Goal: Task Accomplishment & Management: Use online tool/utility

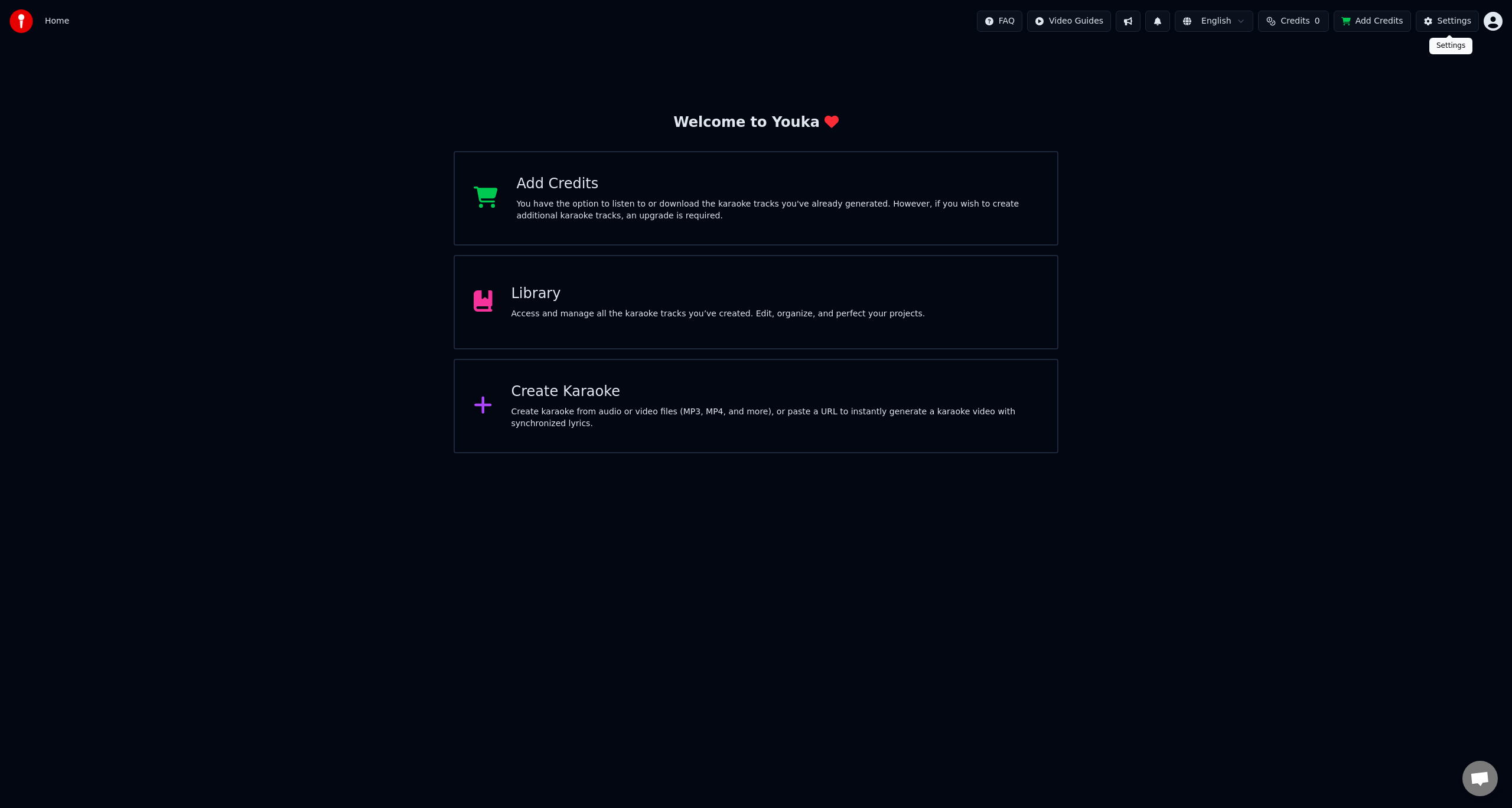
click at [1454, 21] on div "Settings" at bounding box center [1454, 21] width 34 height 12
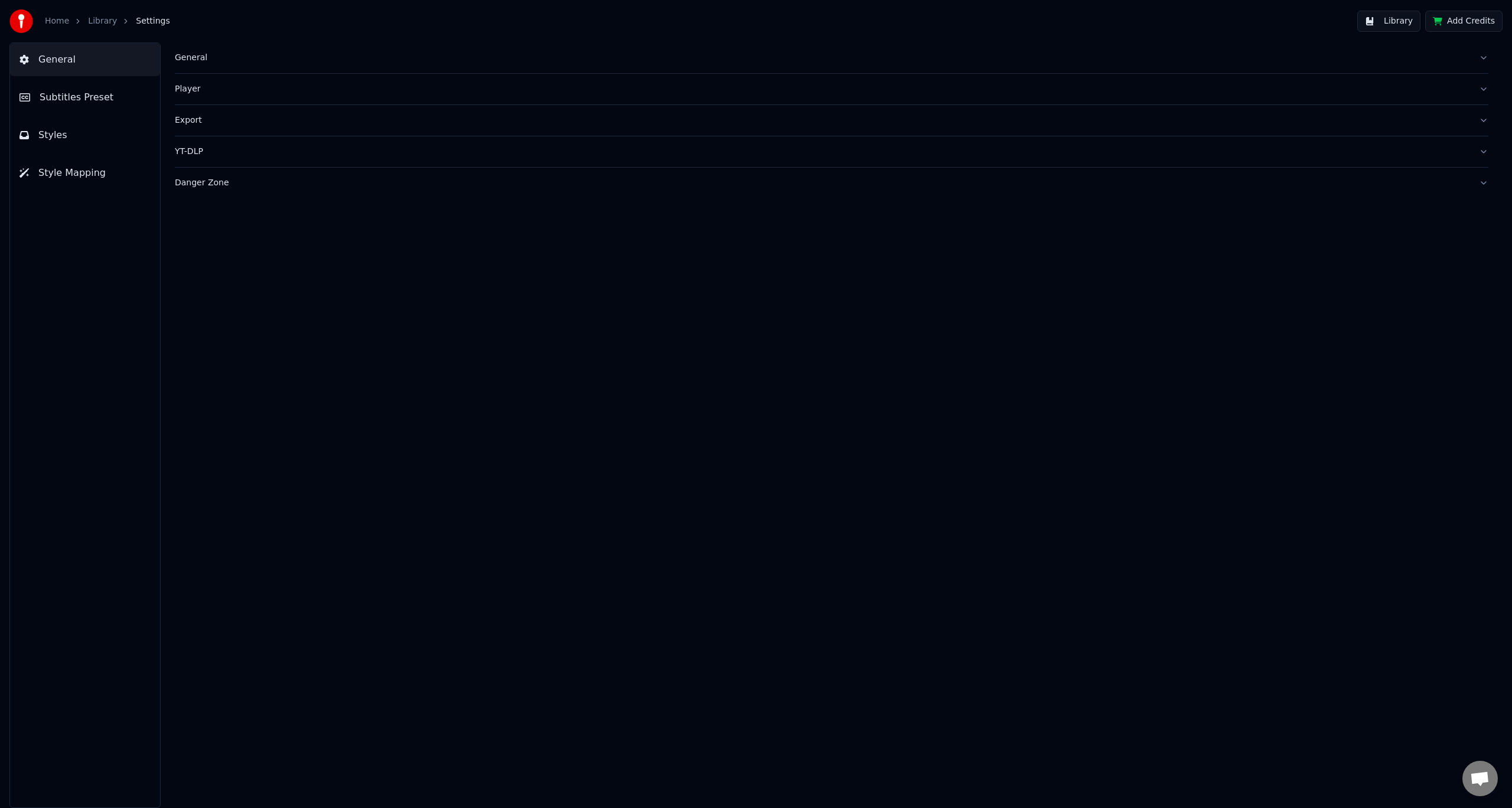
click at [97, 19] on link "Library" at bounding box center [102, 21] width 29 height 12
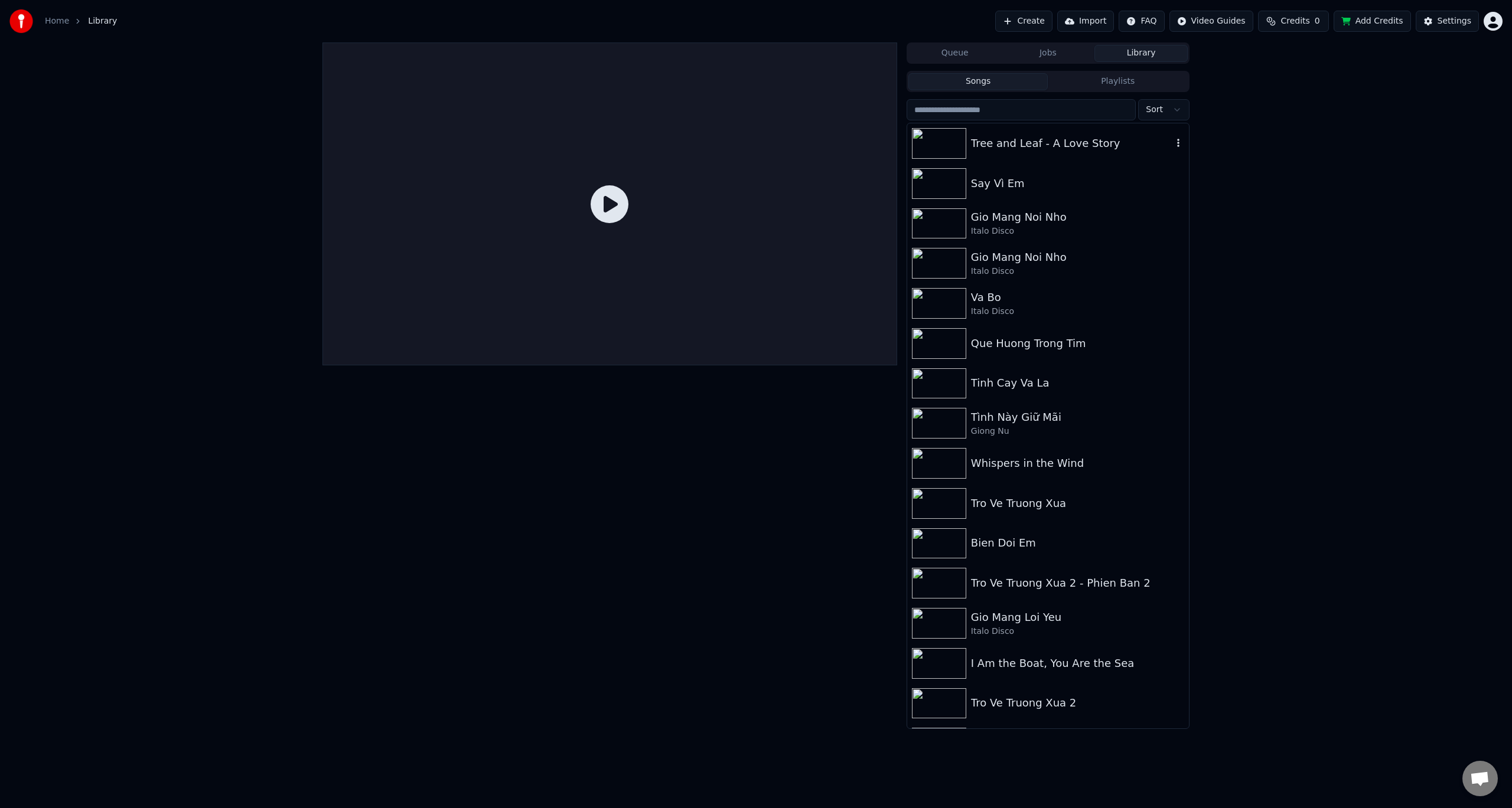
click at [956, 145] on img at bounding box center [939, 143] width 54 height 30
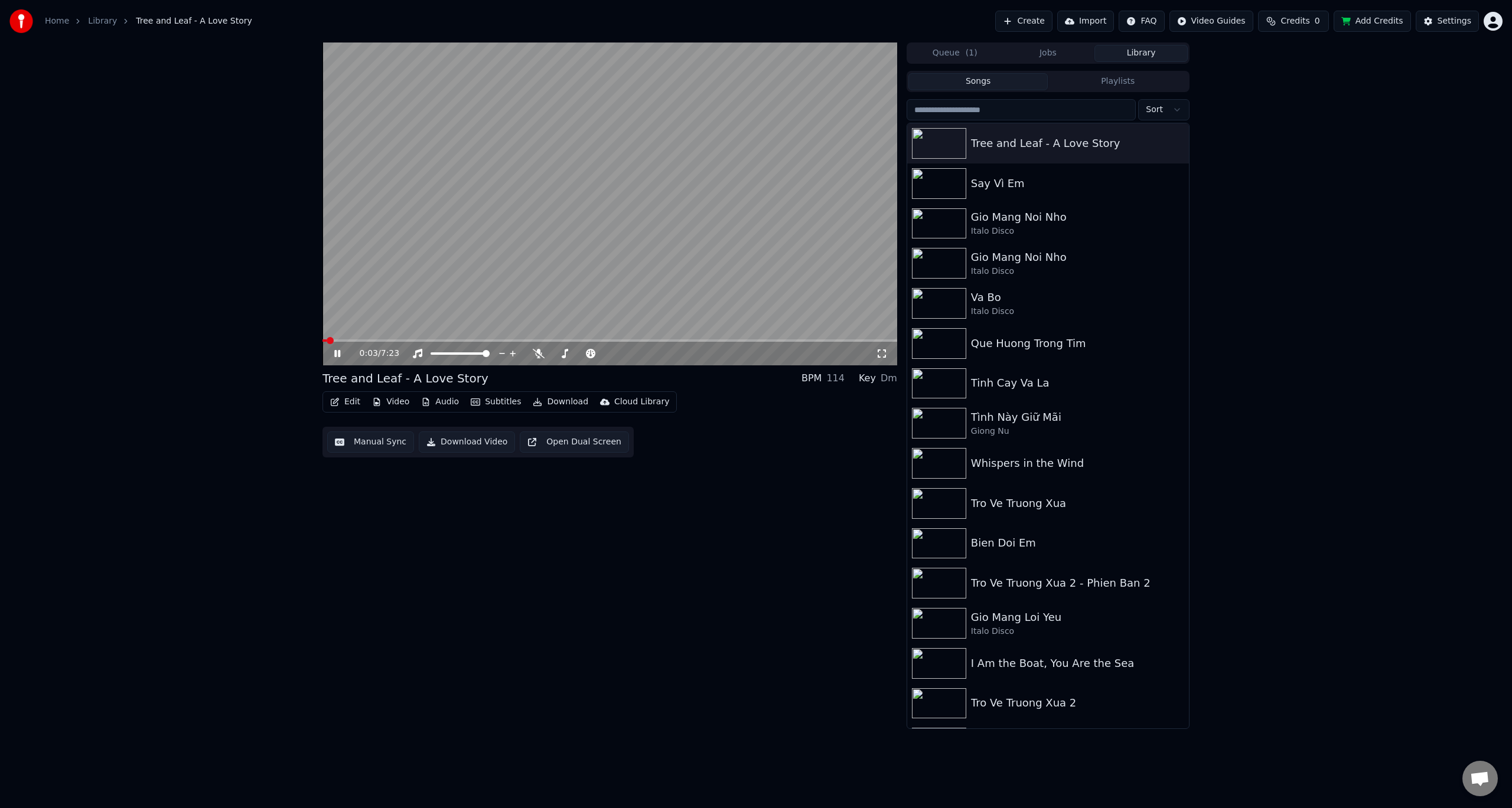
click at [344, 339] on video at bounding box center [610, 204] width 575 height 323
click at [435, 339] on span at bounding box center [610, 340] width 575 height 2
click at [595, 339] on span at bounding box center [610, 340] width 575 height 2
drag, startPoint x: 616, startPoint y: 335, endPoint x: 821, endPoint y: 334, distance: 205.0
click at [821, 334] on video at bounding box center [610, 204] width 575 height 323
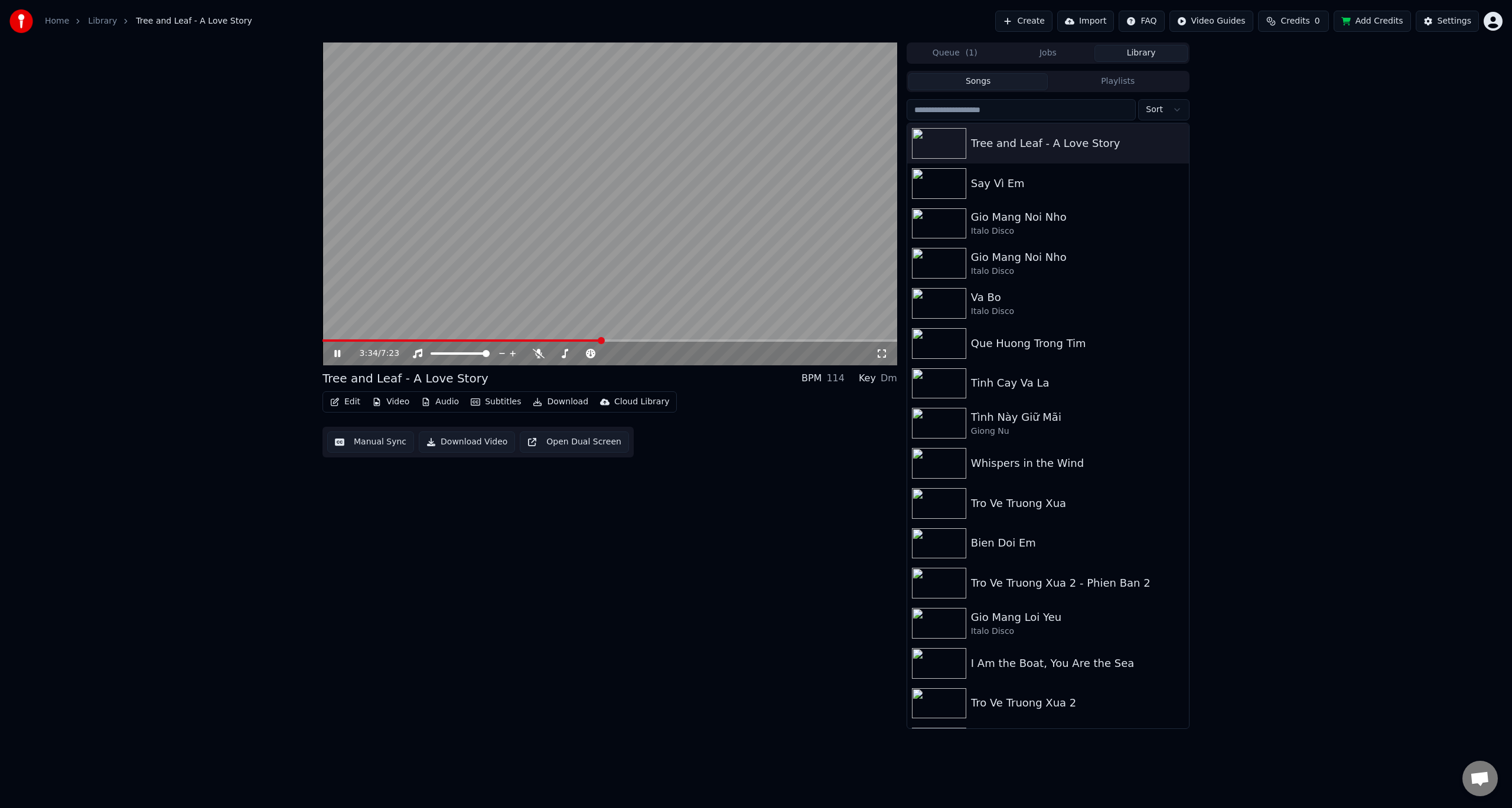
click at [339, 351] on icon at bounding box center [337, 354] width 6 height 7
click at [1387, 19] on button "Add Credits" at bounding box center [1372, 21] width 77 height 22
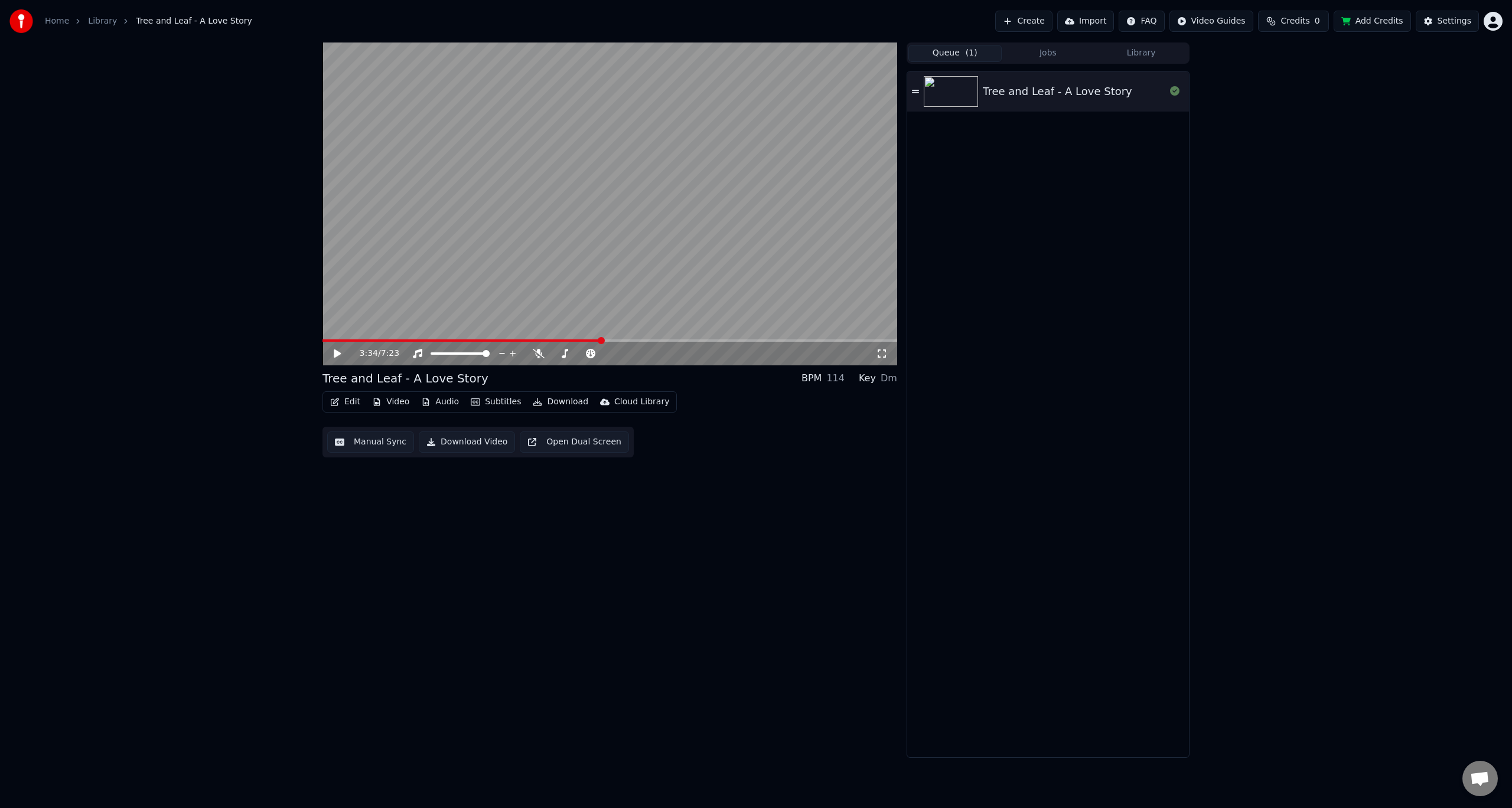
click at [971, 57] on span "( 1 )" at bounding box center [971, 53] width 12 height 12
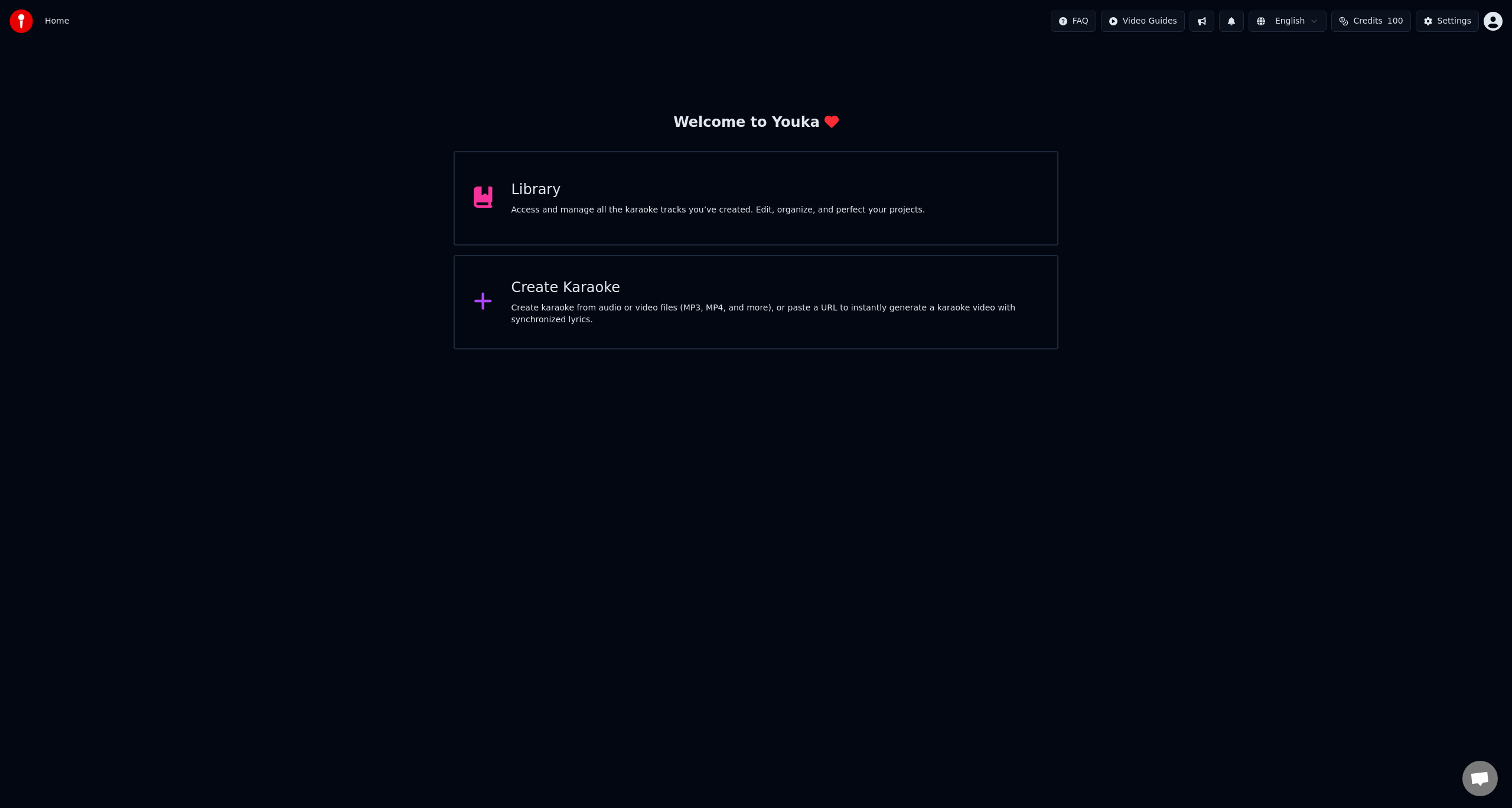
click at [1213, 189] on div "Welcome to Youka Library Access and manage all the karaoke tracks you’ve create…" at bounding box center [756, 196] width 1512 height 307
click at [560, 208] on div "Access and manage all the karaoke tracks you’ve created. Edit, organize, and pe…" at bounding box center [718, 210] width 414 height 12
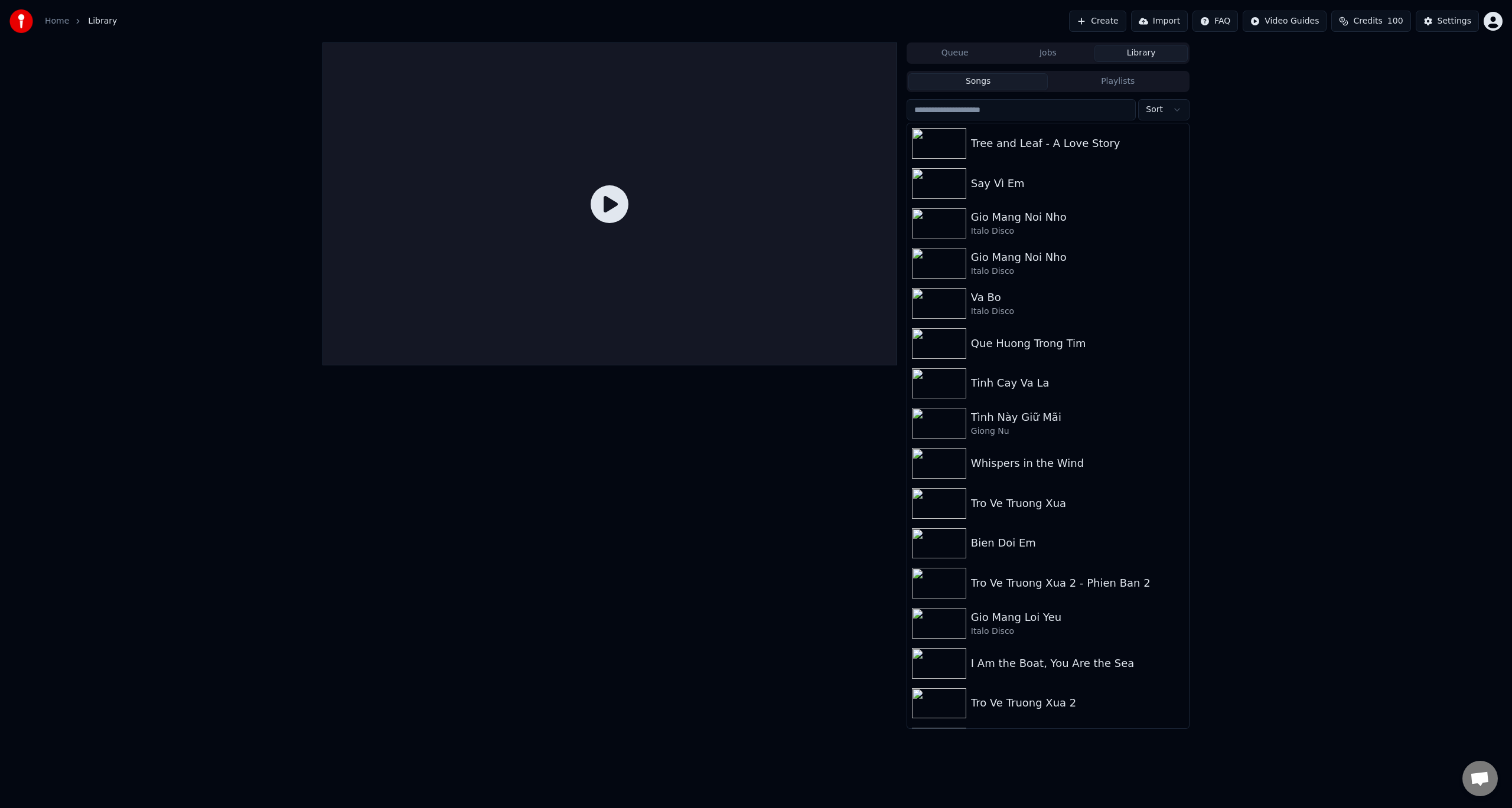
click at [60, 19] on link "Home" at bounding box center [57, 21] width 24 height 12
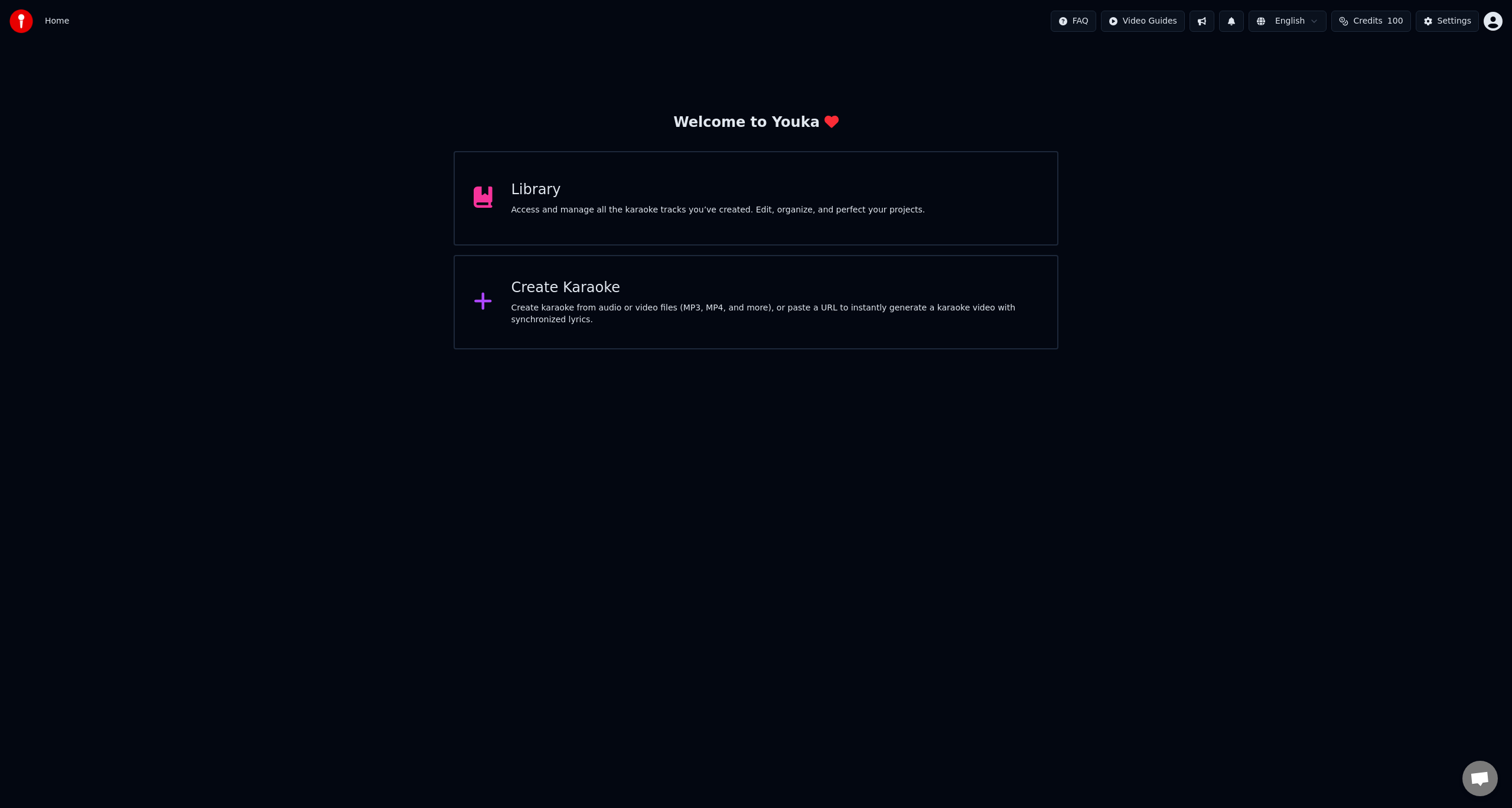
click at [562, 294] on div "Create Karaoke" at bounding box center [775, 288] width 527 height 19
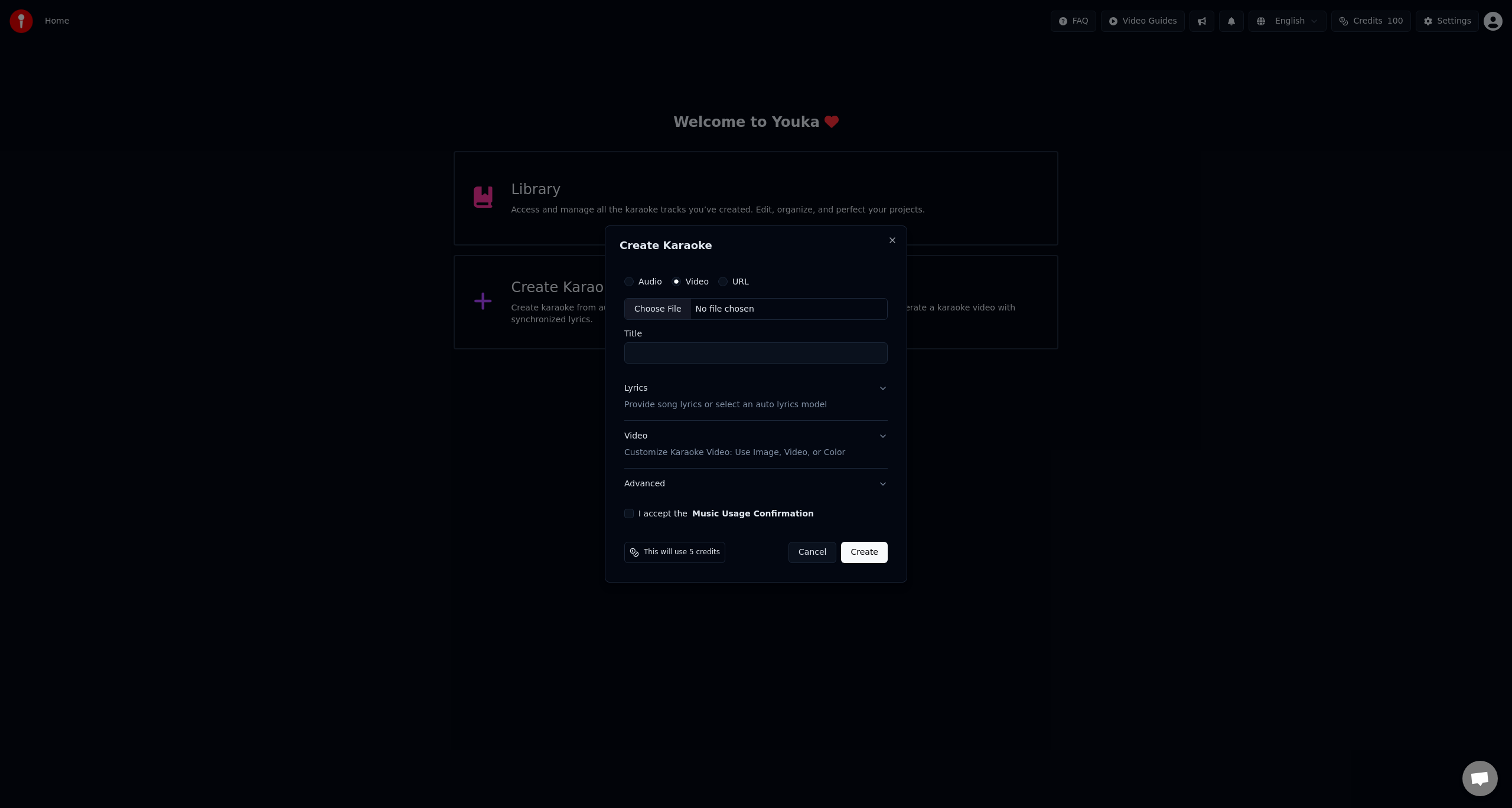
click at [818, 554] on button "Cancel" at bounding box center [812, 553] width 48 height 22
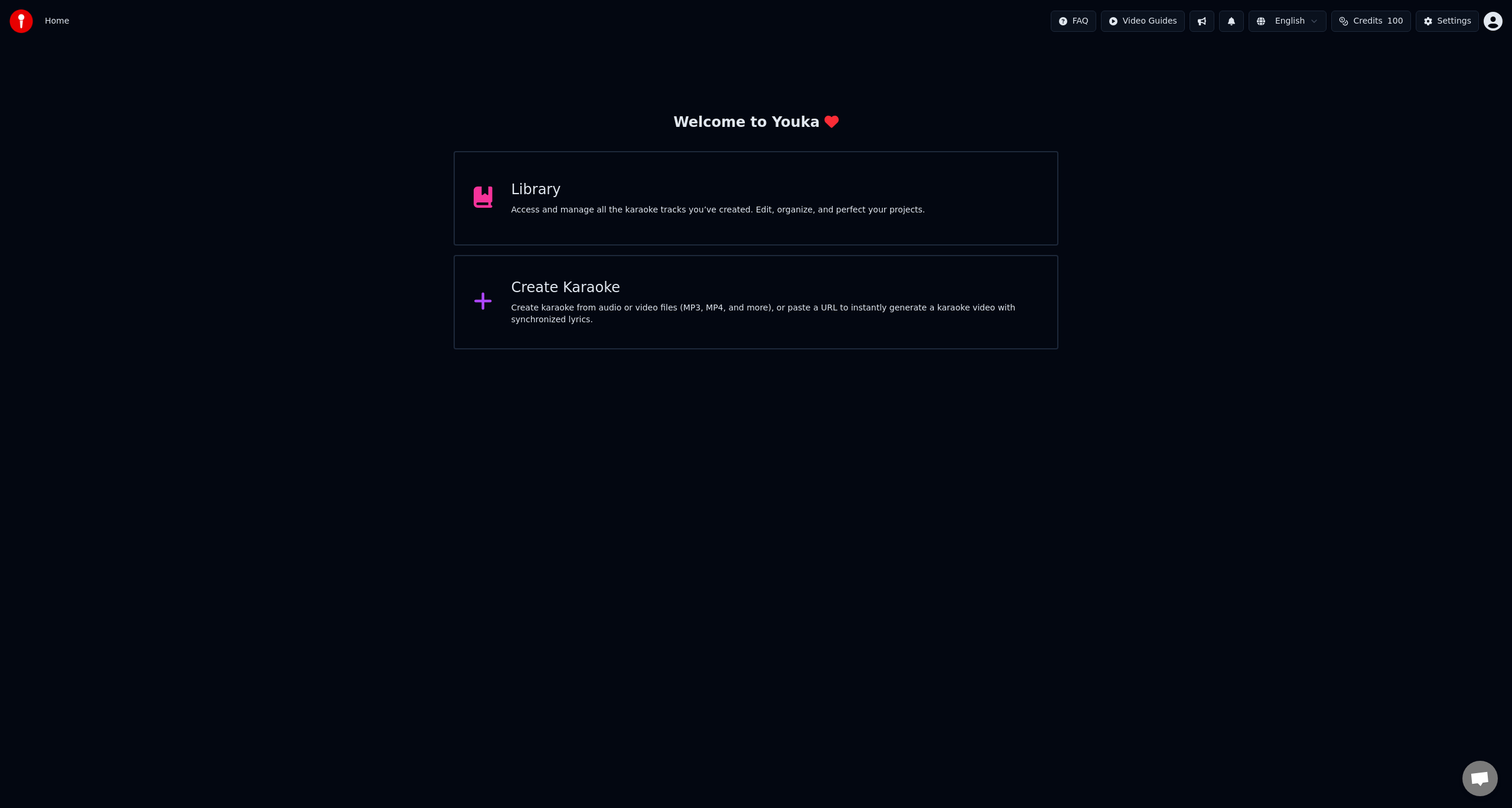
click at [553, 288] on div "Create Karaoke" at bounding box center [775, 288] width 527 height 19
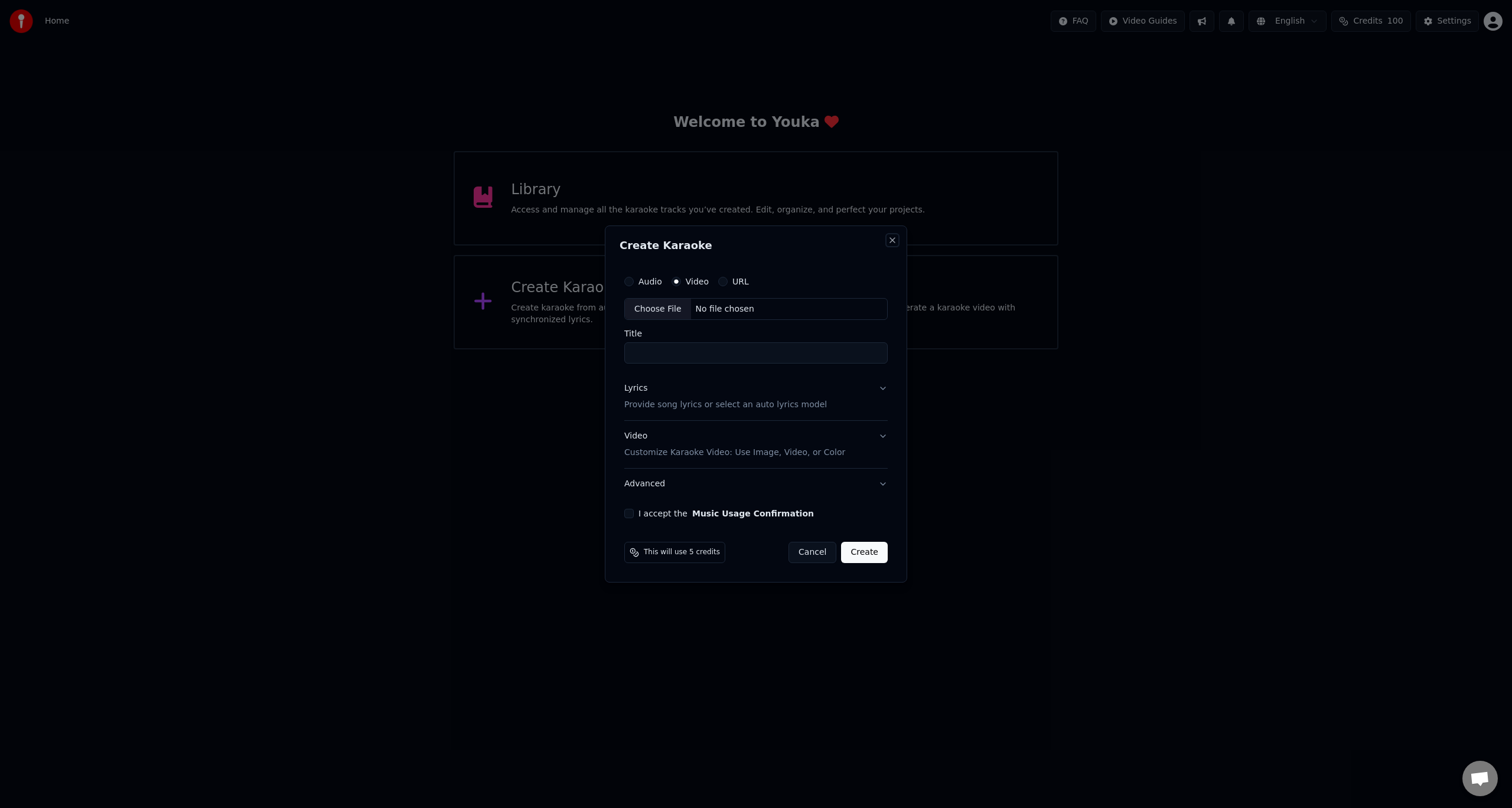
drag, startPoint x: 892, startPoint y: 239, endPoint x: 865, endPoint y: 234, distance: 27.5
click at [892, 238] on button "Close" at bounding box center [892, 240] width 10 height 10
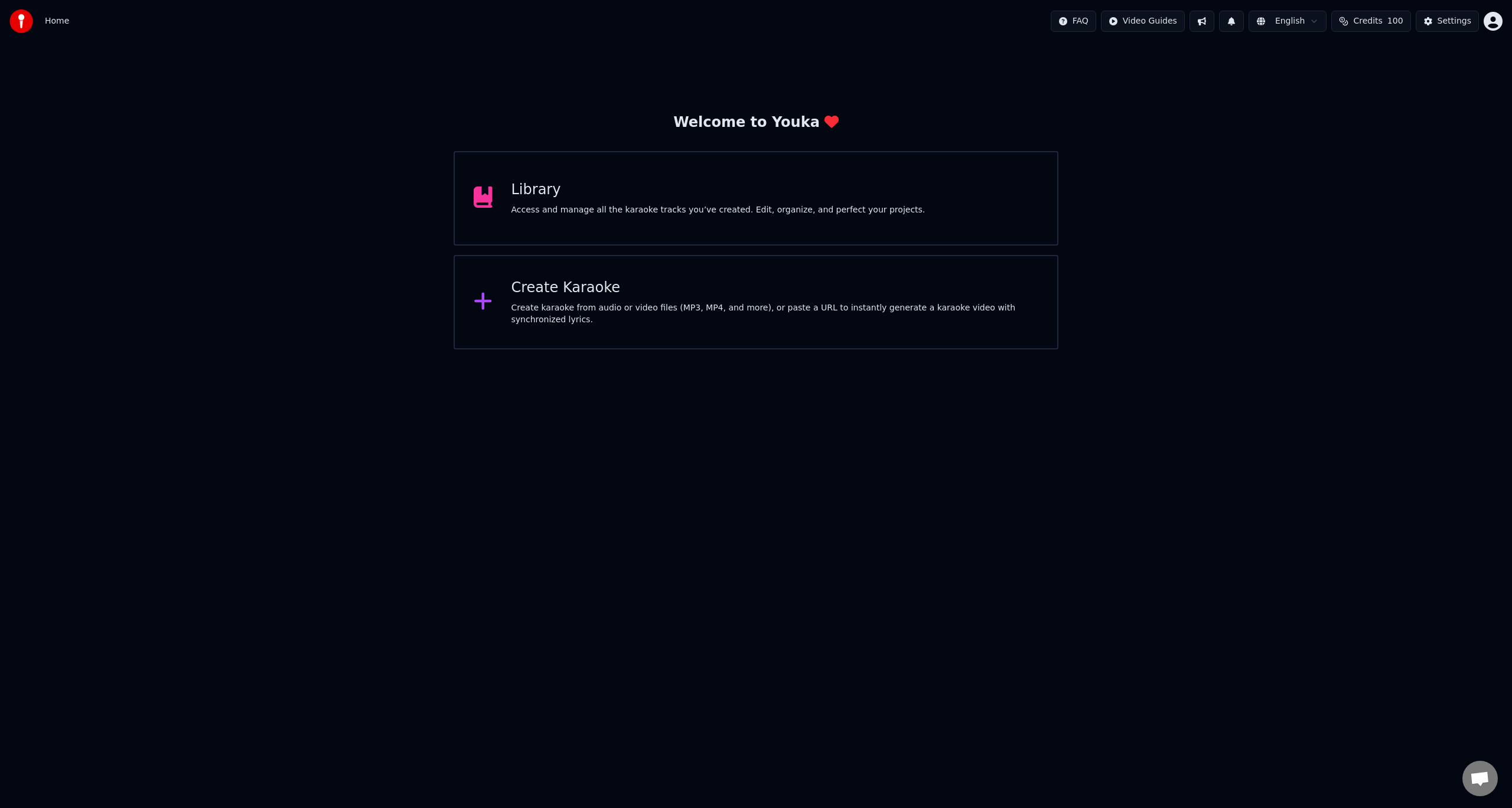
click at [505, 220] on div "Library Access and manage all the karaoke tracks you’ve created. Edit, organize…" at bounding box center [756, 198] width 605 height 94
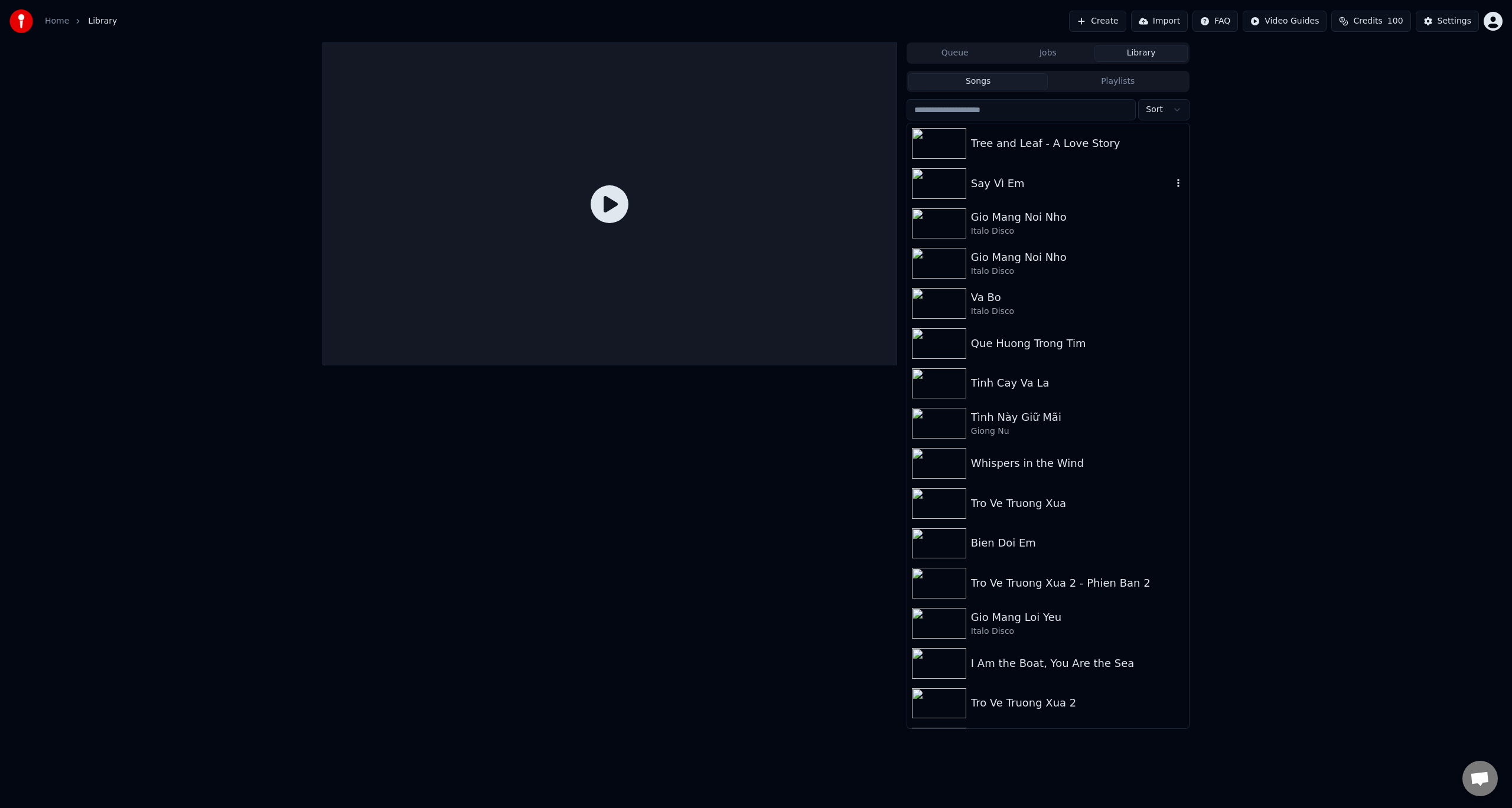
click at [957, 186] on img at bounding box center [939, 184] width 54 height 30
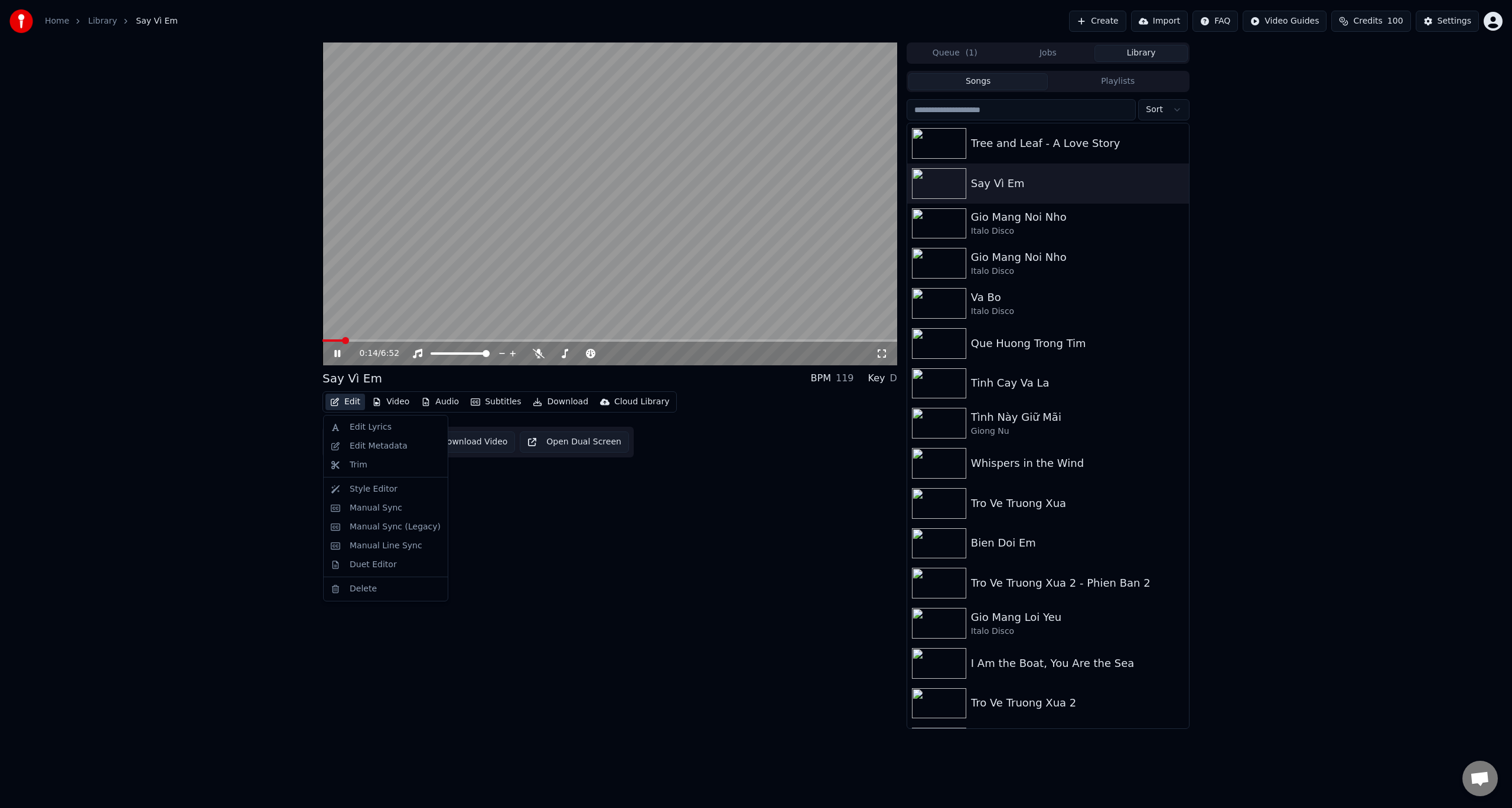
click at [355, 405] on button "Edit" at bounding box center [345, 402] width 40 height 17
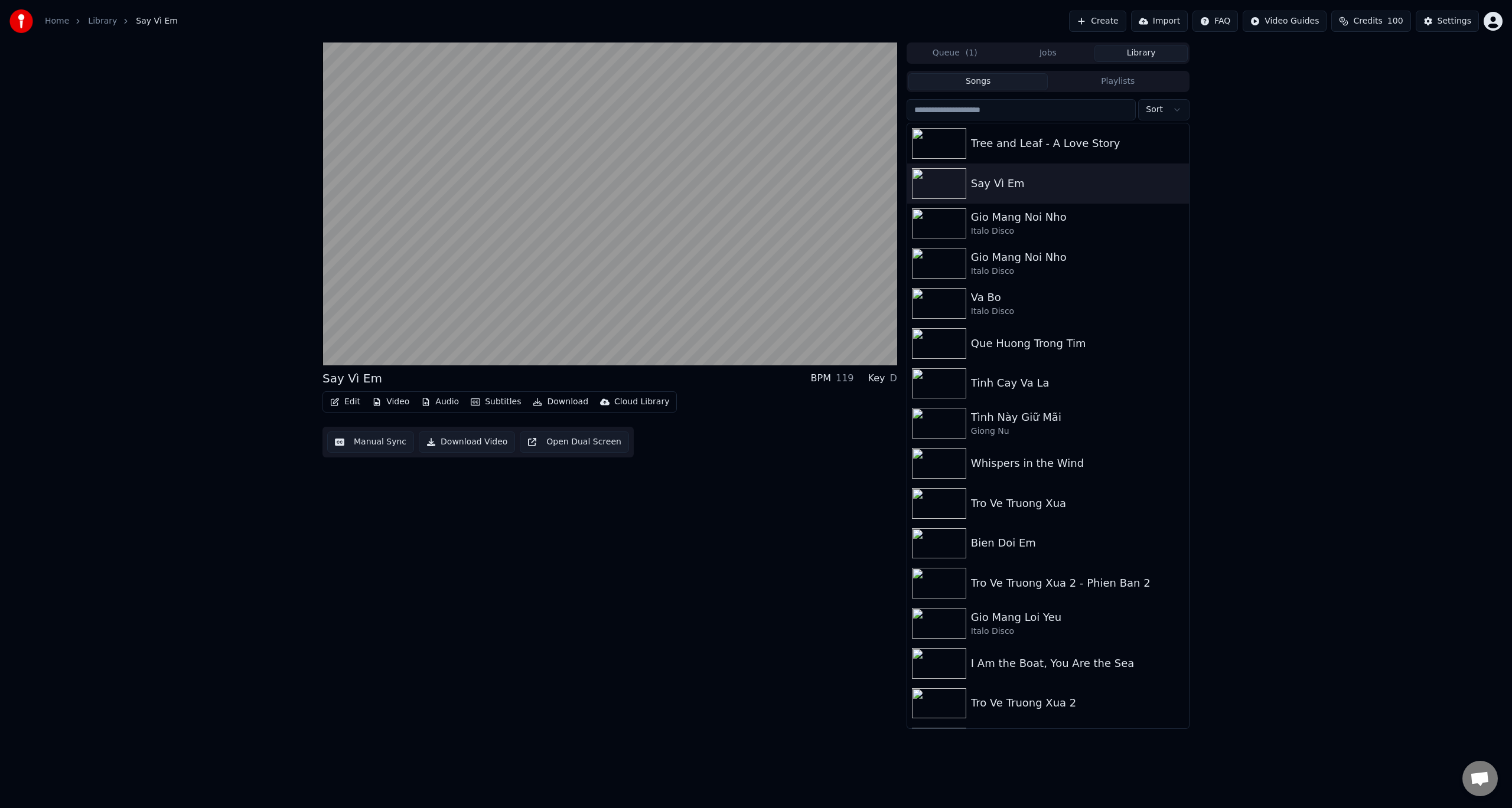
click at [477, 489] on div "Say Vì Em BPM 119 Key D Edit Video Audio Subtitles Download Cloud Library Manua…" at bounding box center [610, 386] width 575 height 687
click at [382, 446] on button "Manual Sync" at bounding box center [371, 442] width 87 height 22
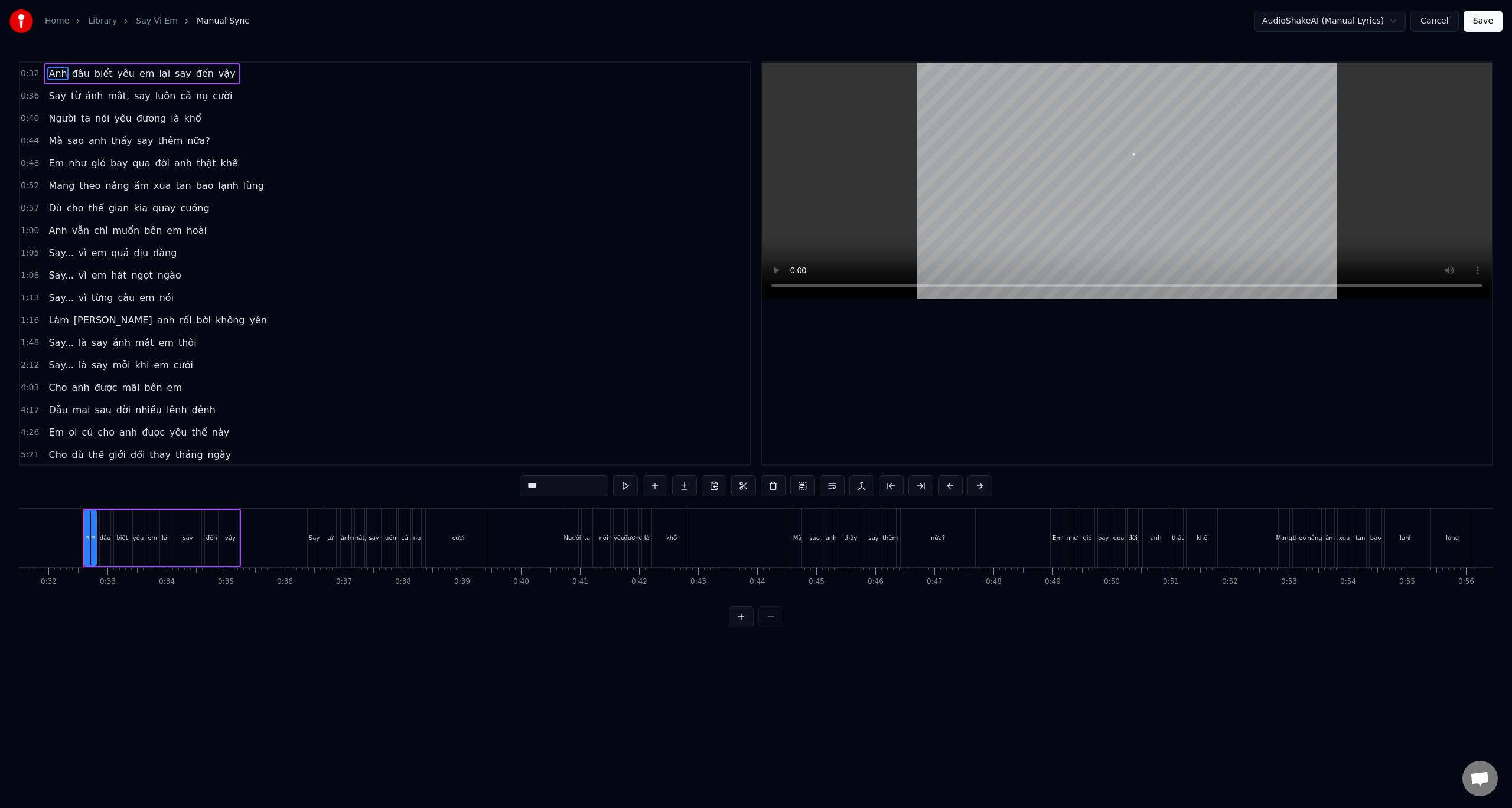
scroll to position [0, 1865]
click at [633, 487] on button at bounding box center [625, 485] width 25 height 22
click at [633, 485] on button at bounding box center [625, 485] width 25 height 22
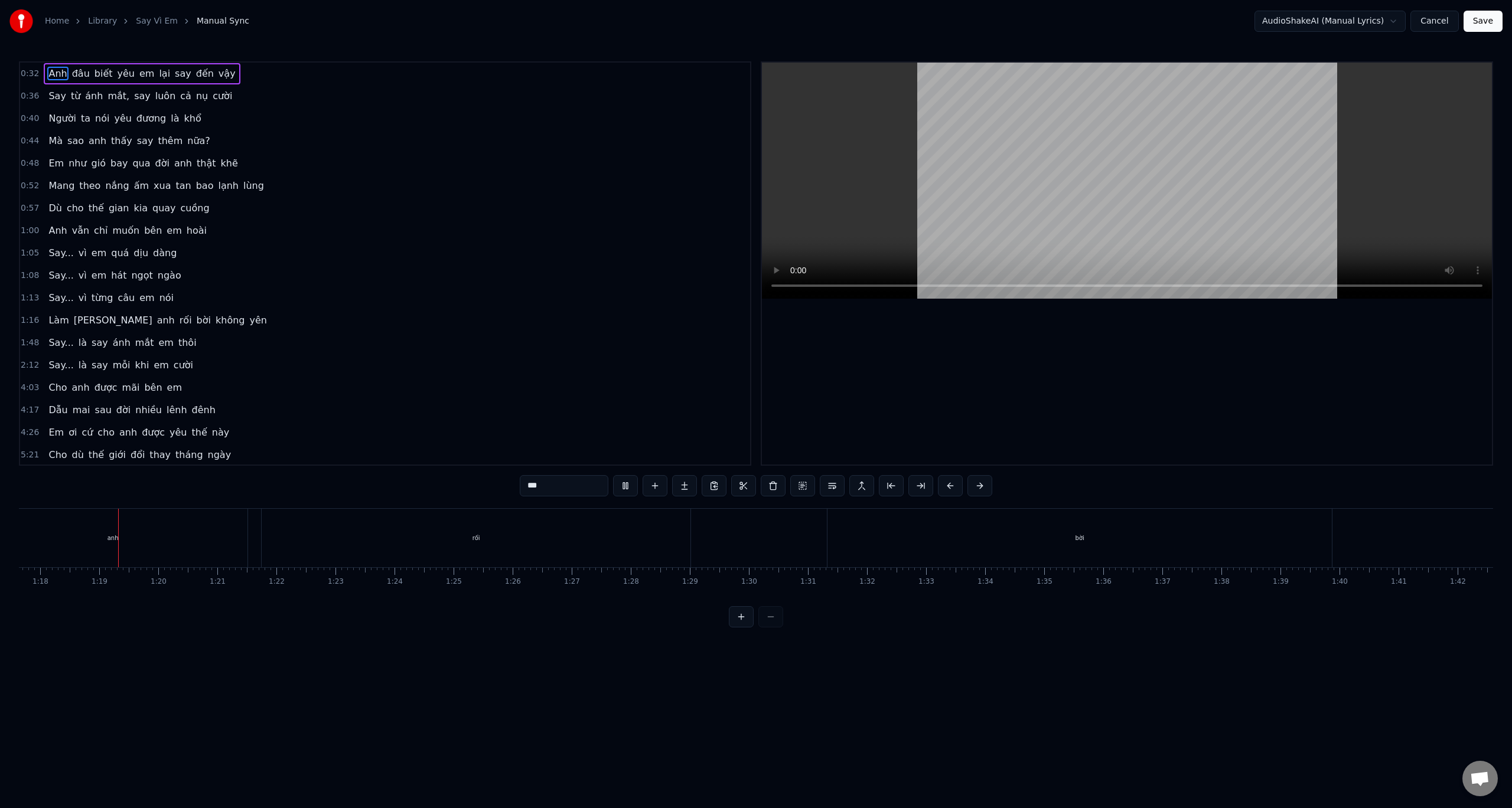
scroll to position [0, 4589]
click at [636, 486] on button at bounding box center [625, 485] width 25 height 22
click at [76, 500] on div "0:32 Anh đâu biết yêu em lại say đến vậy 0:36 Say từ ánh mắt, say luôn cả nụ cư…" at bounding box center [756, 344] width 1474 height 566
click at [81, 510] on div "anh" at bounding box center [109, 537] width 269 height 58
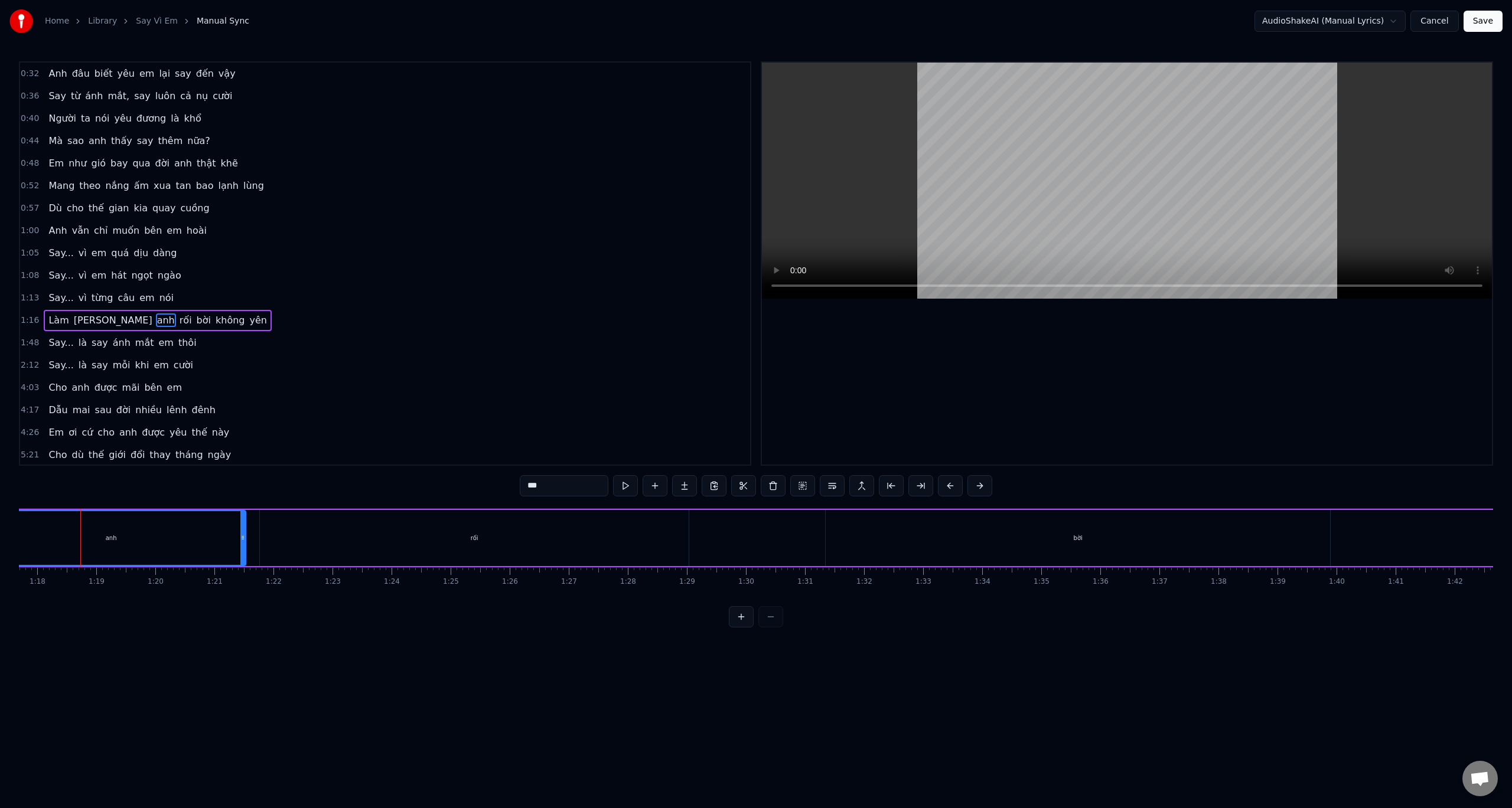
scroll to position [57, 0]
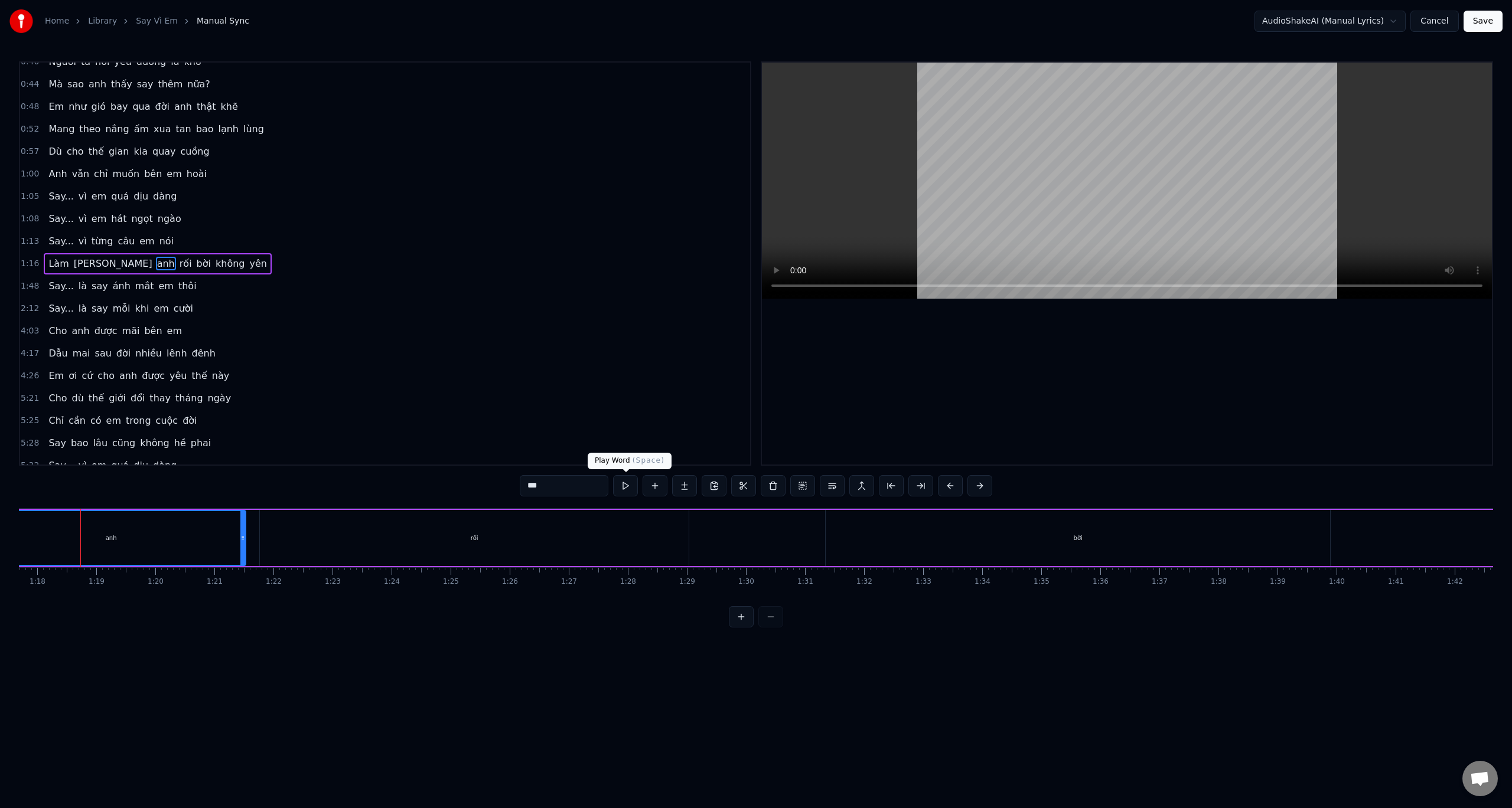
click at [628, 485] on button at bounding box center [625, 485] width 25 height 22
click at [134, 536] on div "anh" at bounding box center [215, 537] width 268 height 53
drag, startPoint x: 344, startPoint y: 540, endPoint x: 101, endPoint y: 551, distance: 243.2
click at [101, 551] on div at bounding box center [102, 537] width 5 height 53
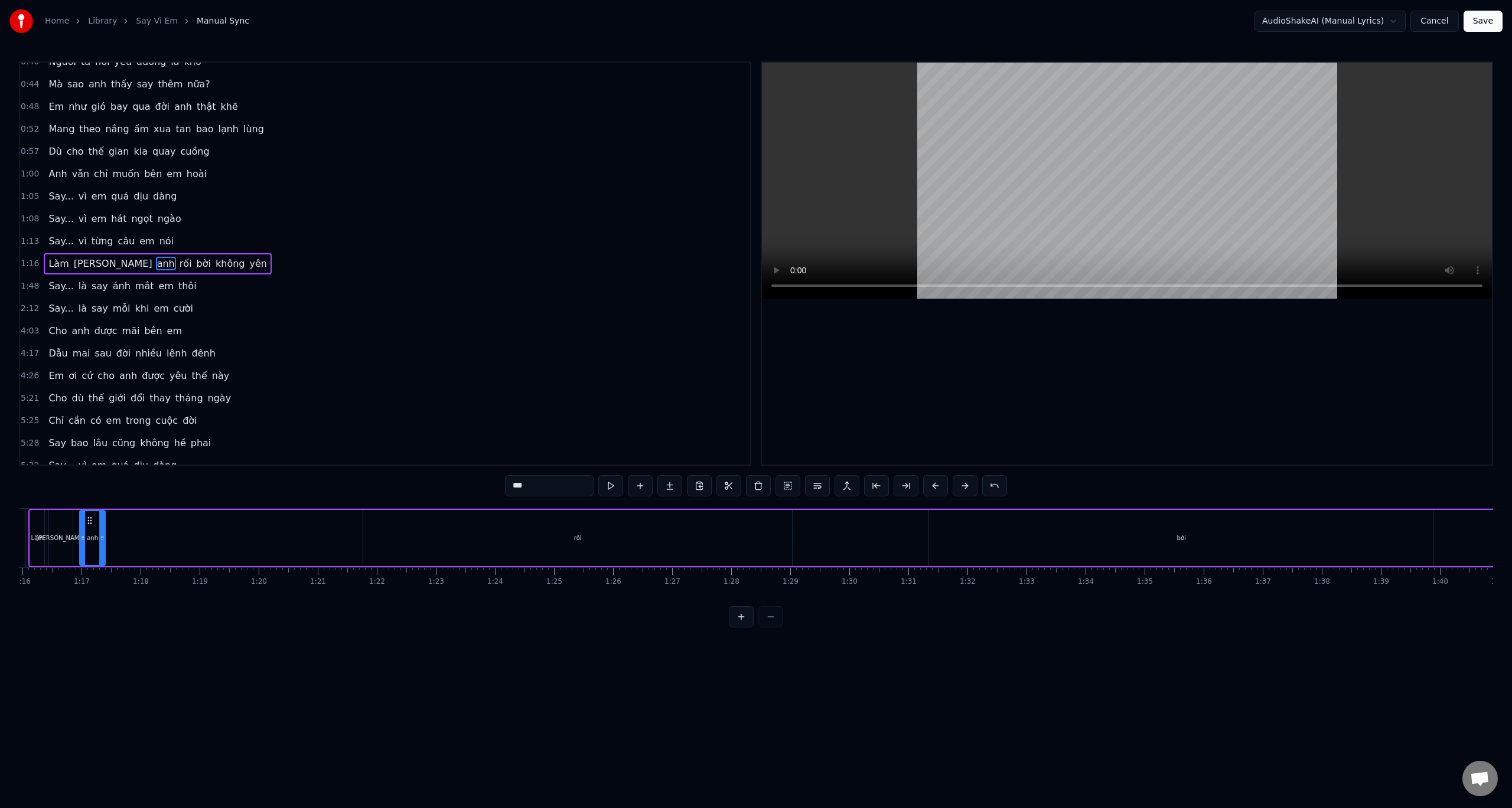
click at [637, 532] on div "rối" at bounding box center [577, 538] width 429 height 56
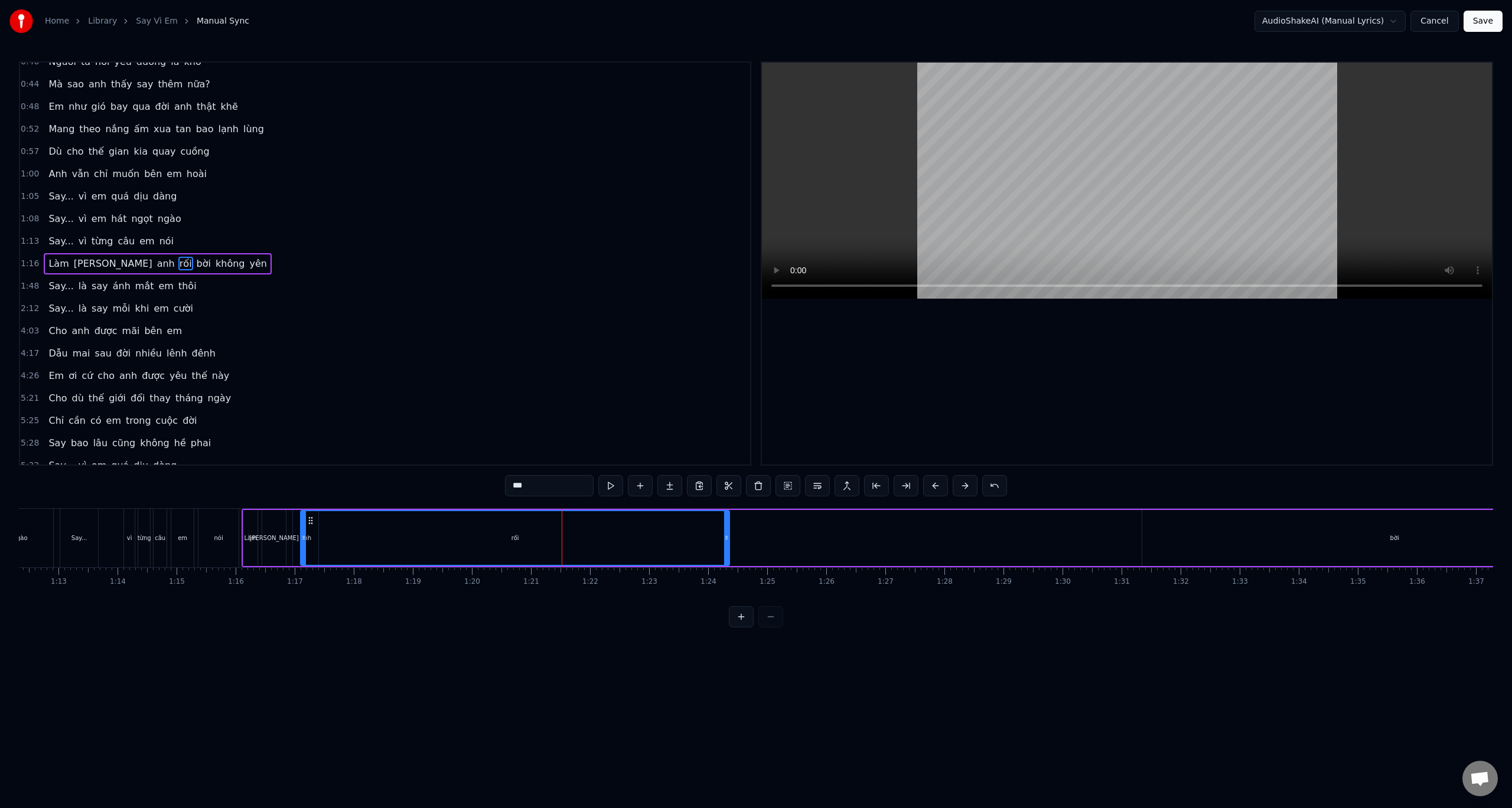
scroll to position [0, 4260]
drag, startPoint x: 372, startPoint y: 522, endPoint x: 342, endPoint y: 527, distance: 30.4
click at [342, 527] on div "rối" at bounding box center [547, 537] width 427 height 53
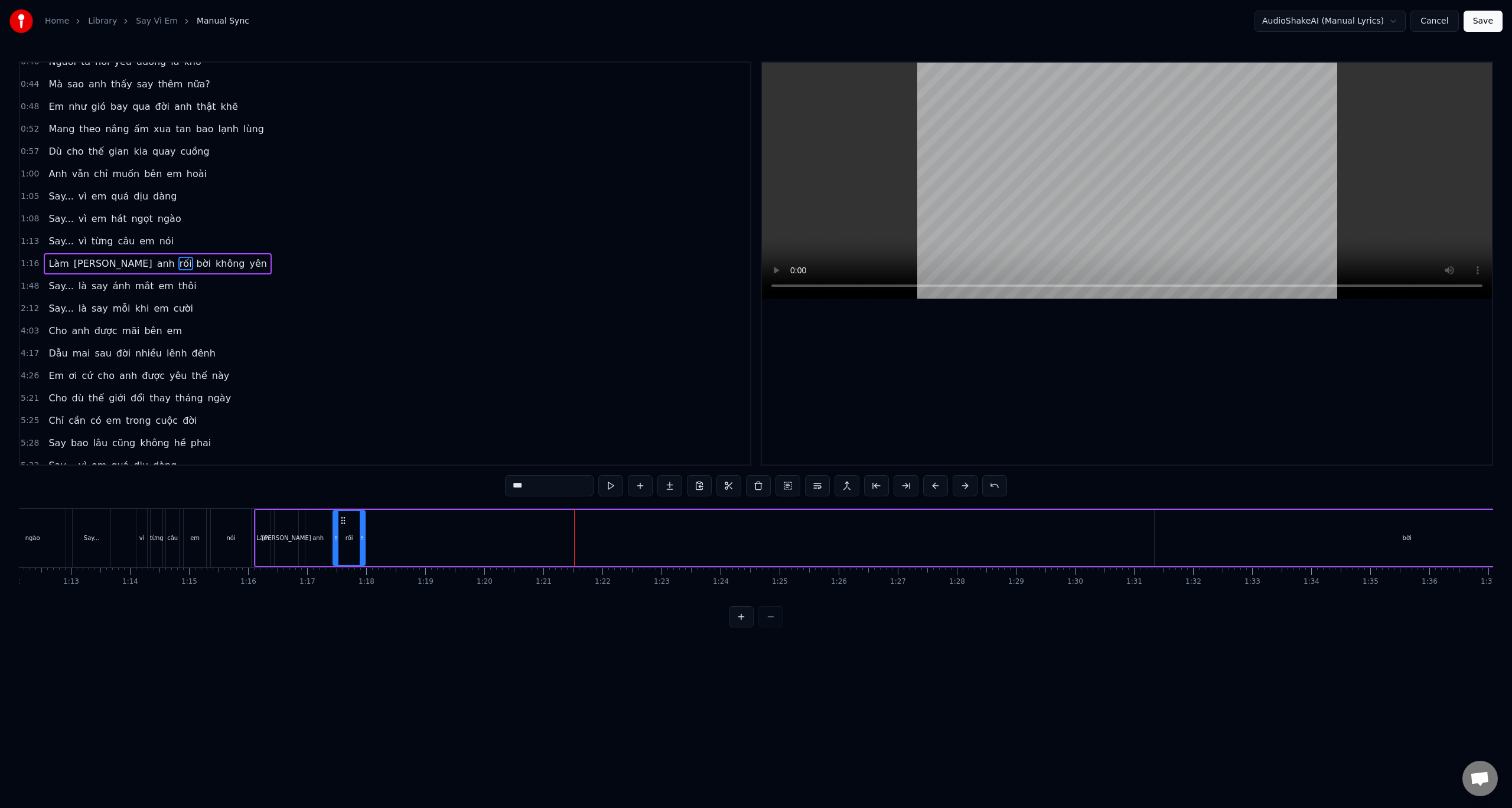
drag, startPoint x: 760, startPoint y: 539, endPoint x: 363, endPoint y: 550, distance: 397.2
click at [363, 550] on div at bounding box center [362, 537] width 5 height 53
drag, startPoint x: 1399, startPoint y: 542, endPoint x: 1342, endPoint y: 545, distance: 57.1
click at [1342, 546] on div "bời" at bounding box center [1407, 538] width 505 height 56
type input "***"
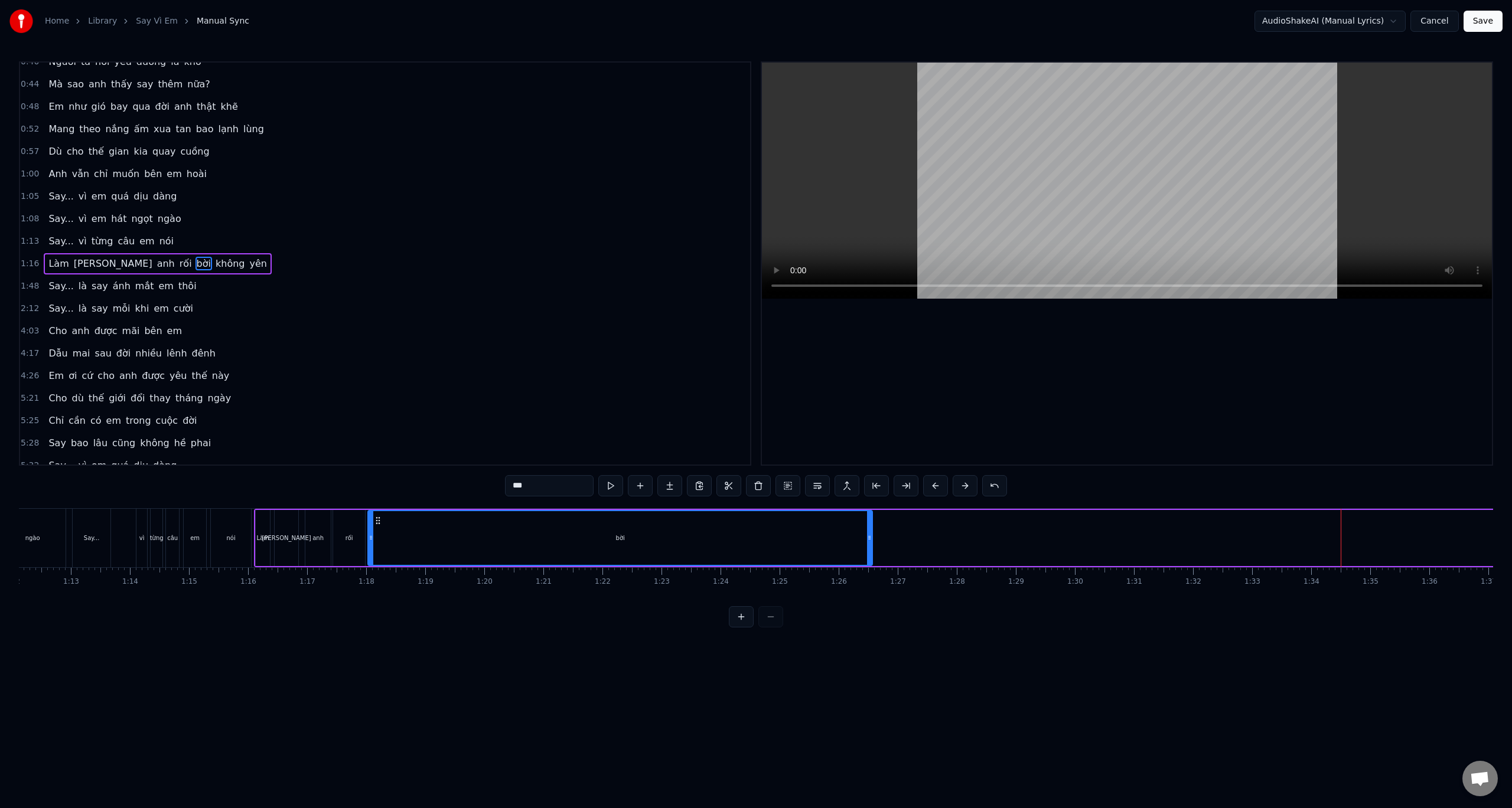
drag, startPoint x: 1166, startPoint y: 522, endPoint x: 379, endPoint y: 549, distance: 787.5
click at [379, 549] on div "bời" at bounding box center [620, 537] width 503 height 53
drag, startPoint x: 870, startPoint y: 541, endPoint x: 418, endPoint y: 544, distance: 452.0
click at [418, 544] on div at bounding box center [418, 537] width 5 height 53
drag, startPoint x: 419, startPoint y: 538, endPoint x: 388, endPoint y: 538, distance: 31.0
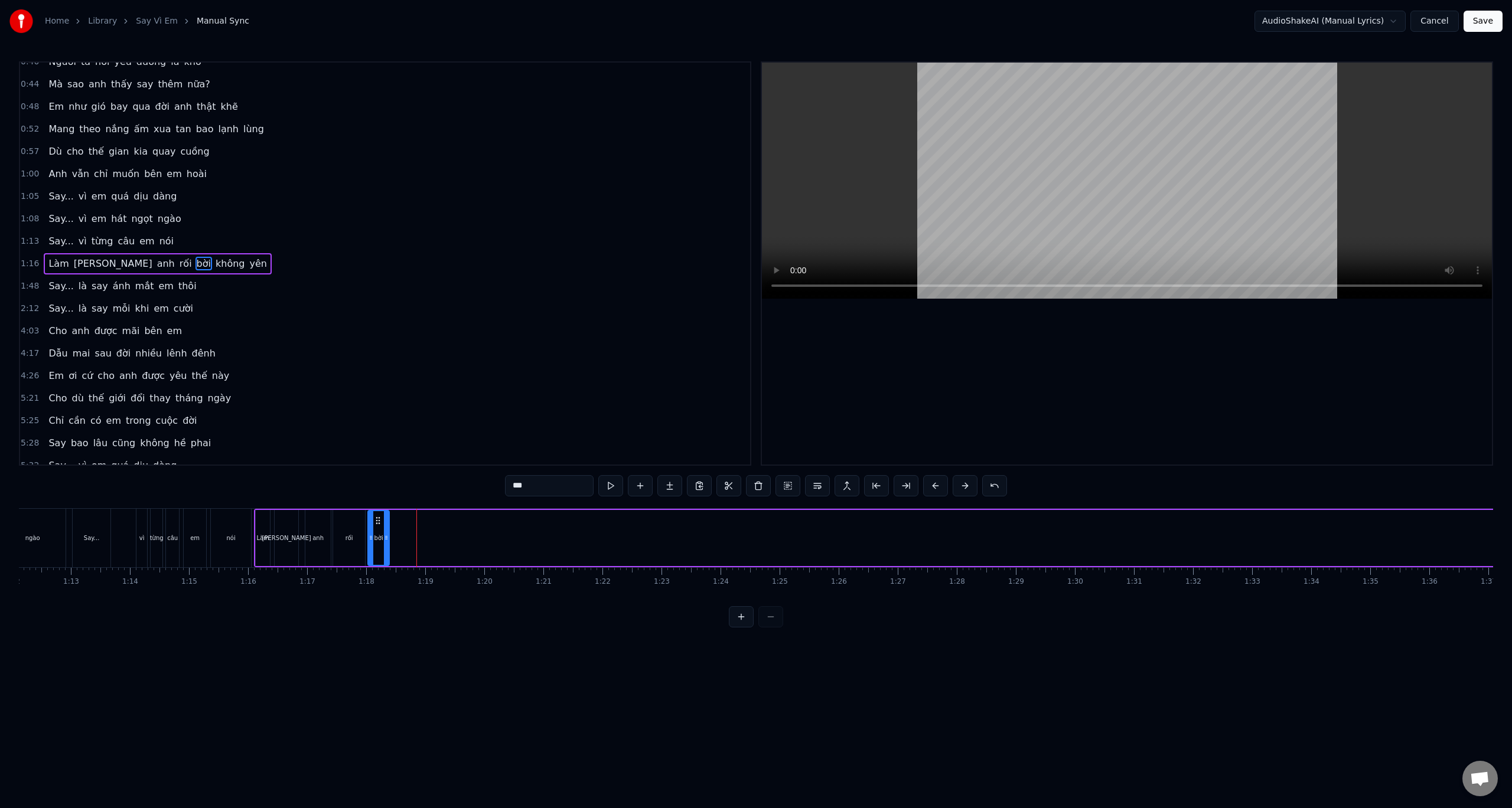
click at [388, 538] on icon at bounding box center [387, 538] width 5 height 10
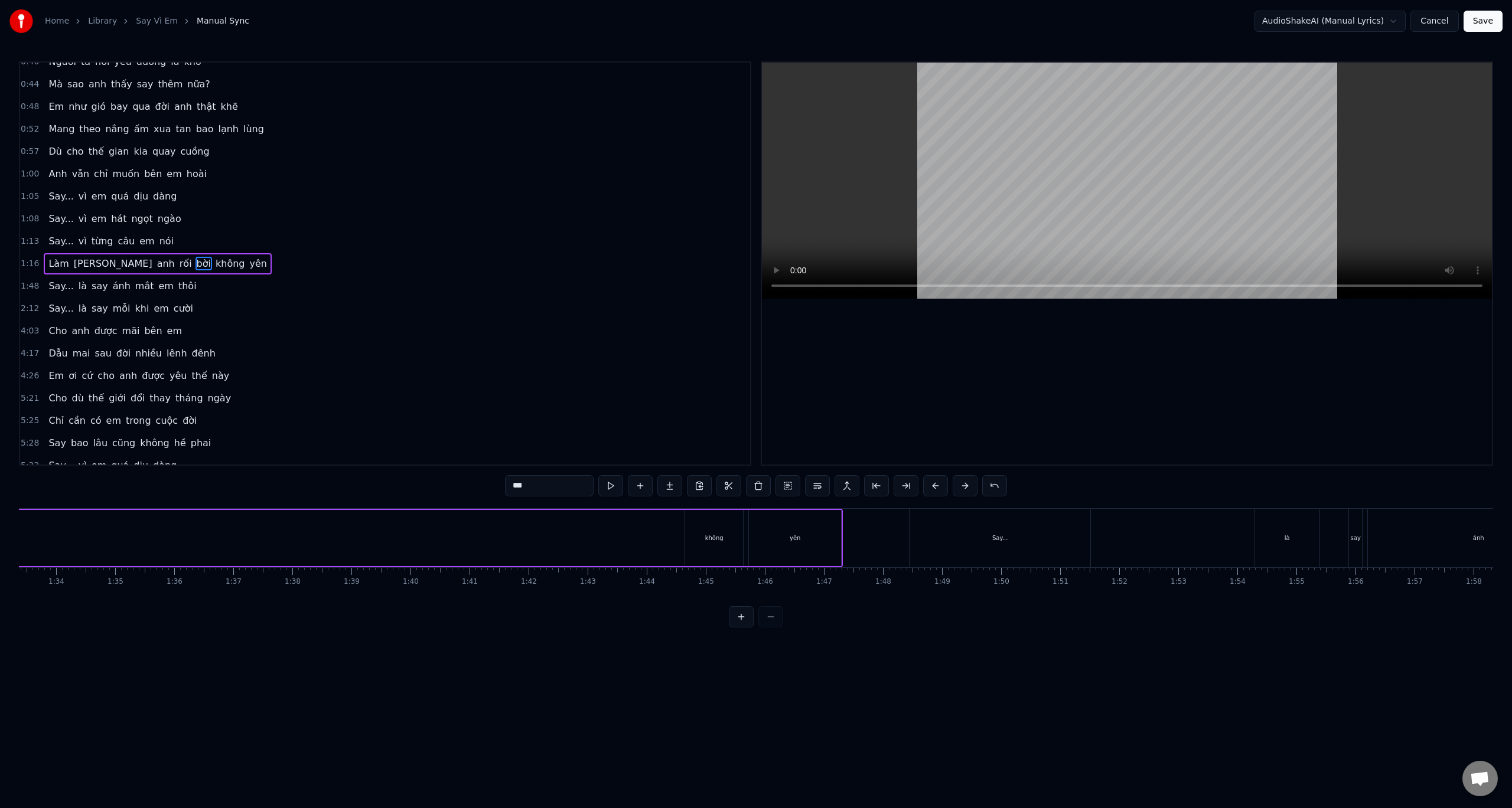
scroll to position [0, 5565]
drag, startPoint x: 653, startPoint y: 537, endPoint x: 609, endPoint y: 538, distance: 44.0
click at [652, 526] on div "không" at bounding box center [665, 538] width 58 height 56
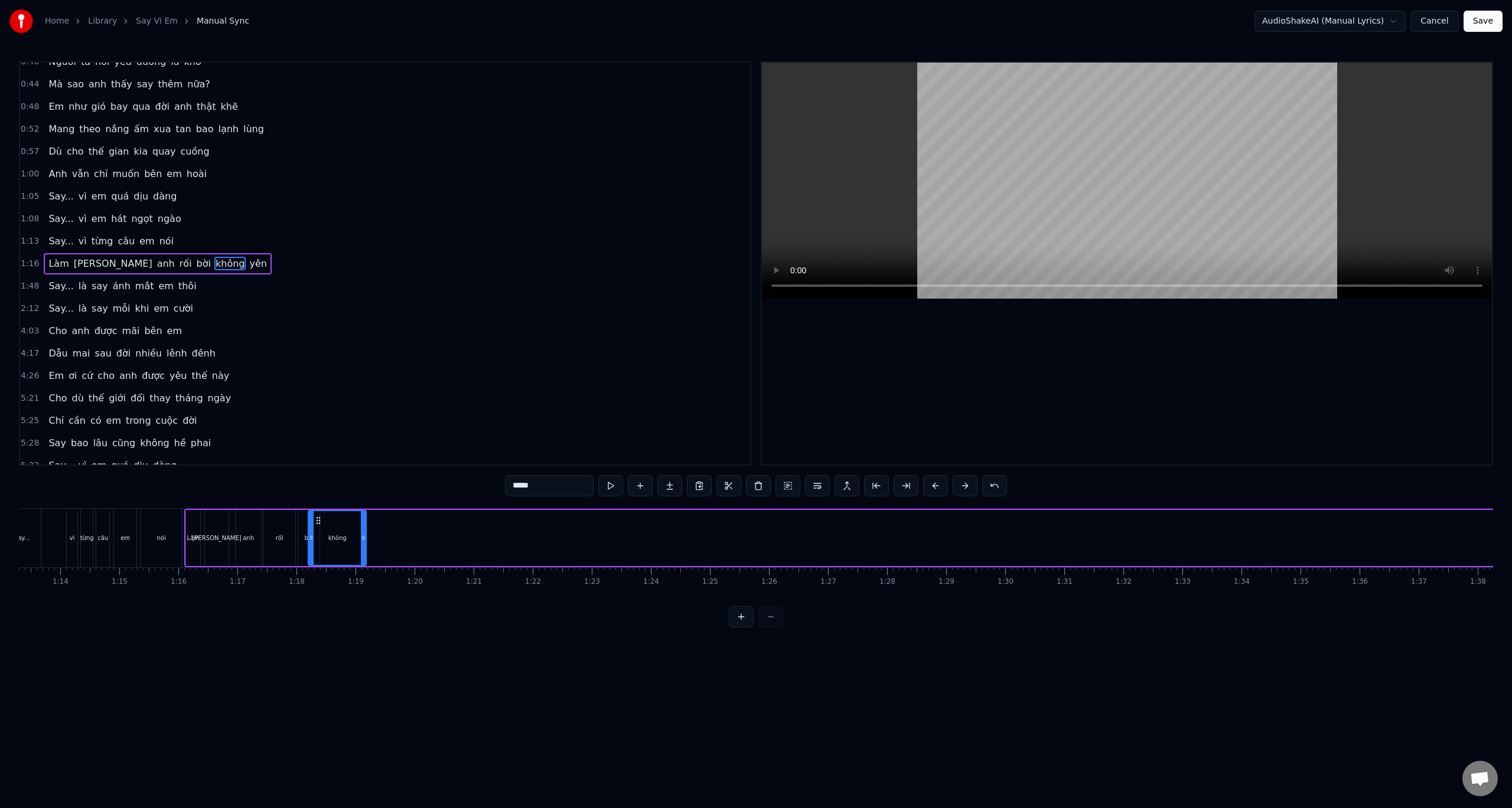
scroll to position [0, 4320]
drag, startPoint x: 645, startPoint y: 521, endPoint x: 343, endPoint y: 533, distance: 302.2
click at [343, 533] on div "không" at bounding box center [363, 537] width 57 height 53
drag, startPoint x: 391, startPoint y: 538, endPoint x: 355, endPoint y: 540, distance: 36.1
click at [355, 540] on icon at bounding box center [353, 538] width 5 height 10
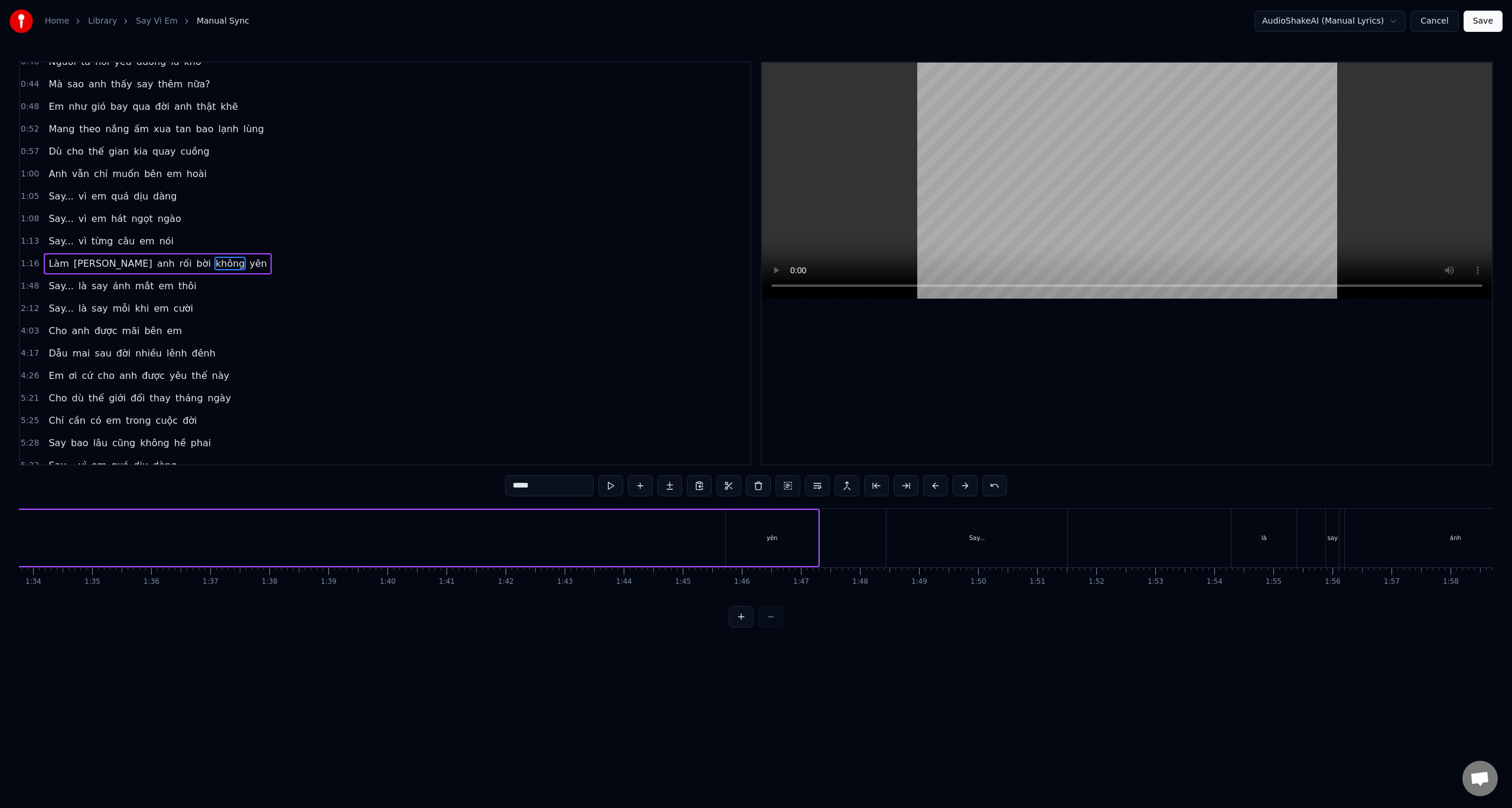
scroll to position [0, 5609]
click at [693, 540] on div "yên" at bounding box center [700, 538] width 92 height 56
type input "***"
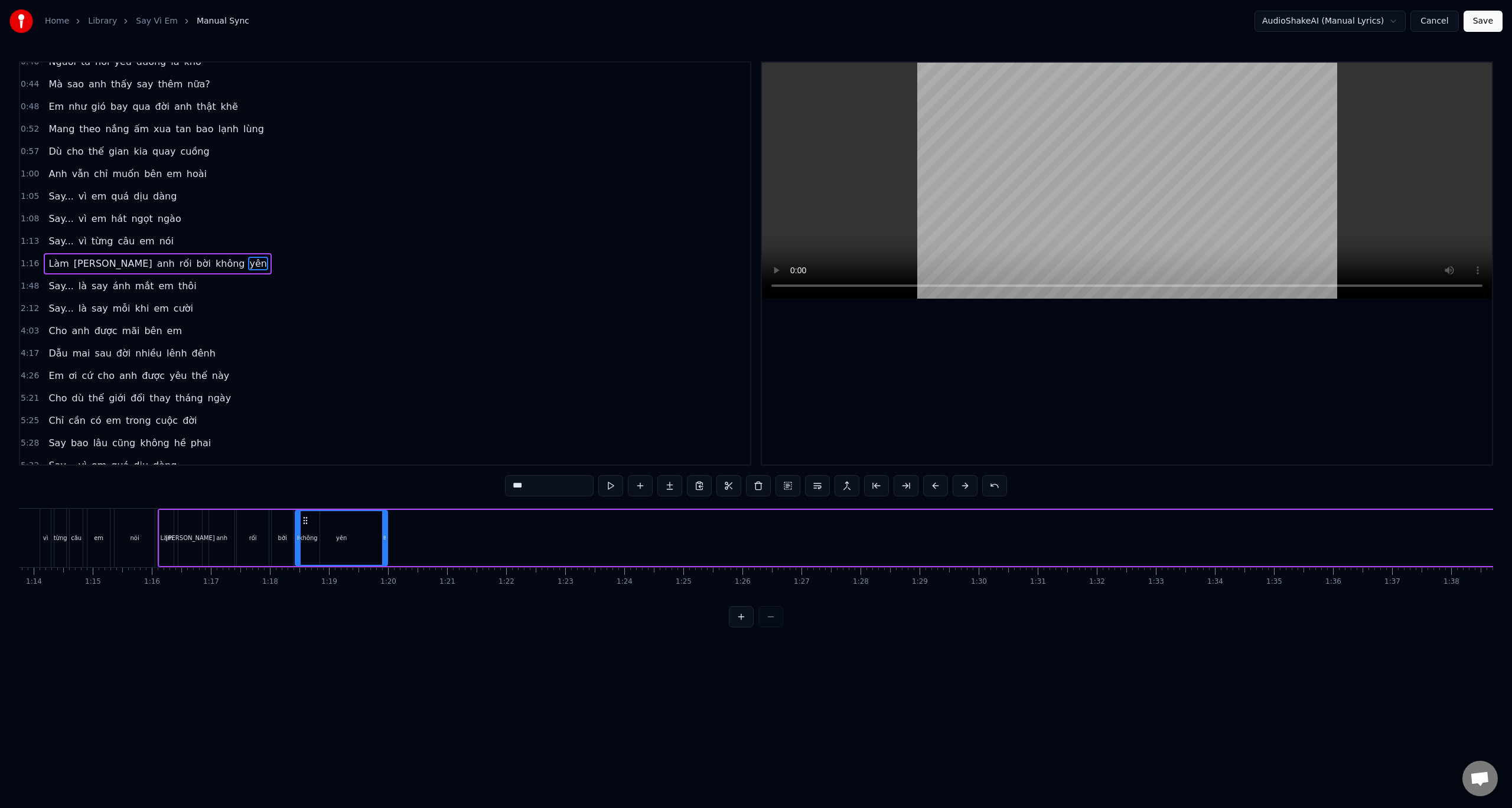
scroll to position [0, 4347]
drag, startPoint x: 664, startPoint y: 522, endPoint x: 339, endPoint y: 536, distance: 325.3
click at [339, 536] on div "yên" at bounding box center [376, 537] width 91 height 53
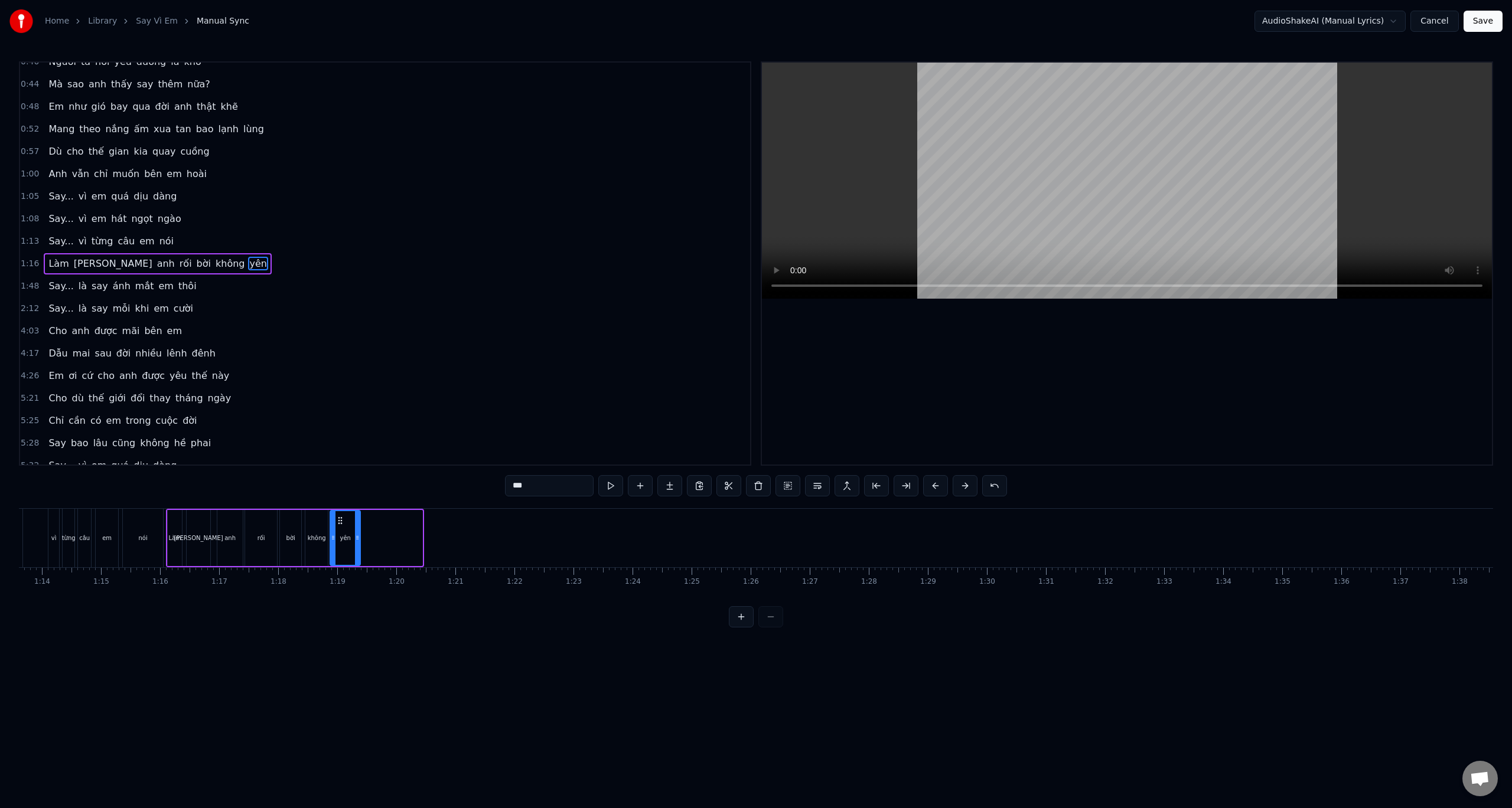
drag, startPoint x: 419, startPoint y: 541, endPoint x: 357, endPoint y: 541, distance: 62.0
click at [357, 541] on icon at bounding box center [357, 538] width 5 height 10
click at [177, 495] on div "0:32 Anh đâu biết yêu em lại say đến vậy 0:36 Say từ ánh mắt, say luôn cả nụ cư…" at bounding box center [756, 344] width 1474 height 566
click at [168, 502] on div "0:32 Anh đâu biết yêu em lại say đến vậy 0:36 Say từ ánh mắt, say luôn cả nụ cư…" at bounding box center [756, 344] width 1474 height 566
click at [171, 509] on div "Làm tim anh rối bời không yên" at bounding box center [264, 537] width 196 height 58
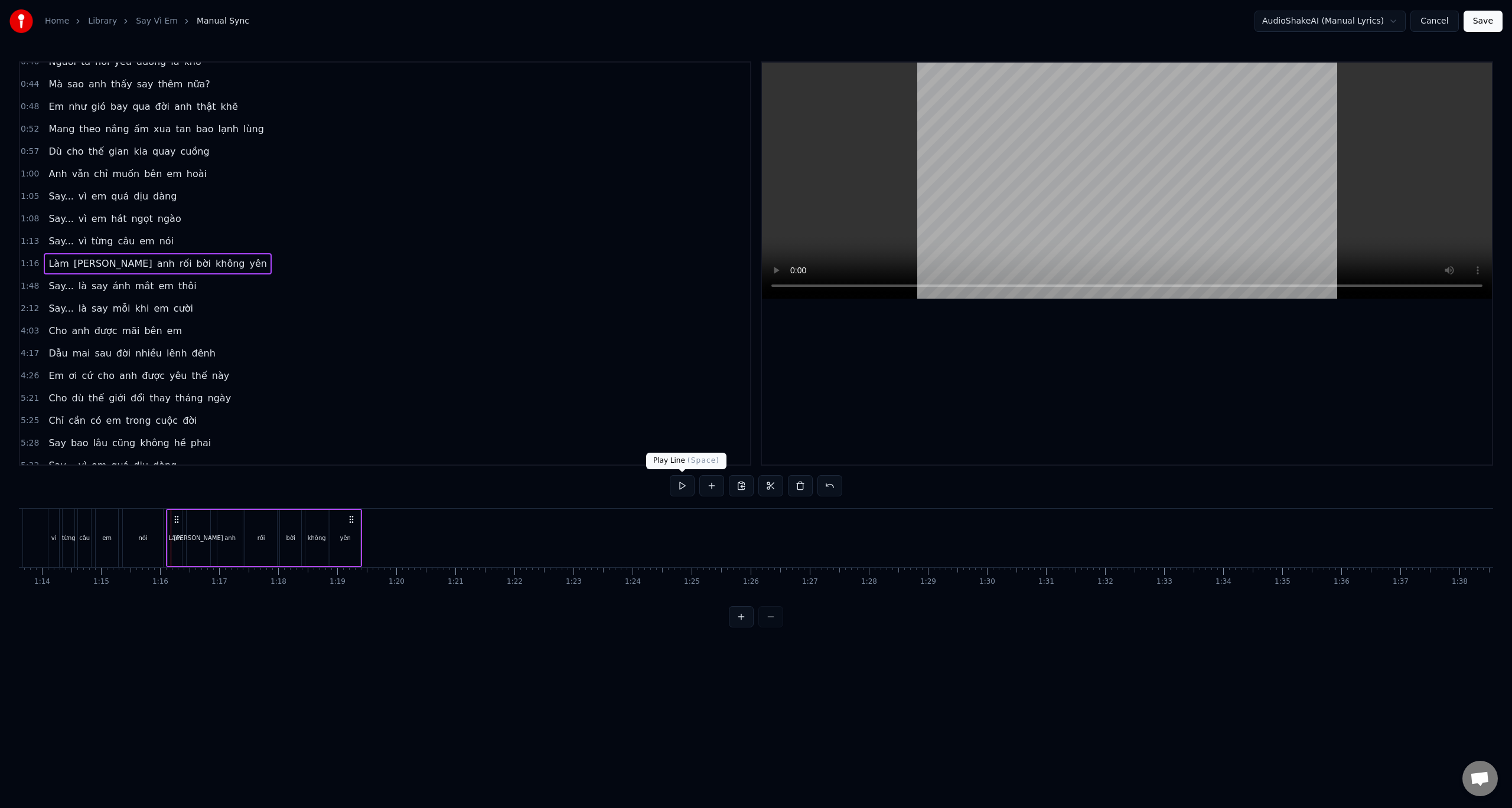
click at [684, 484] on button at bounding box center [682, 485] width 25 height 22
click at [687, 481] on button at bounding box center [682, 485] width 25 height 22
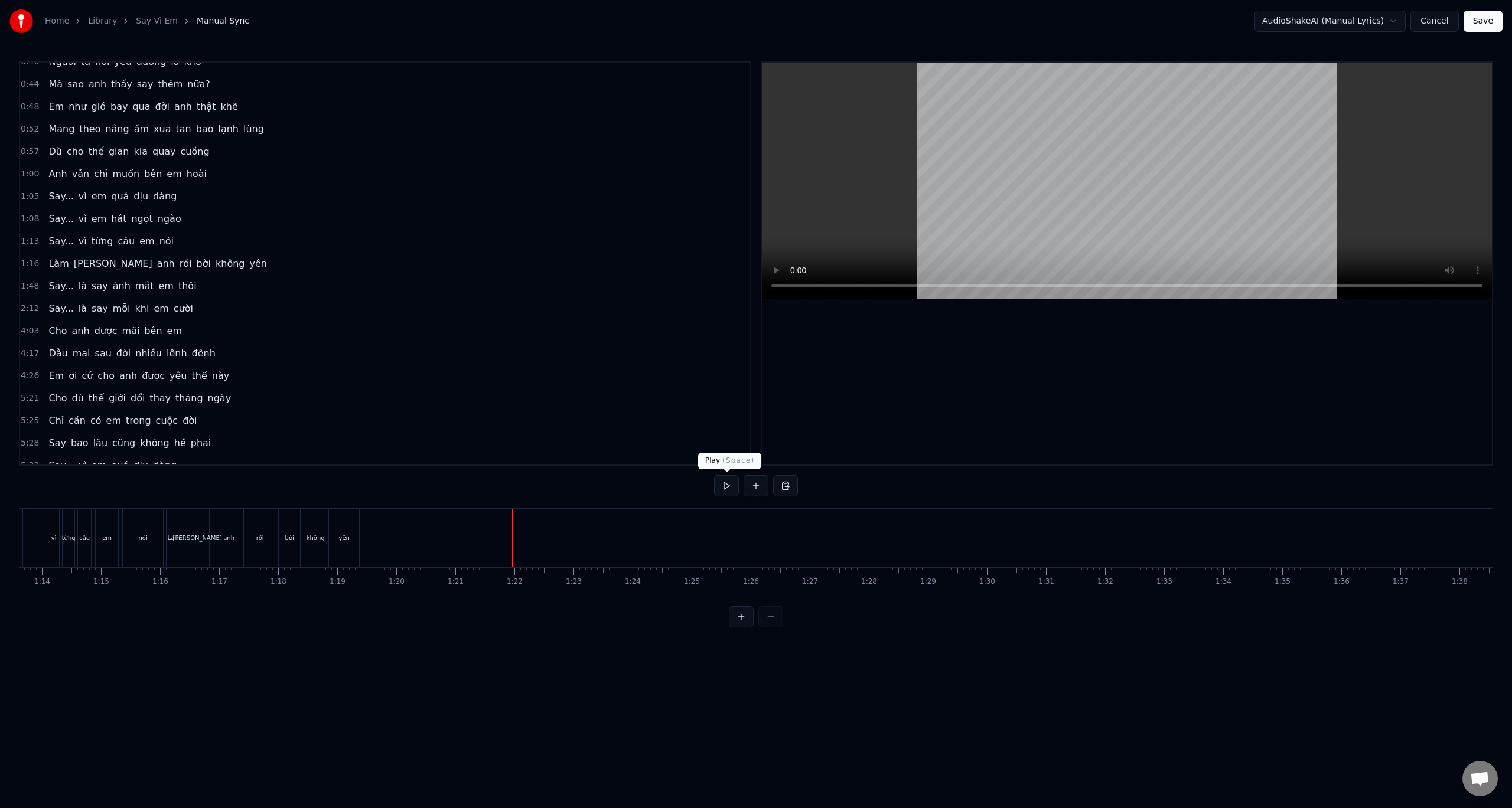
click at [722, 484] on button at bounding box center [726, 485] width 25 height 22
click at [723, 484] on button at bounding box center [726, 485] width 25 height 22
click at [725, 482] on button at bounding box center [726, 485] width 25 height 22
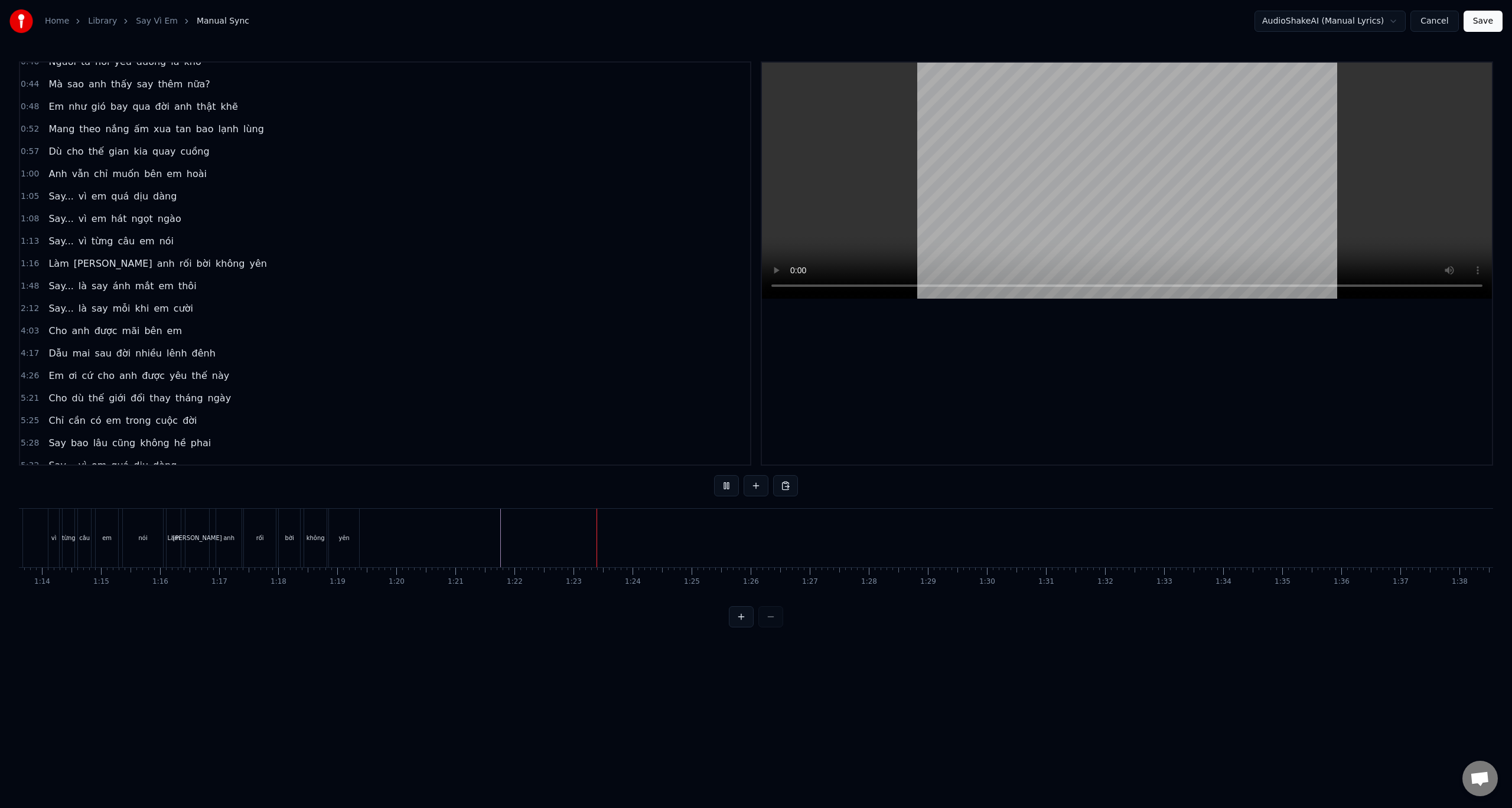
click at [724, 485] on button at bounding box center [726, 485] width 25 height 22
click at [728, 485] on button at bounding box center [726, 485] width 25 height 22
click at [499, 507] on div "0:32 Anh đâu biết yêu em lại say đến vậy 0:36 Say từ ánh mắt, say luôn cả nụ cư…" at bounding box center [756, 344] width 1474 height 566
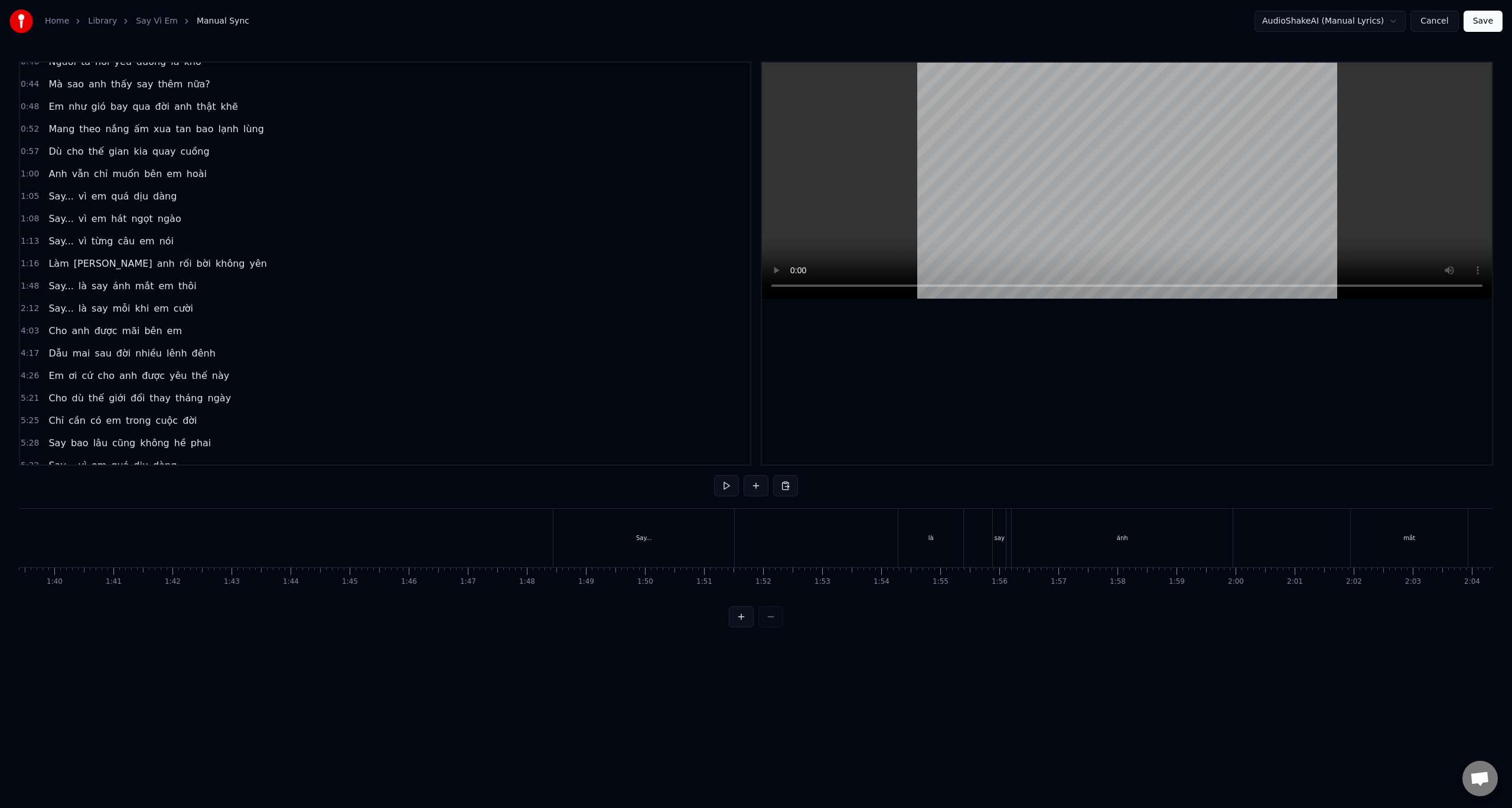
scroll to position [0, 5871]
click at [583, 513] on div "Say..." at bounding box center [643, 537] width 181 height 58
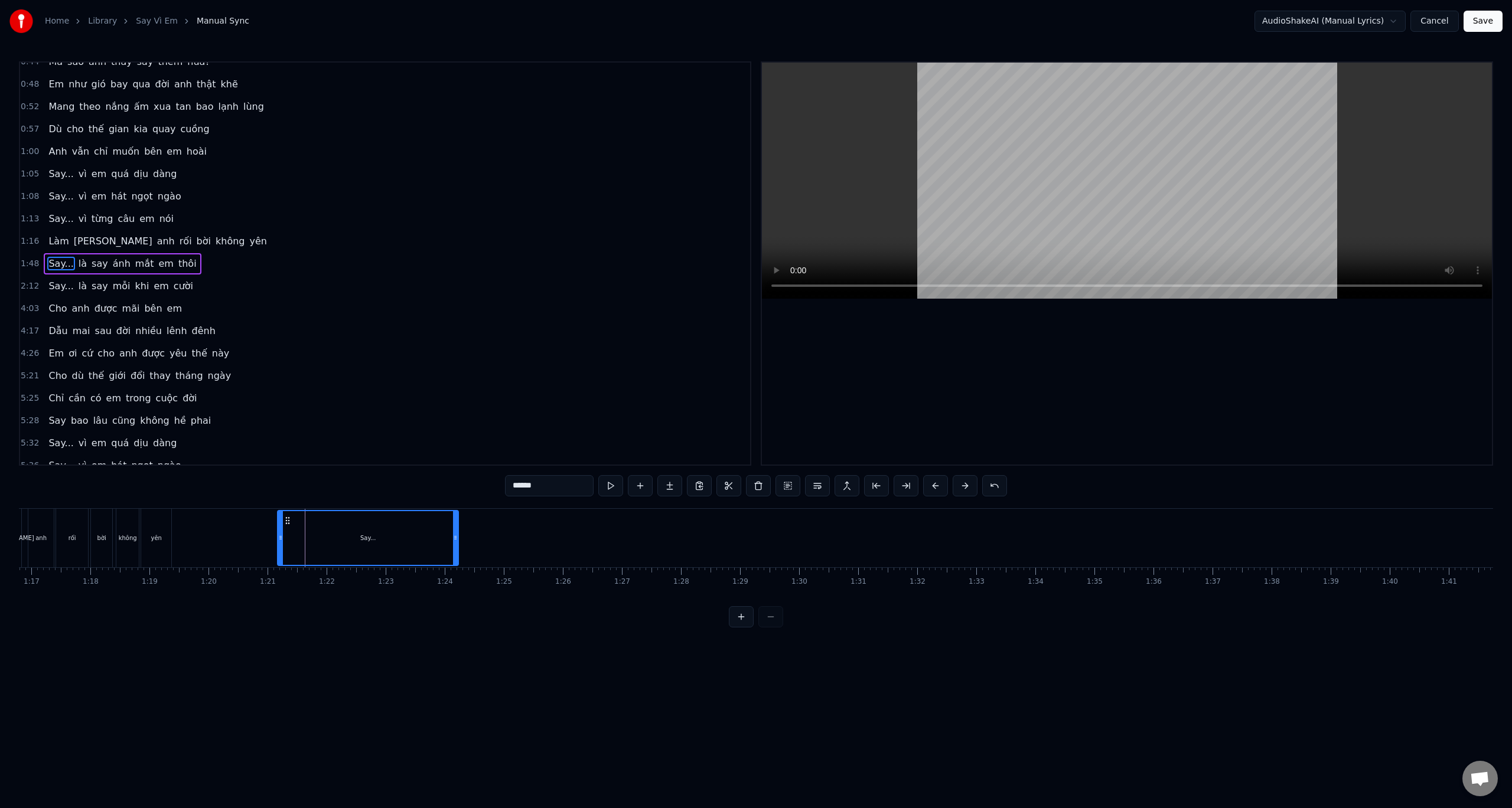
scroll to position [0, 4522]
drag, startPoint x: 563, startPoint y: 521, endPoint x: 327, endPoint y: 527, distance: 236.1
click at [327, 527] on div "Say..." at bounding box center [409, 537] width 180 height 53
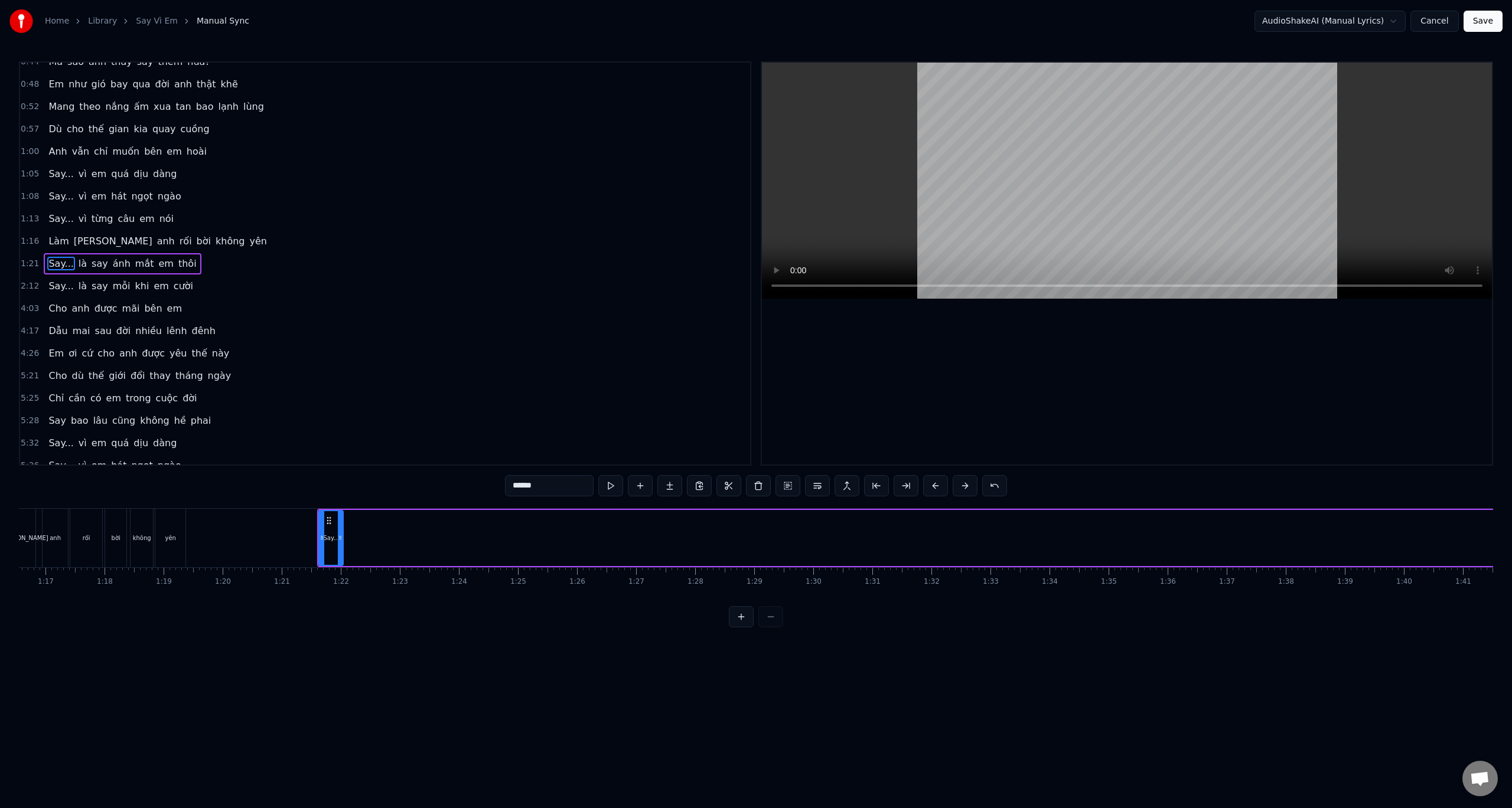
drag, startPoint x: 497, startPoint y: 536, endPoint x: 423, endPoint y: 531, distance: 74.2
click at [341, 531] on div at bounding box center [340, 537] width 5 height 53
click at [423, 526] on div "là" at bounding box center [416, 538] width 65 height 56
type input "**"
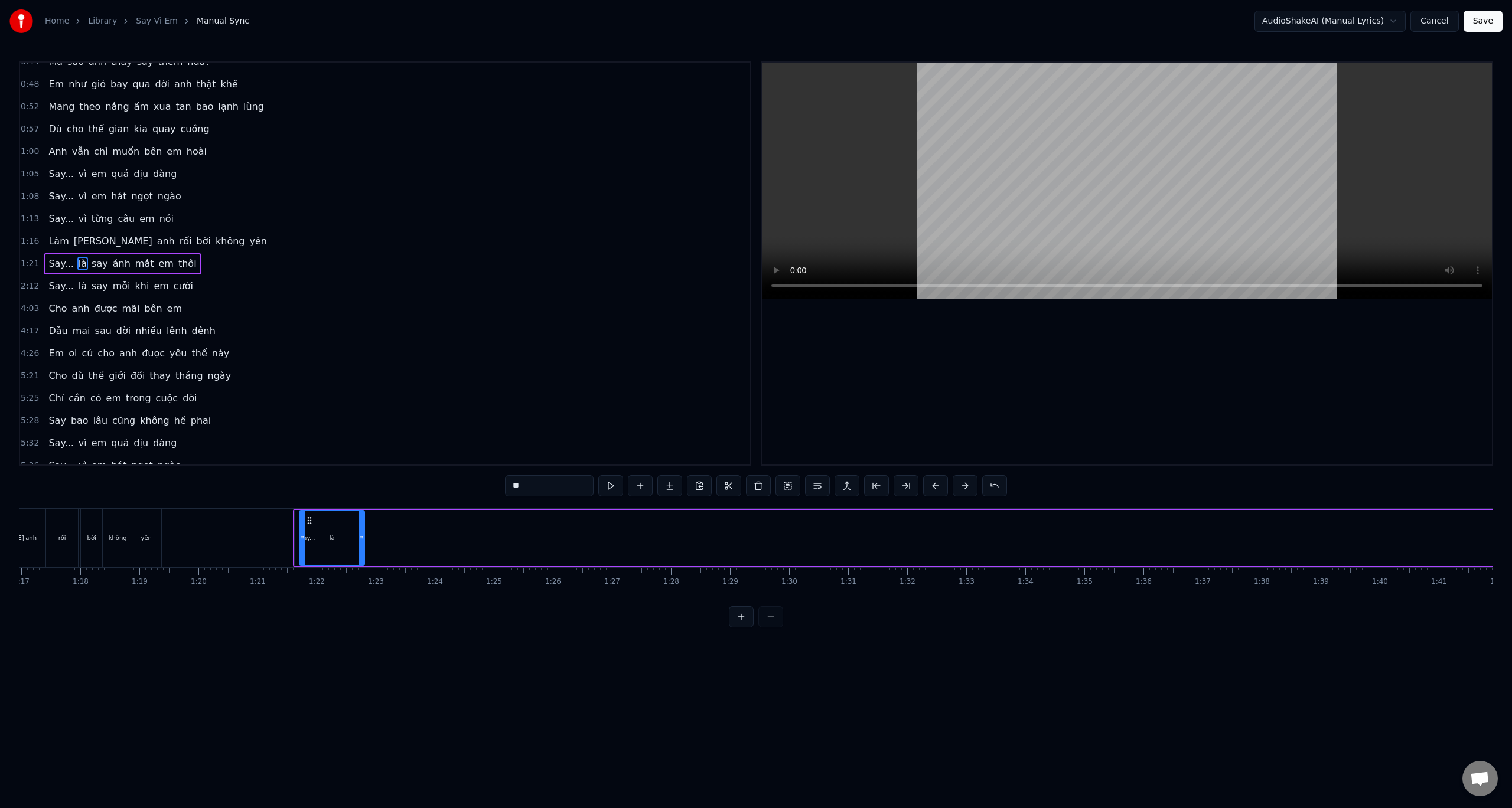
scroll to position [0, 4539]
drag, startPoint x: 394, startPoint y: 522, endPoint x: 339, endPoint y: 529, distance: 55.4
click at [339, 529] on div "là" at bounding box center [362, 537] width 64 height 53
drag, startPoint x: 391, startPoint y: 538, endPoint x: 348, endPoint y: 537, distance: 43.0
click at [348, 537] on icon at bounding box center [349, 538] width 5 height 10
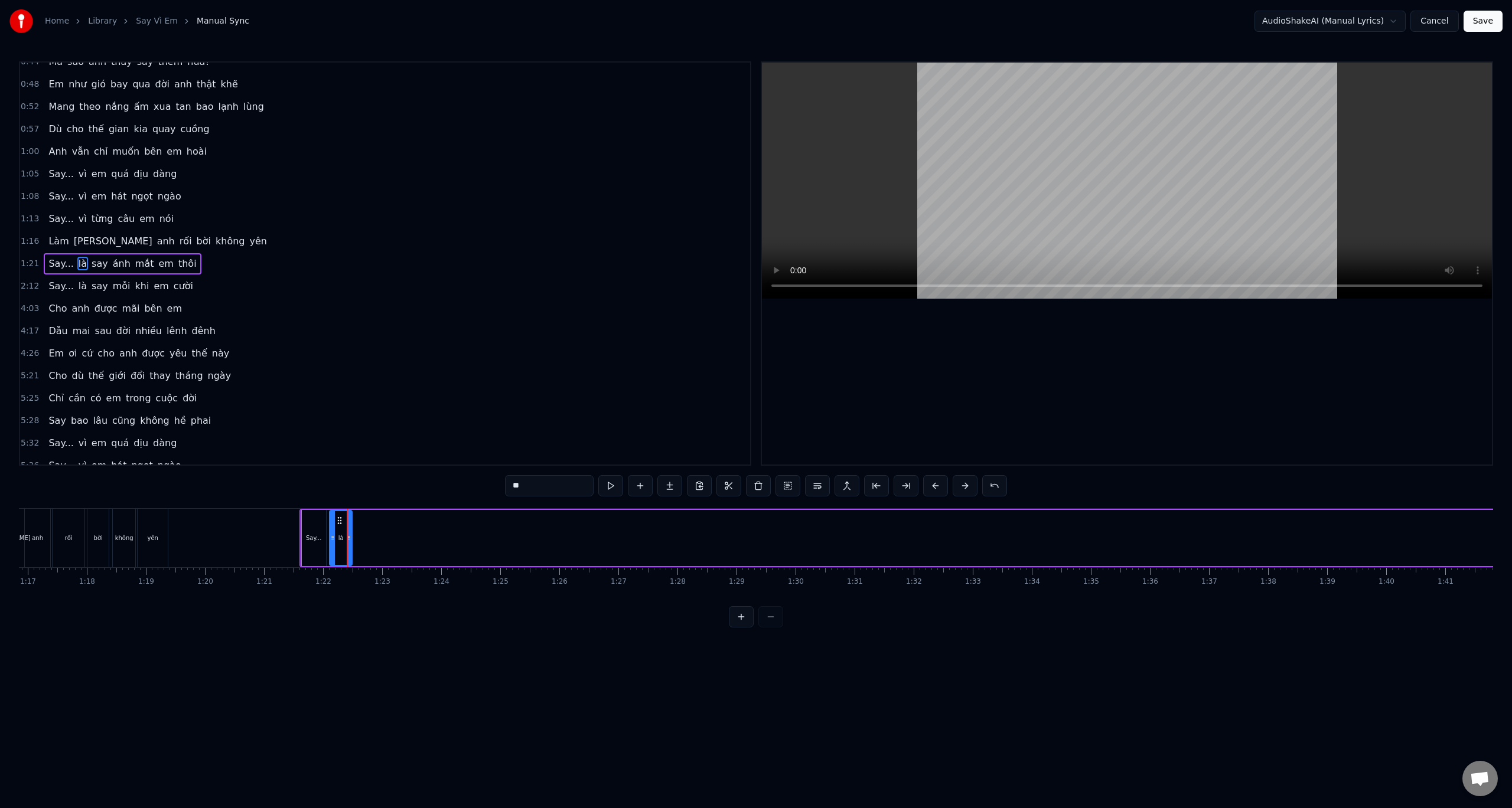
click at [304, 485] on div "0:32 Anh đâu biết yêu em lại say đến vậy 0:36 Say từ ánh mắt, say luôn cả nụ cư…" at bounding box center [756, 344] width 1474 height 566
click at [300, 497] on div "0:32 Anh đâu biết yêu em lại say đến vậy 0:36 Say từ ánh mắt, say luôn cả nụ cư…" at bounding box center [756, 344] width 1474 height 566
click at [294, 506] on div "0:32 Anh đâu biết yêu em lại say đến vậy 0:36 Say từ ánh mắt, say luôn cả nụ cư…" at bounding box center [756, 344] width 1474 height 566
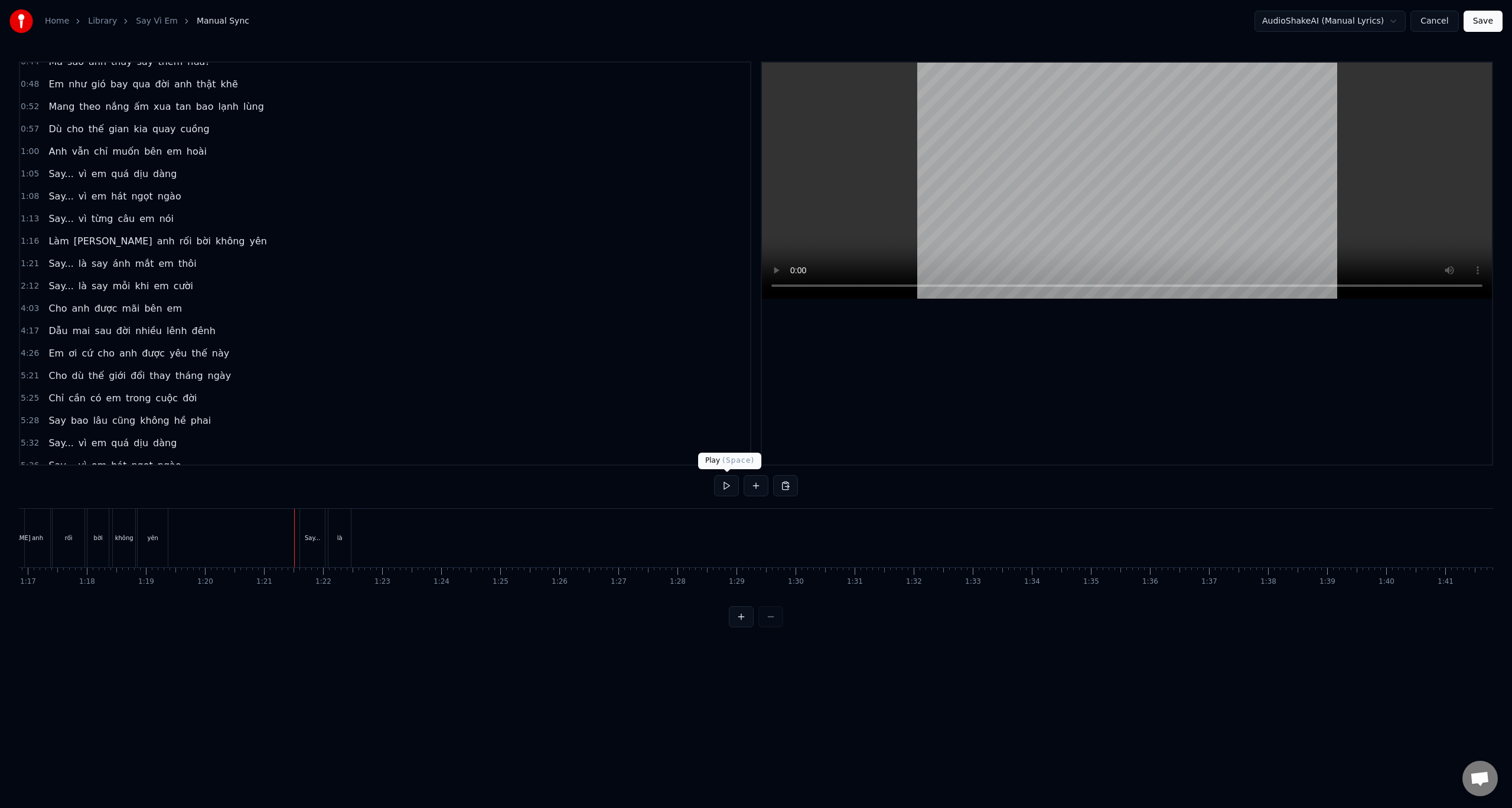
click at [728, 480] on button at bounding box center [726, 485] width 25 height 22
click at [730, 486] on button at bounding box center [726, 485] width 25 height 22
click at [663, 515] on div "say" at bounding box center [663, 537] width 13 height 58
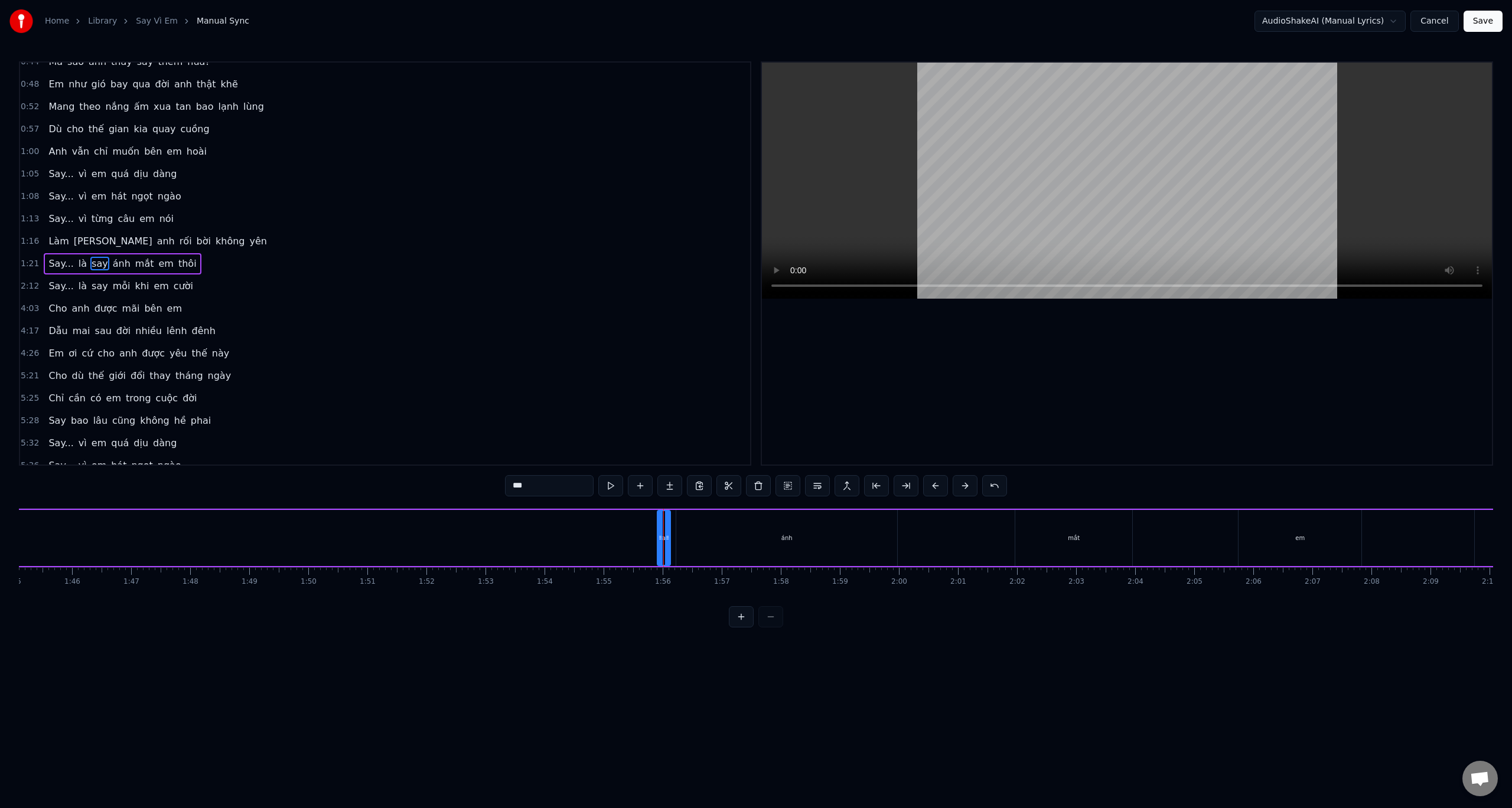
click at [706, 510] on div "ánh" at bounding box center [787, 538] width 222 height 56
click at [661, 527] on div "say" at bounding box center [664, 538] width 13 height 56
click at [745, 624] on button at bounding box center [741, 616] width 25 height 22
drag, startPoint x: 85, startPoint y: 521, endPoint x: 411, endPoint y: 505, distance: 326.4
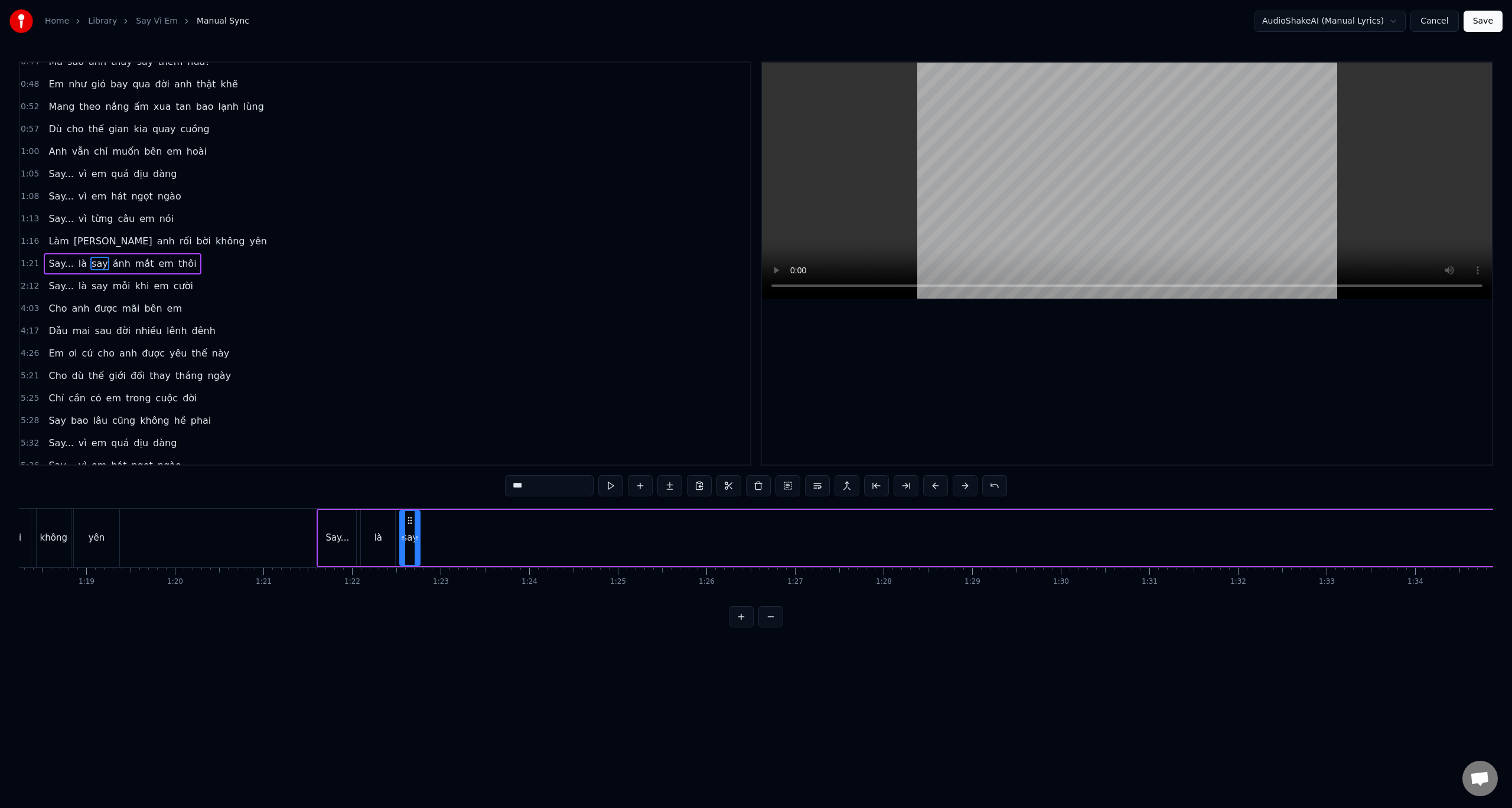
click at [411, 505] on div "0:32 Anh đâu biết yêu em lại say đến vậy 0:36 Say từ ánh mắt, say luôn cả nụ cư…" at bounding box center [756, 344] width 1474 height 566
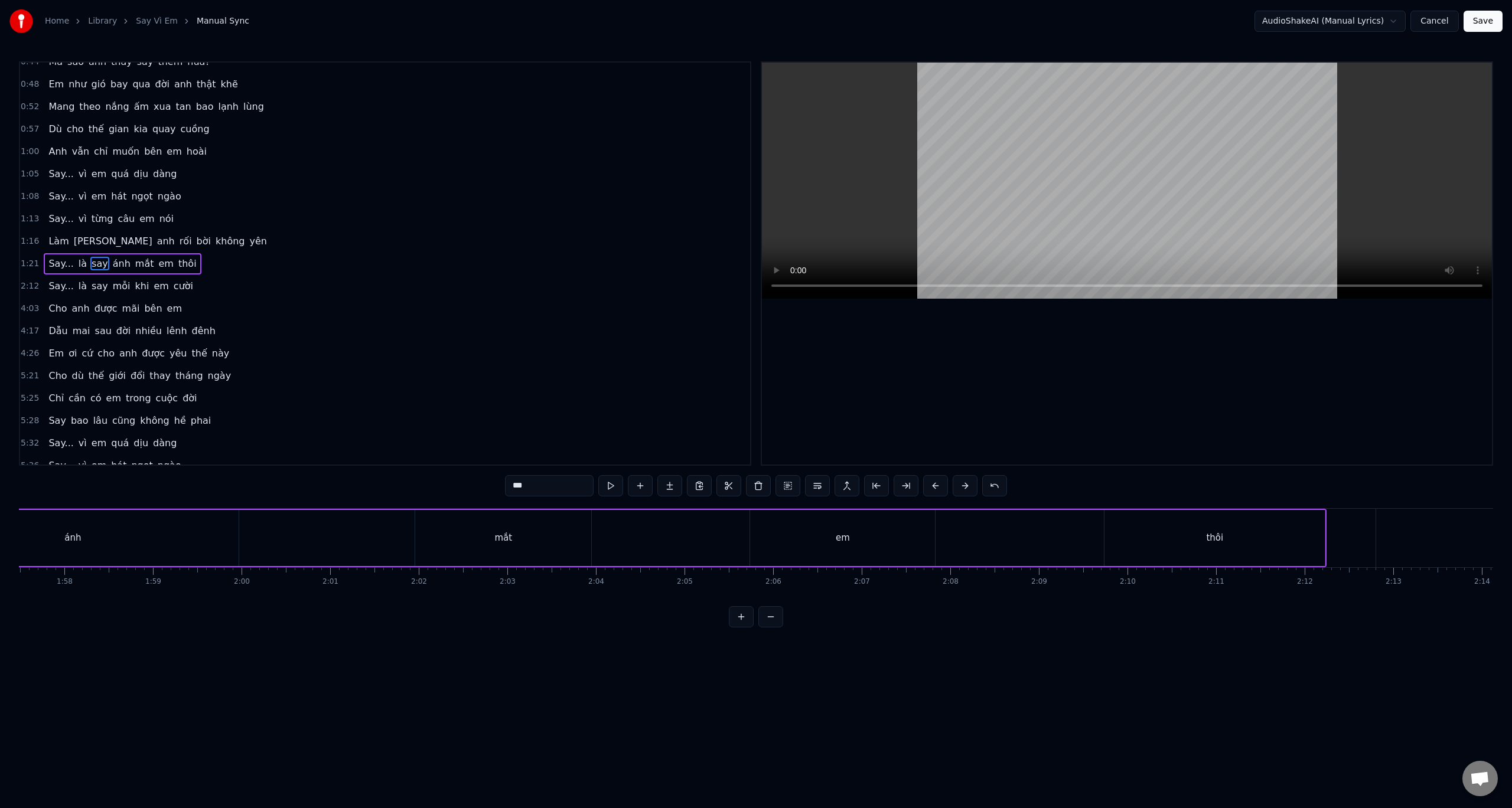
scroll to position [0, 9875]
click at [550, 541] on div "ánh" at bounding box center [607, 538] width 332 height 56
type input "***"
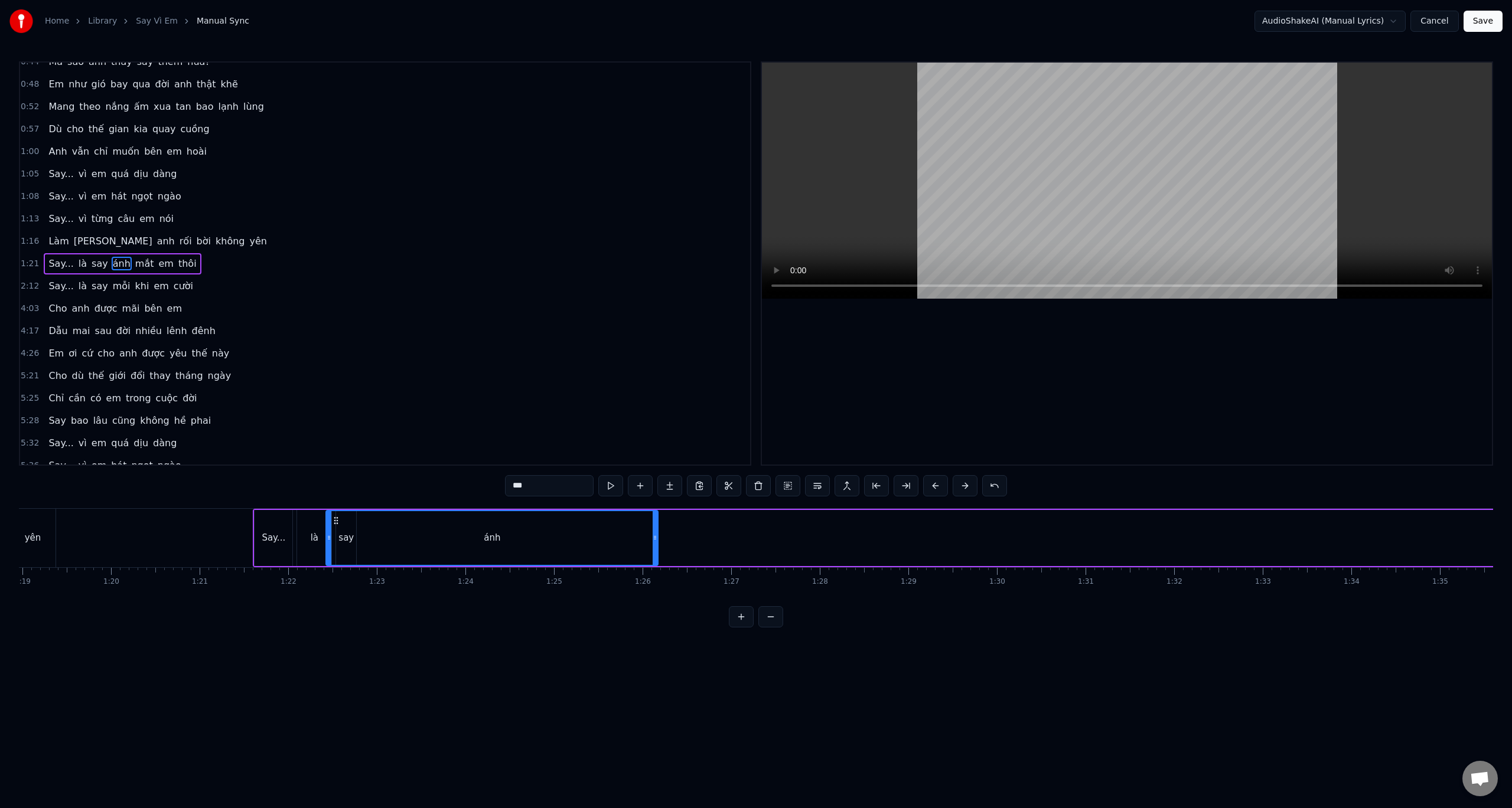
scroll to position [0, 6991]
drag, startPoint x: 450, startPoint y: 521, endPoint x: 343, endPoint y: 509, distance: 107.7
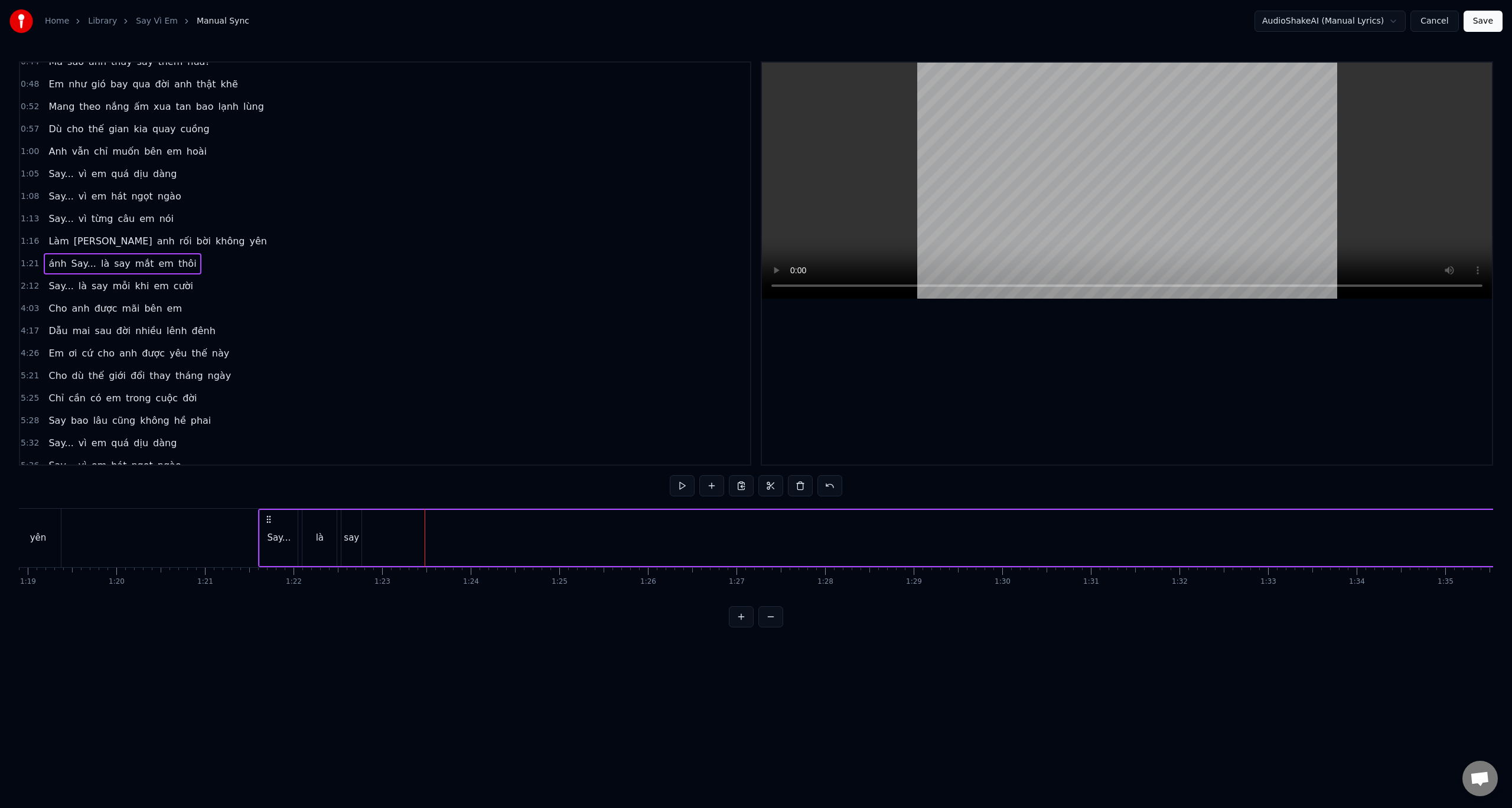
drag, startPoint x: 387, startPoint y: 525, endPoint x: 407, endPoint y: 529, distance: 20.4
drag, startPoint x: 472, startPoint y: 520, endPoint x: 486, endPoint y: 522, distance: 14.1
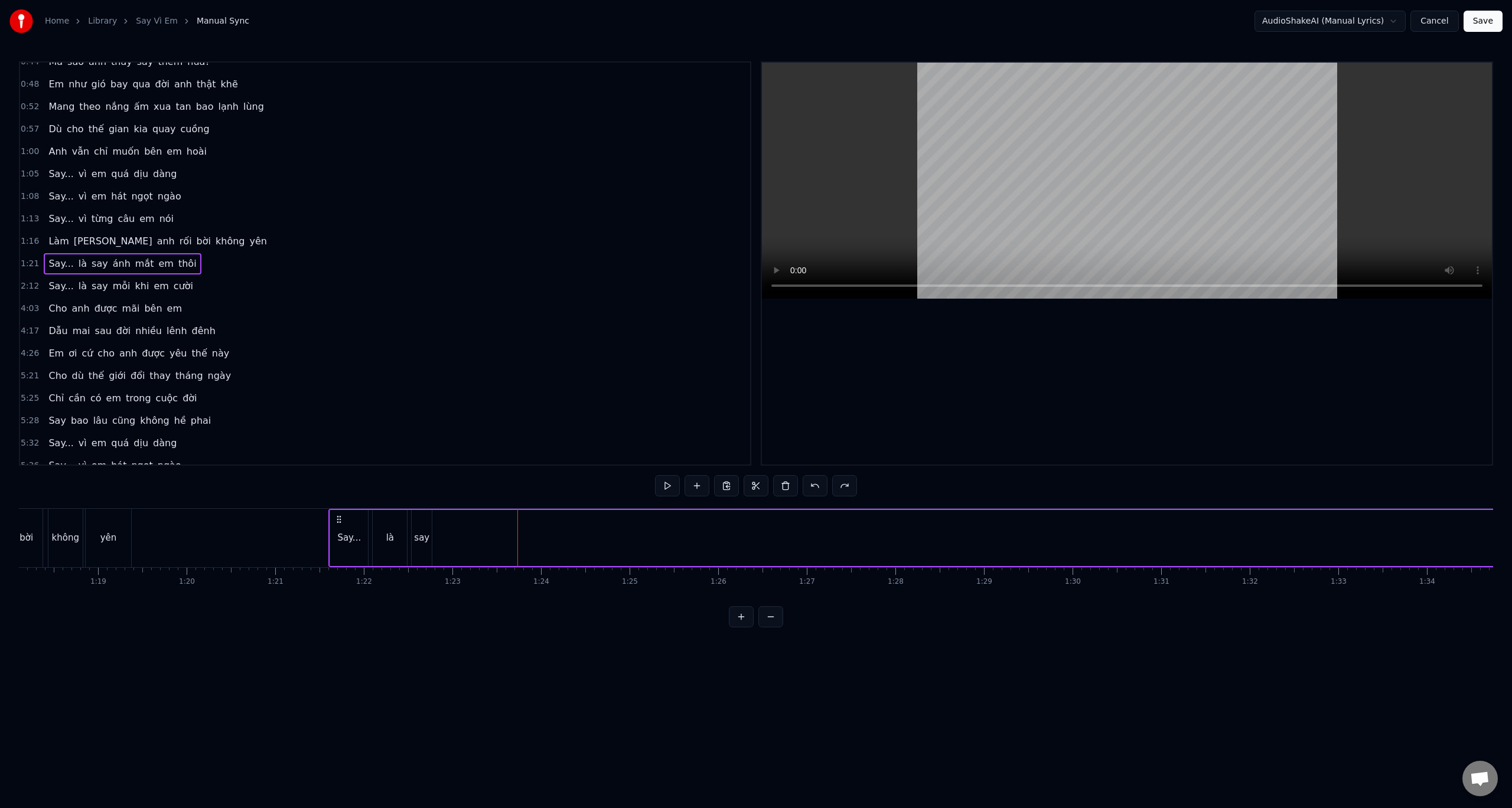
click at [426, 522] on div "say" at bounding box center [421, 538] width 20 height 56
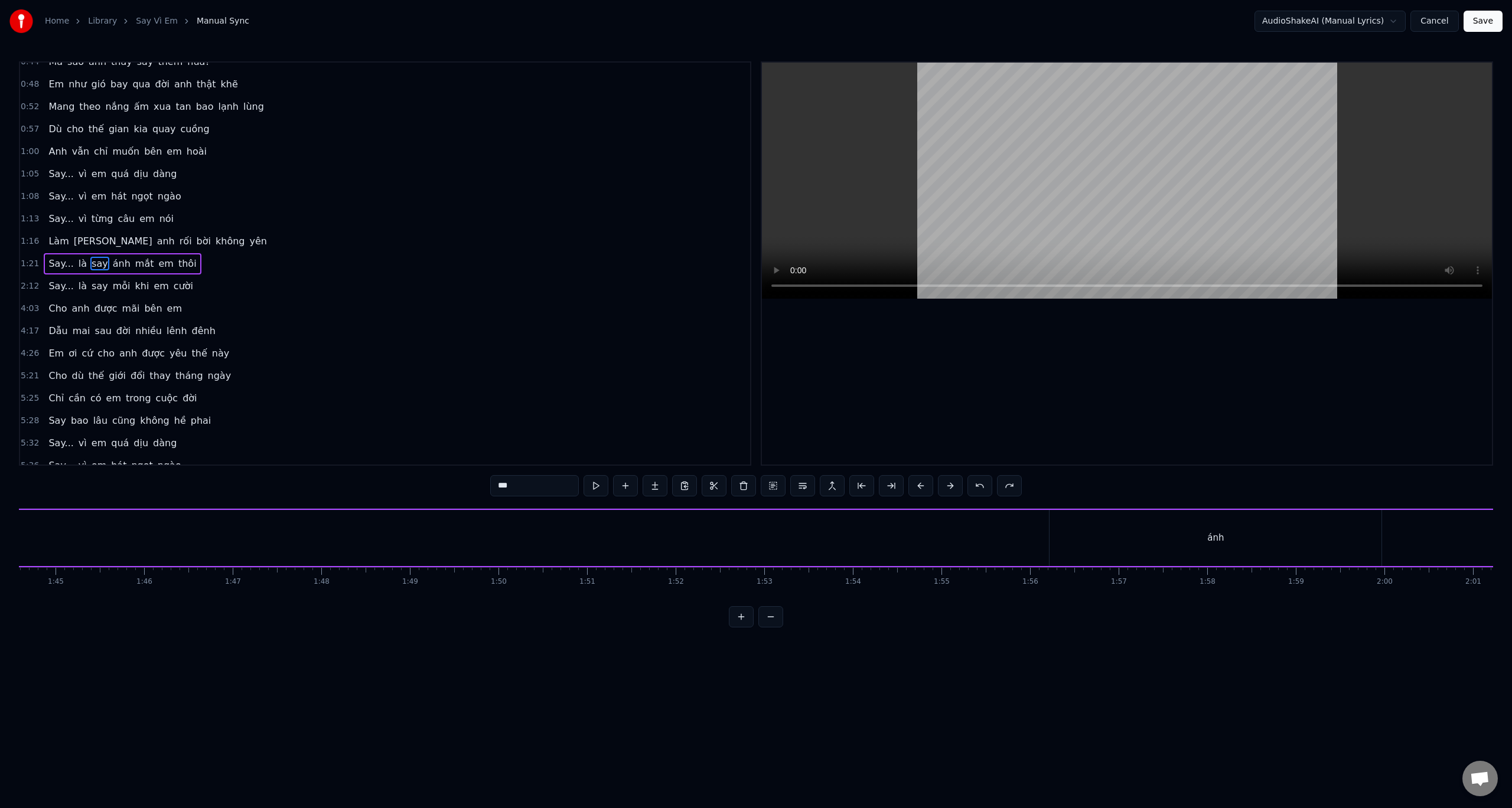
scroll to position [0, 9340]
click at [1010, 517] on div "ánh" at bounding box center [1141, 538] width 332 height 56
type input "***"
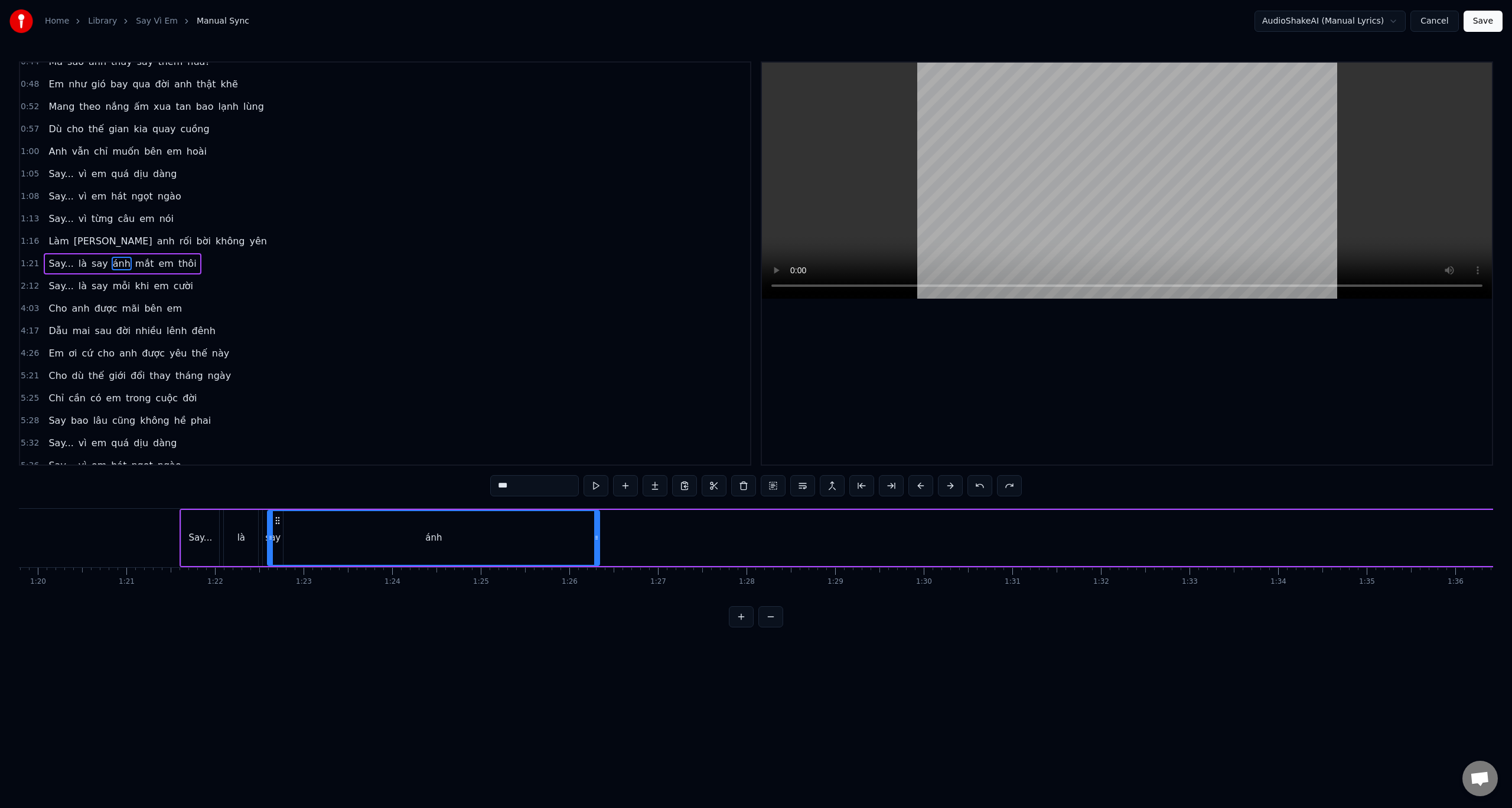
scroll to position [0, 7035]
drag, startPoint x: 983, startPoint y: 521, endPoint x: 329, endPoint y: 543, distance: 654.4
click at [329, 543] on div "ánh" at bounding box center [486, 537] width 331 height 53
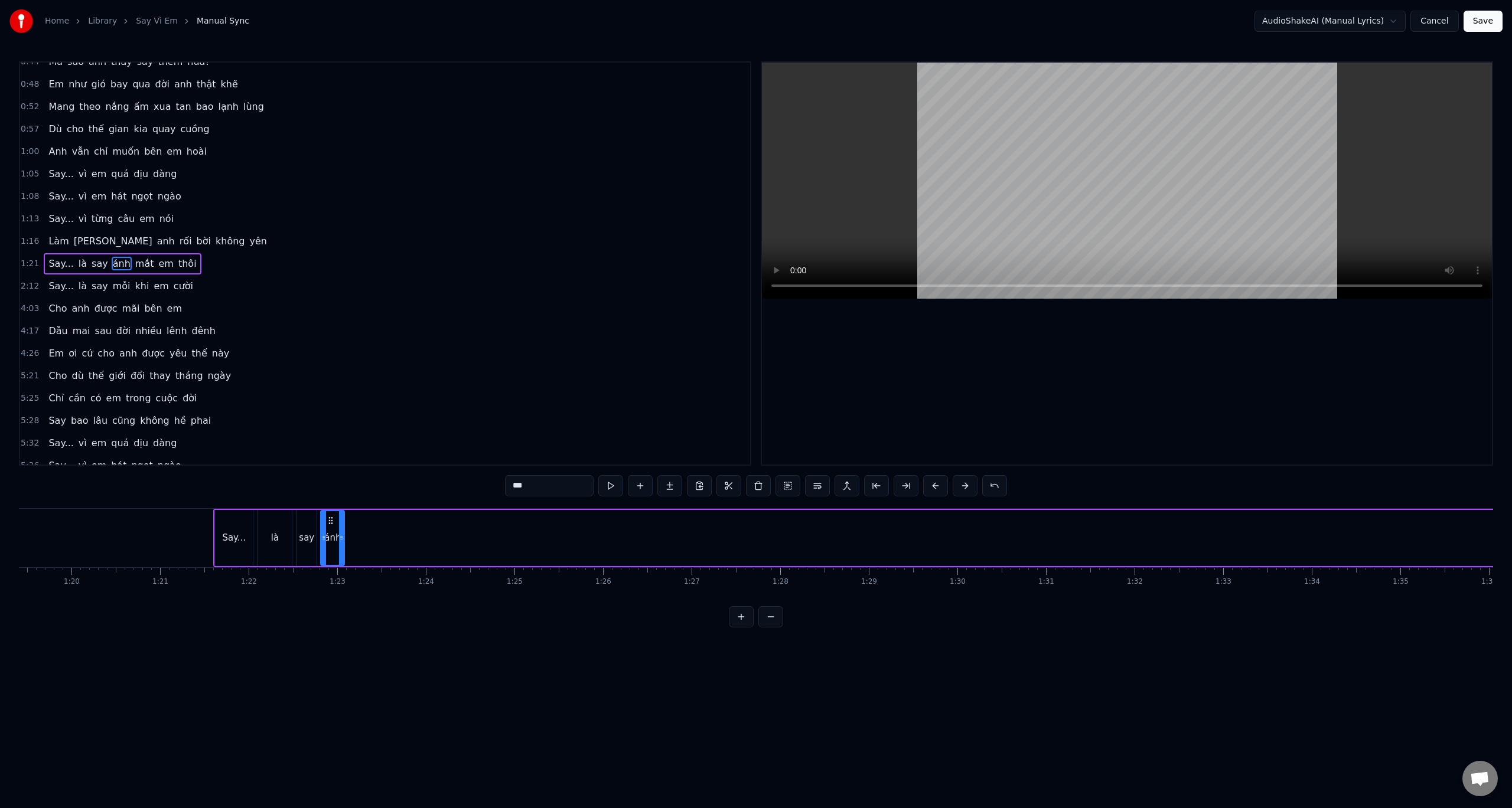
drag, startPoint x: 650, startPoint y: 538, endPoint x: 342, endPoint y: 541, distance: 308.0
click at [342, 541] on icon at bounding box center [341, 538] width 5 height 10
click at [221, 490] on div "0:32 Anh đâu biết yêu em lại say đến vậy 0:36 Say từ ánh mắt, say luôn cả nụ cư…" at bounding box center [756, 344] width 1474 height 566
click at [215, 496] on div "0:32 Anh đâu biết yêu em lại say đến vậy 0:36 Say từ ánh mắt, say luôn cả nụ cư…" at bounding box center [756, 344] width 1474 height 566
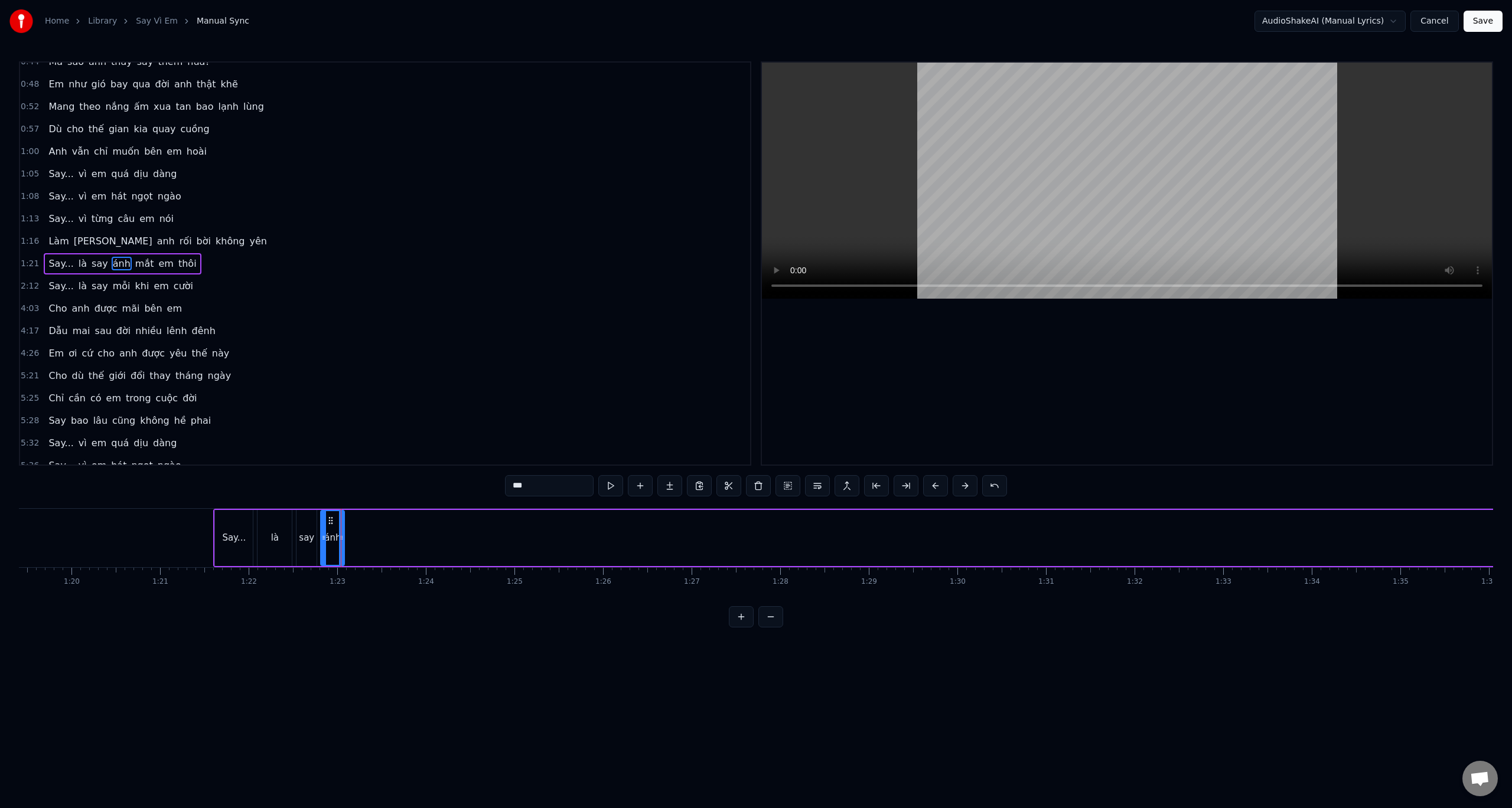
click at [208, 505] on div "0:32 Anh đâu biết yêu em lại say đến vậy 0:36 Say từ ánh mắt, say luôn cả nụ cư…" at bounding box center [756, 344] width 1474 height 566
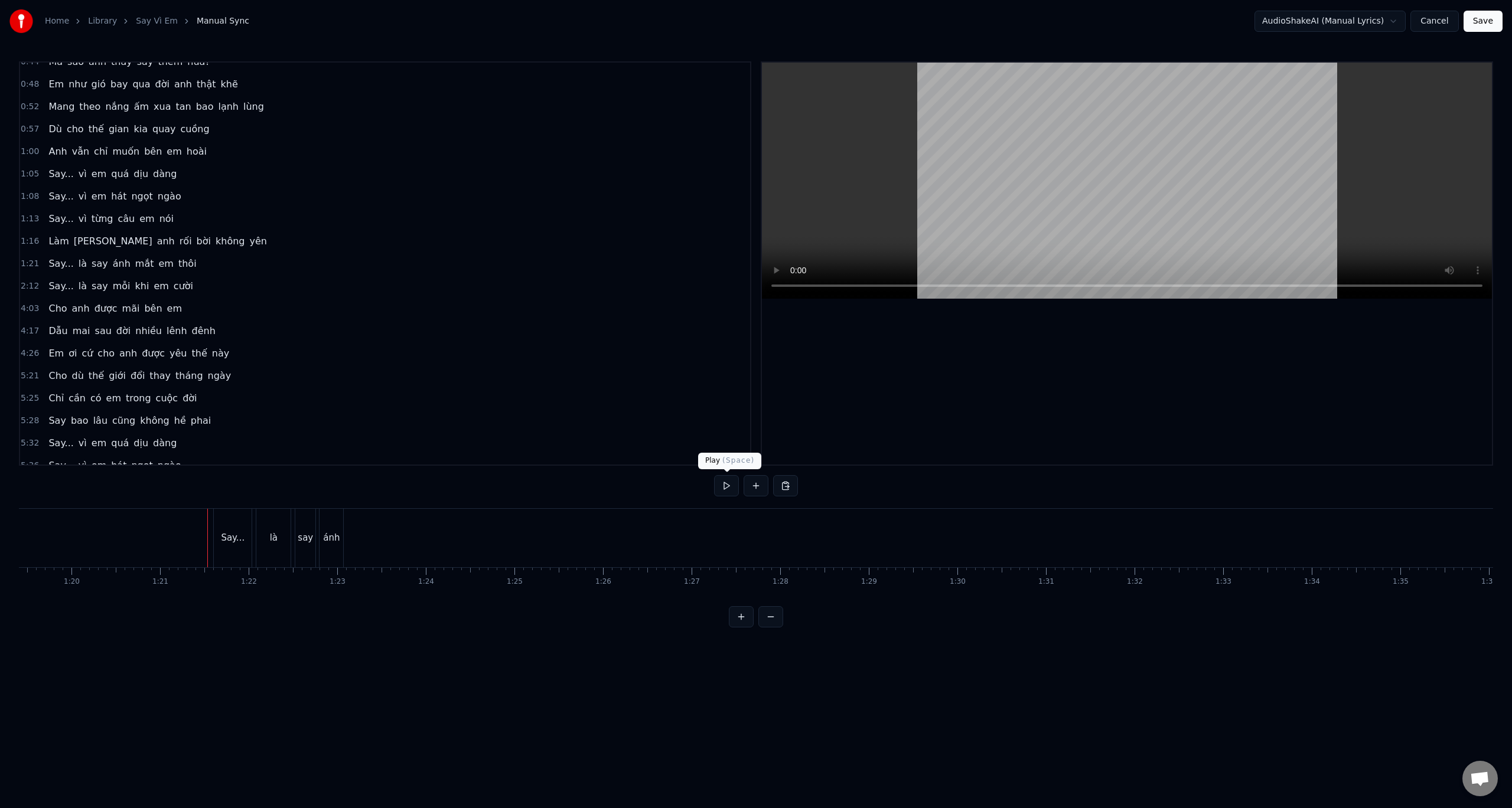
click at [724, 490] on button at bounding box center [726, 485] width 25 height 22
click at [732, 486] on button at bounding box center [726, 485] width 25 height 22
click at [718, 489] on button at bounding box center [726, 485] width 25 height 22
click at [722, 489] on button at bounding box center [726, 485] width 25 height 22
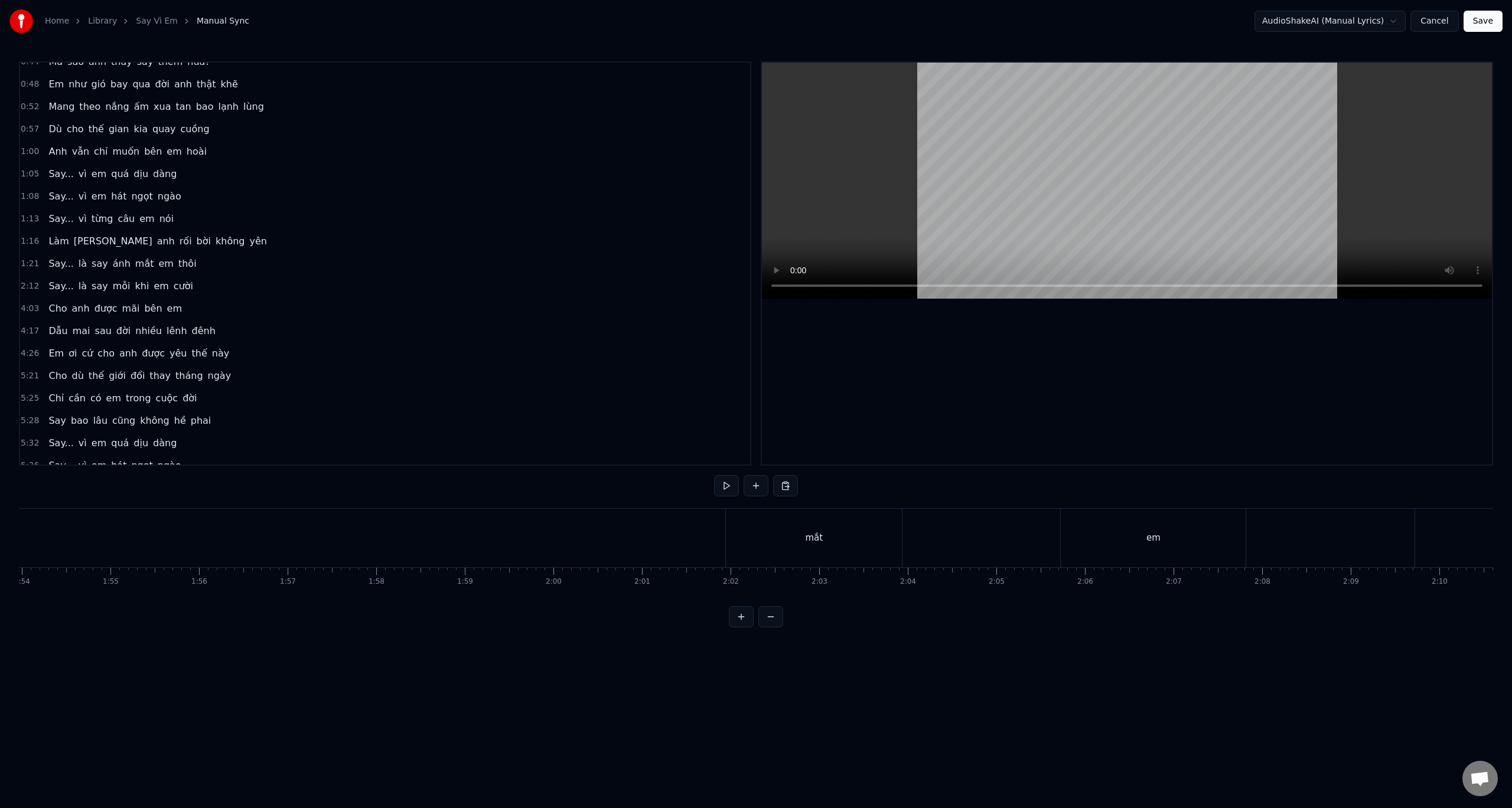
click at [744, 520] on div "mắt" at bounding box center [814, 537] width 176 height 58
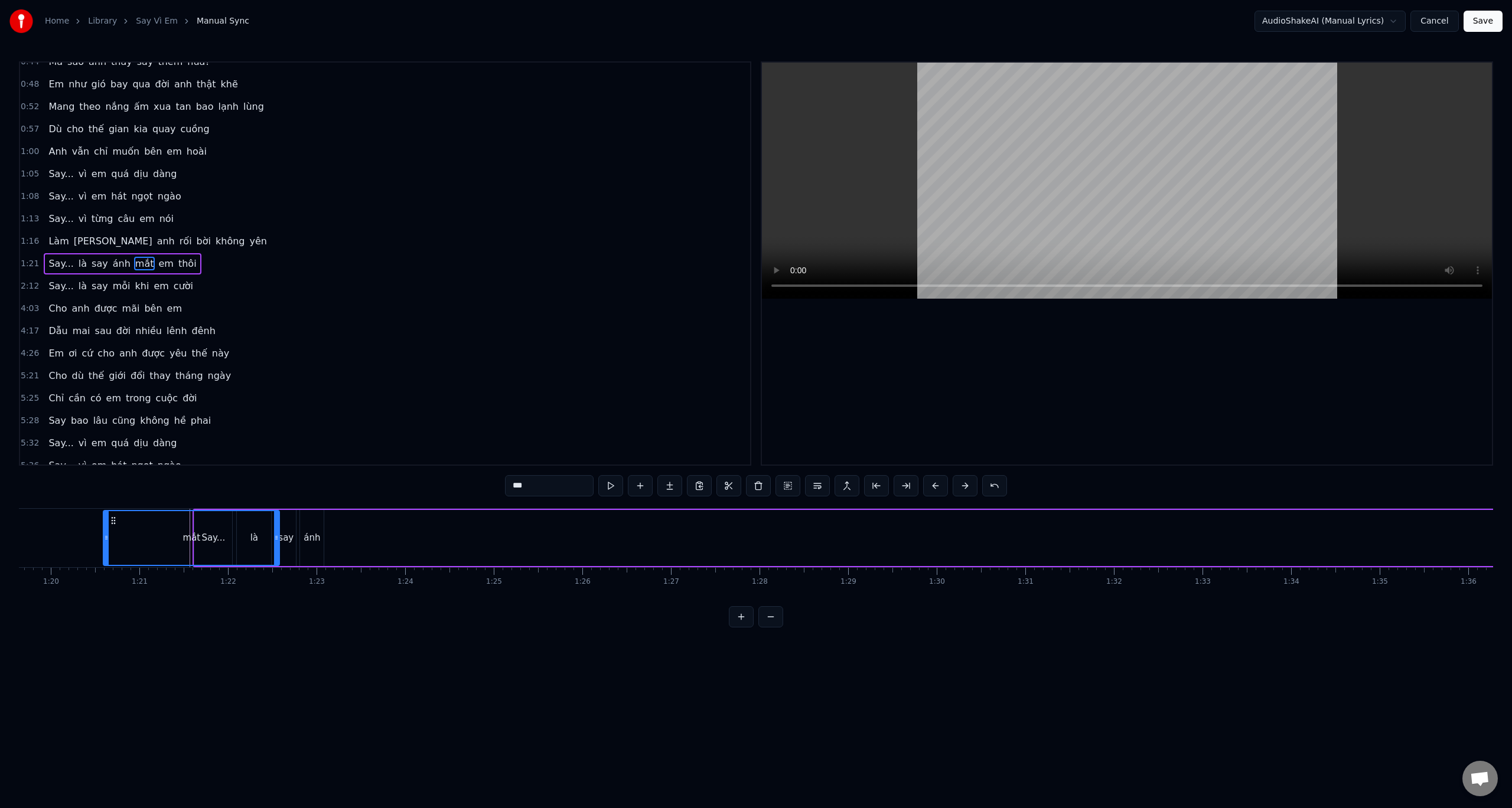
scroll to position [0, 6998]
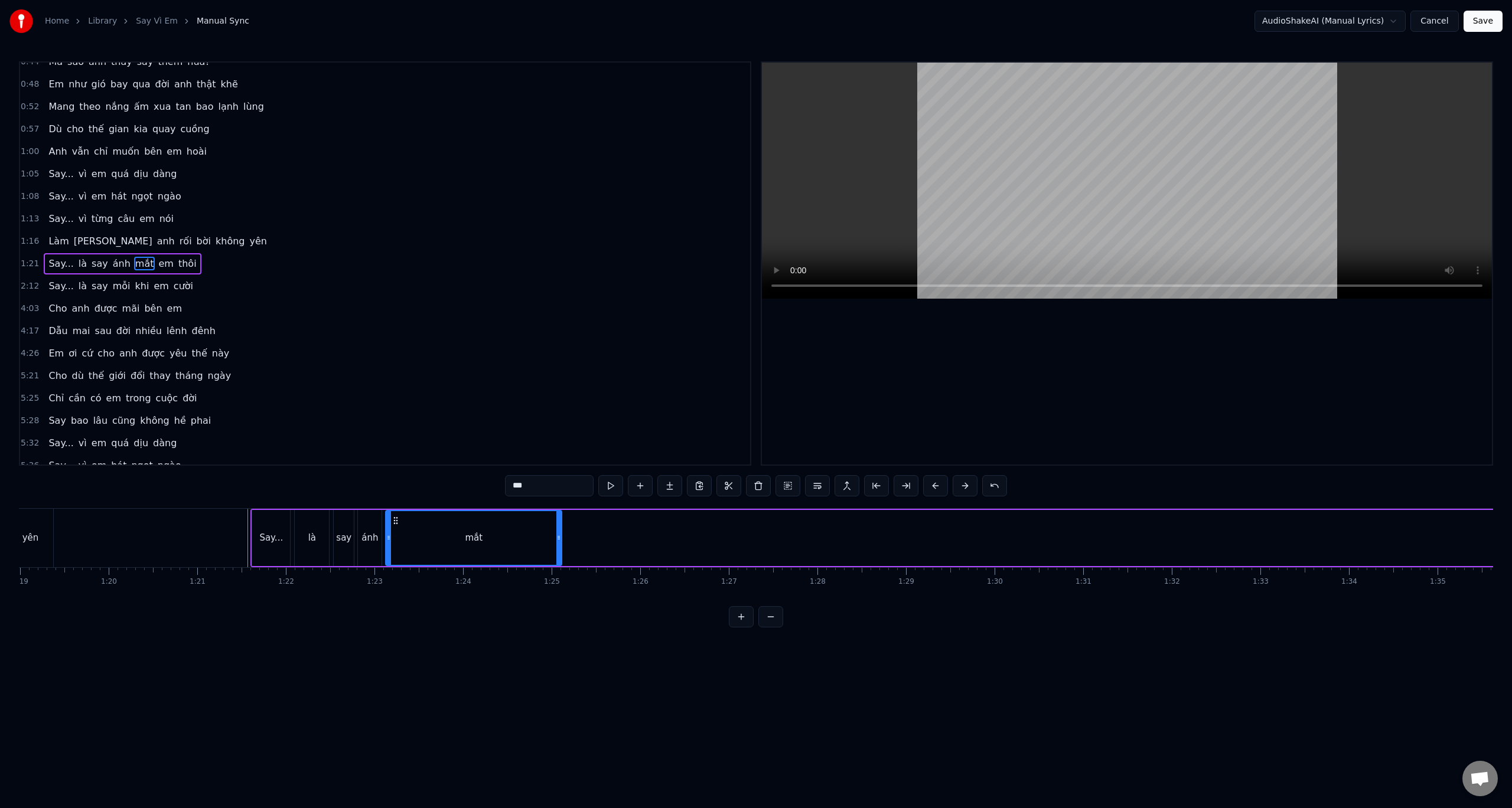
drag, startPoint x: 735, startPoint y: 520, endPoint x: 394, endPoint y: 507, distance: 341.2
click at [394, 507] on div "0:32 Anh đâu biết yêu em lại say đến vậy 0:36 Say từ ánh mắt, say luôn cả nụ cư…" at bounding box center [756, 344] width 1474 height 566
drag, startPoint x: 558, startPoint y: 538, endPoint x: 407, endPoint y: 532, distance: 151.1
click at [407, 532] on div at bounding box center [409, 537] width 5 height 53
click at [350, 492] on div "0:32 Anh đâu biết yêu em lại say đến vậy 0:36 Say từ ánh mắt, say luôn cả nụ cư…" at bounding box center [756, 344] width 1474 height 566
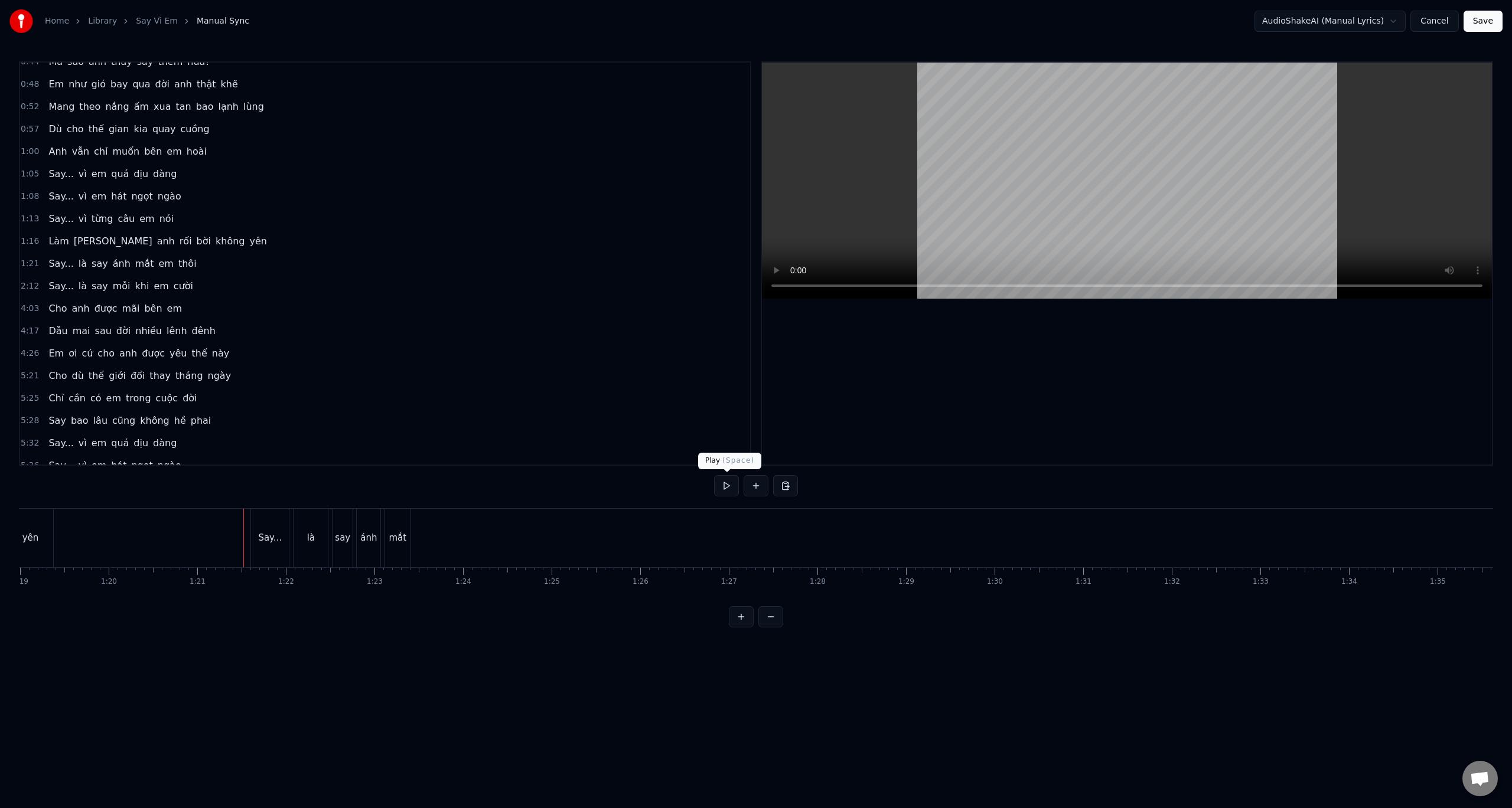
click at [720, 485] on button at bounding box center [726, 485] width 25 height 22
click at [730, 485] on button at bounding box center [726, 485] width 25 height 22
click at [718, 538] on div "em" at bounding box center [751, 537] width 185 height 58
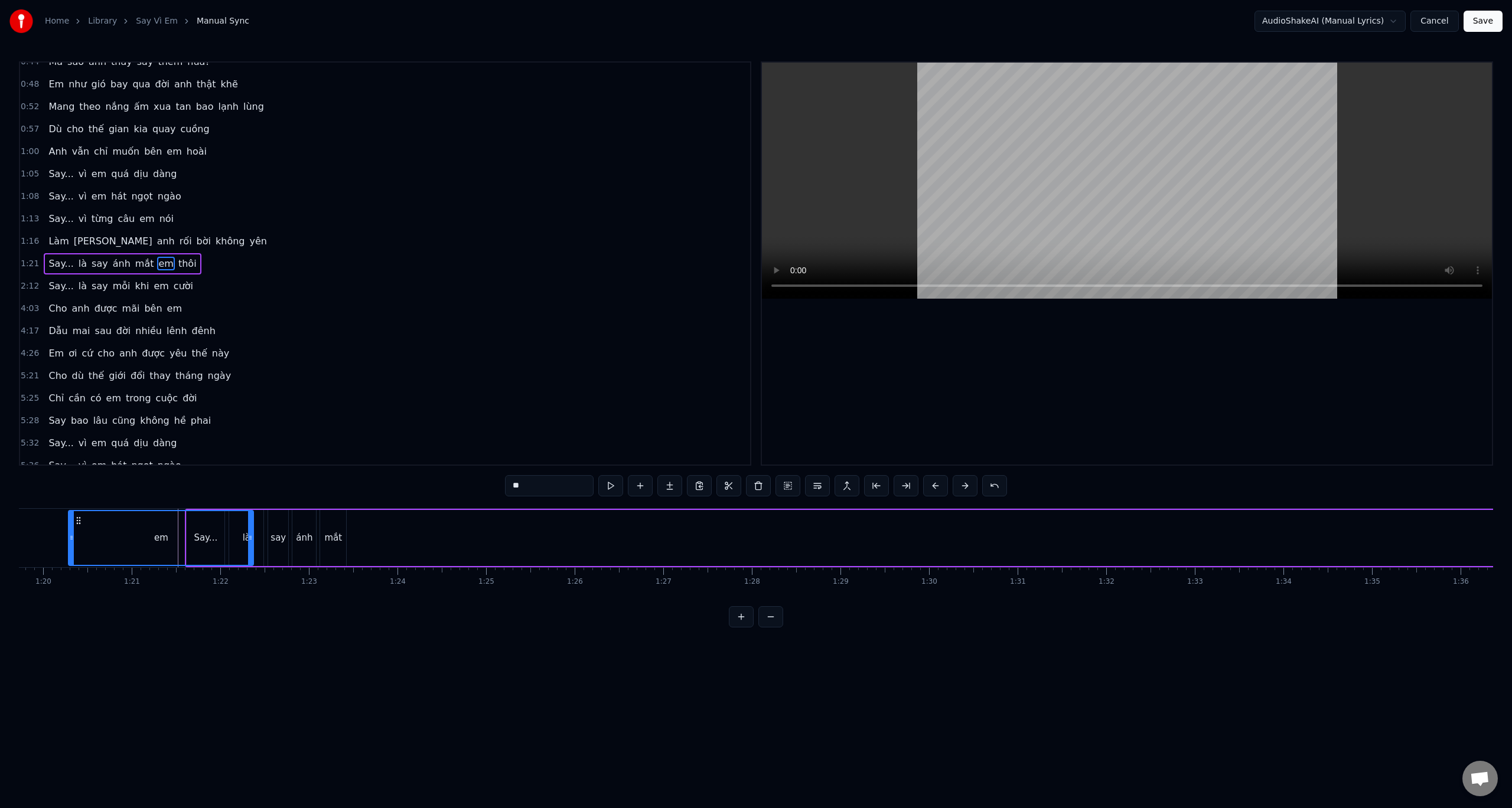
scroll to position [0, 6991]
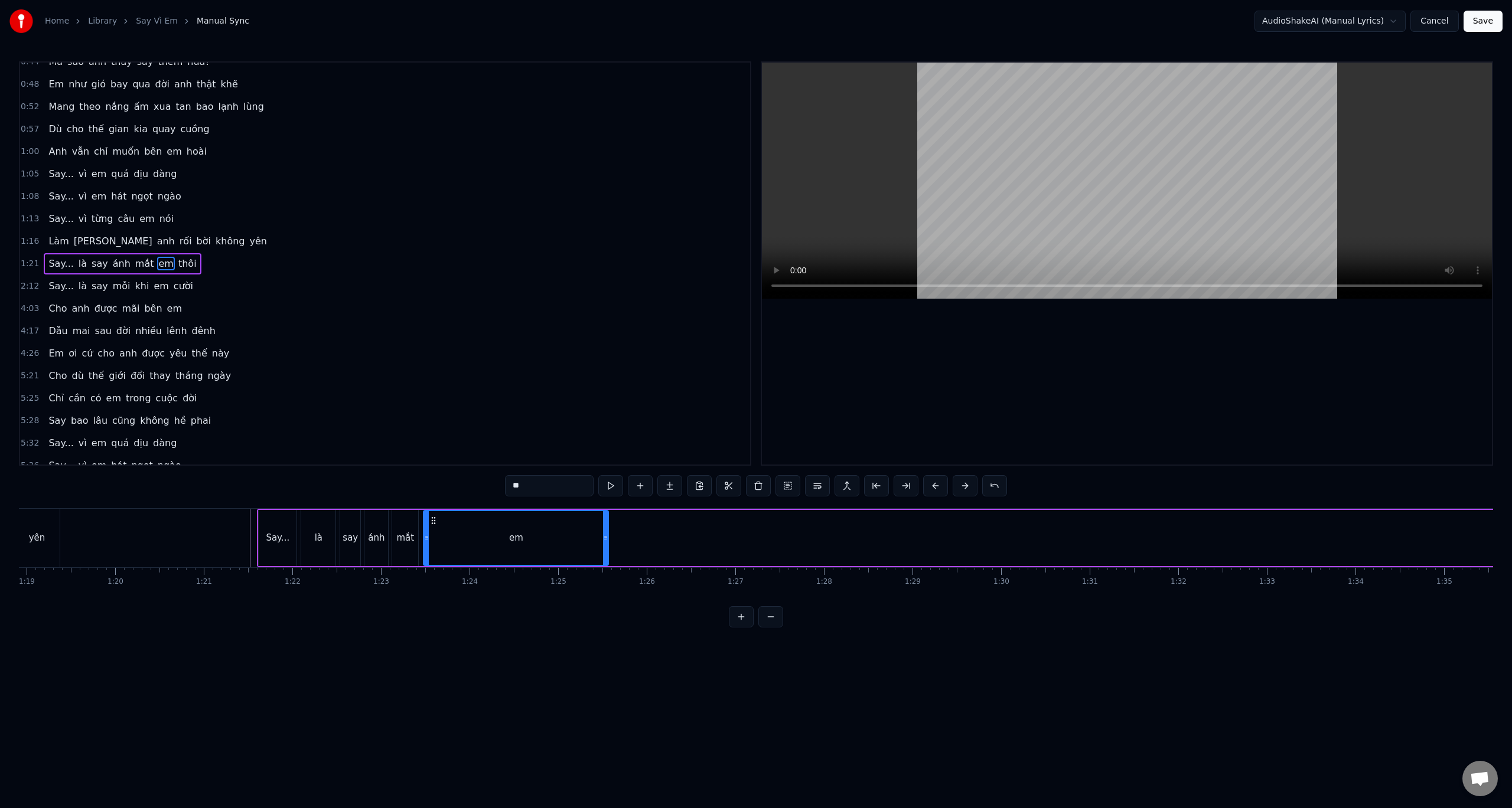
drag, startPoint x: 673, startPoint y: 523, endPoint x: 449, endPoint y: 501, distance: 225.1
click at [436, 495] on div "0:32 Anh đâu biết yêu em lại say đến vậy 0:36 Say từ ánh mắt, say luôn cả nụ cư…" at bounding box center [756, 344] width 1474 height 566
drag, startPoint x: 606, startPoint y: 539, endPoint x: 446, endPoint y: 528, distance: 160.4
click at [446, 528] on div at bounding box center [446, 537] width 5 height 53
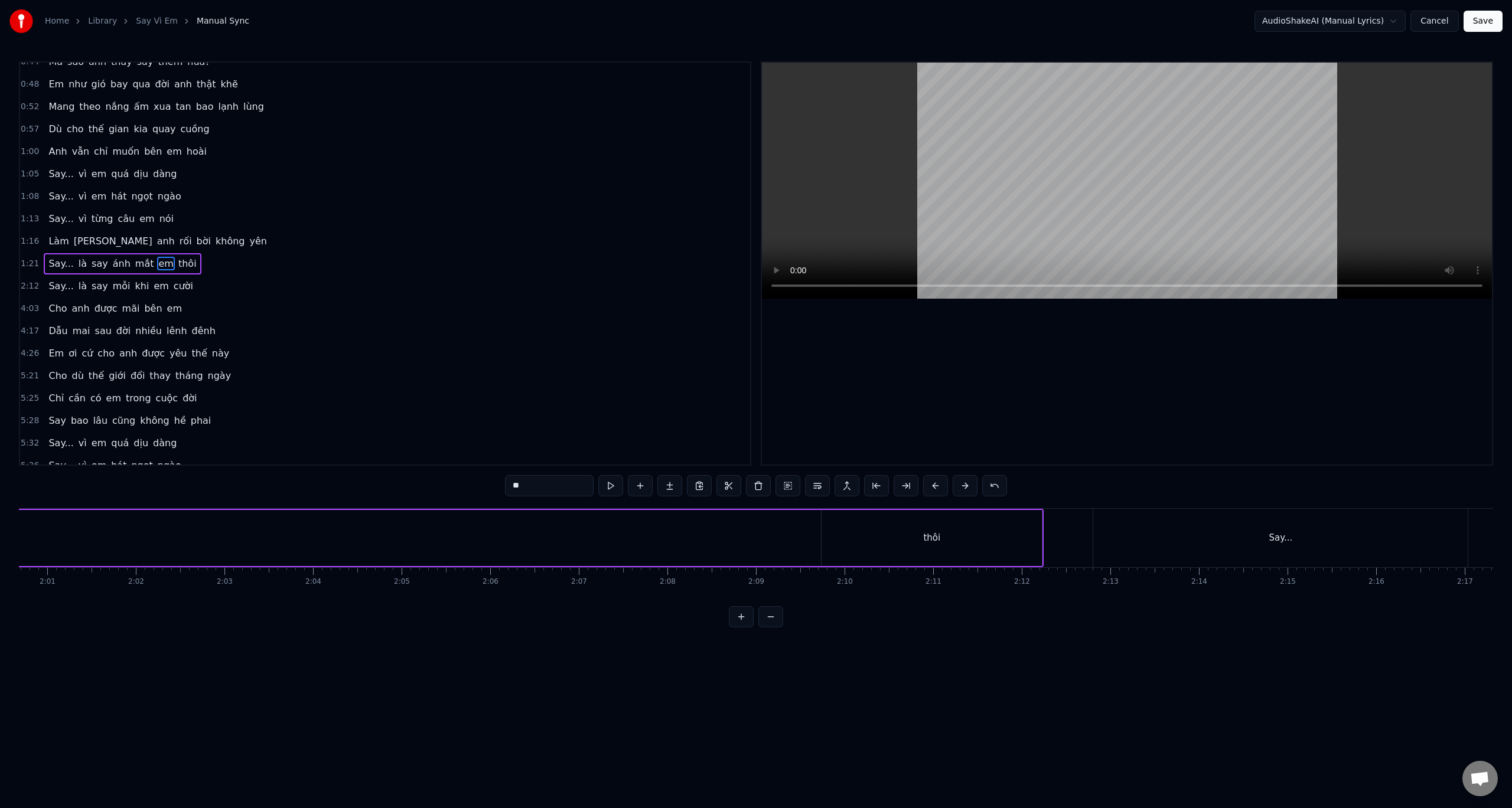
scroll to position [0, 10706]
click at [830, 535] on div "thôi" at bounding box center [918, 538] width 220 height 56
type input "****"
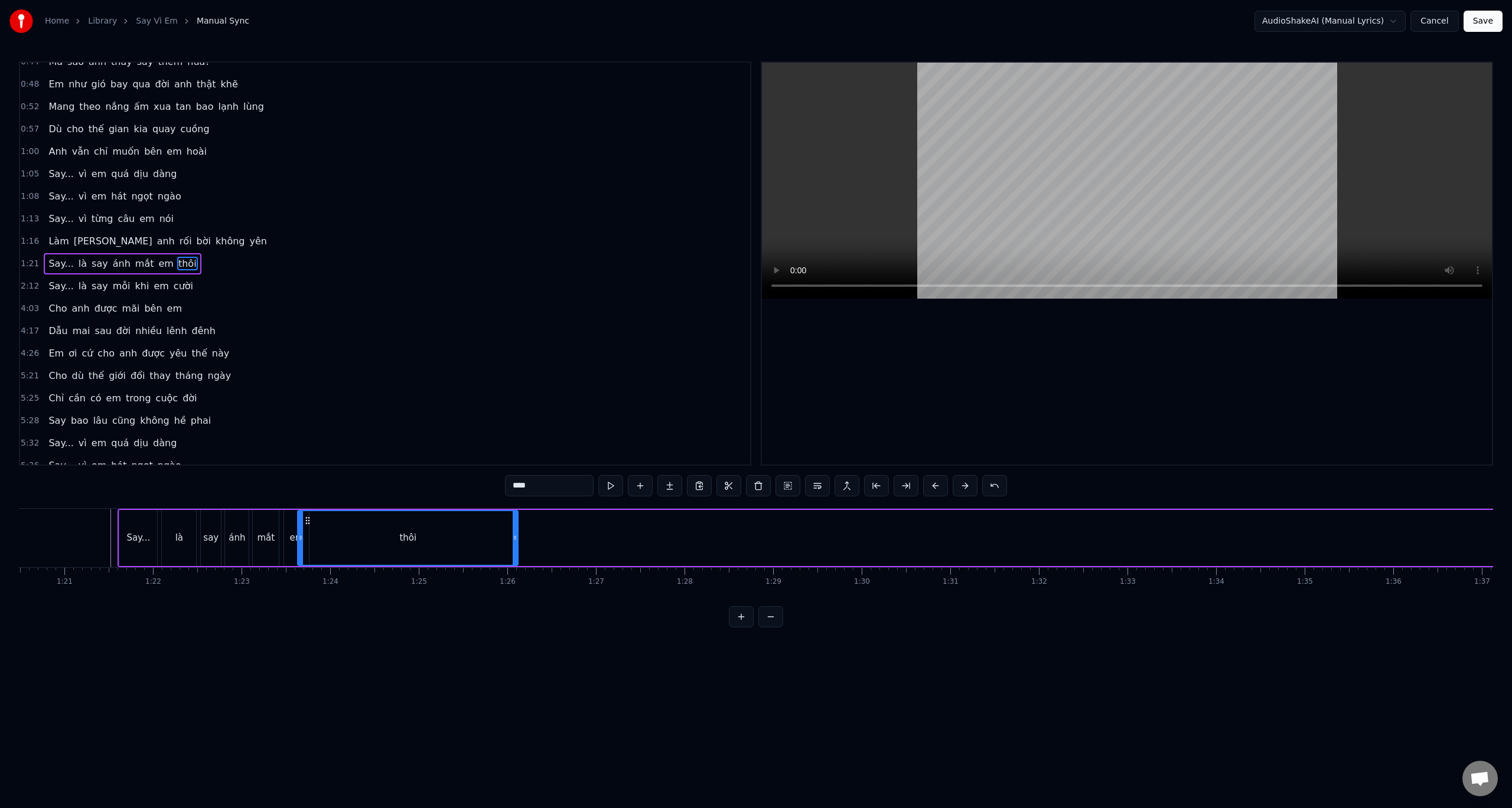
scroll to position [0, 7125]
drag, startPoint x: 817, startPoint y: 521, endPoint x: 330, endPoint y: 509, distance: 487.1
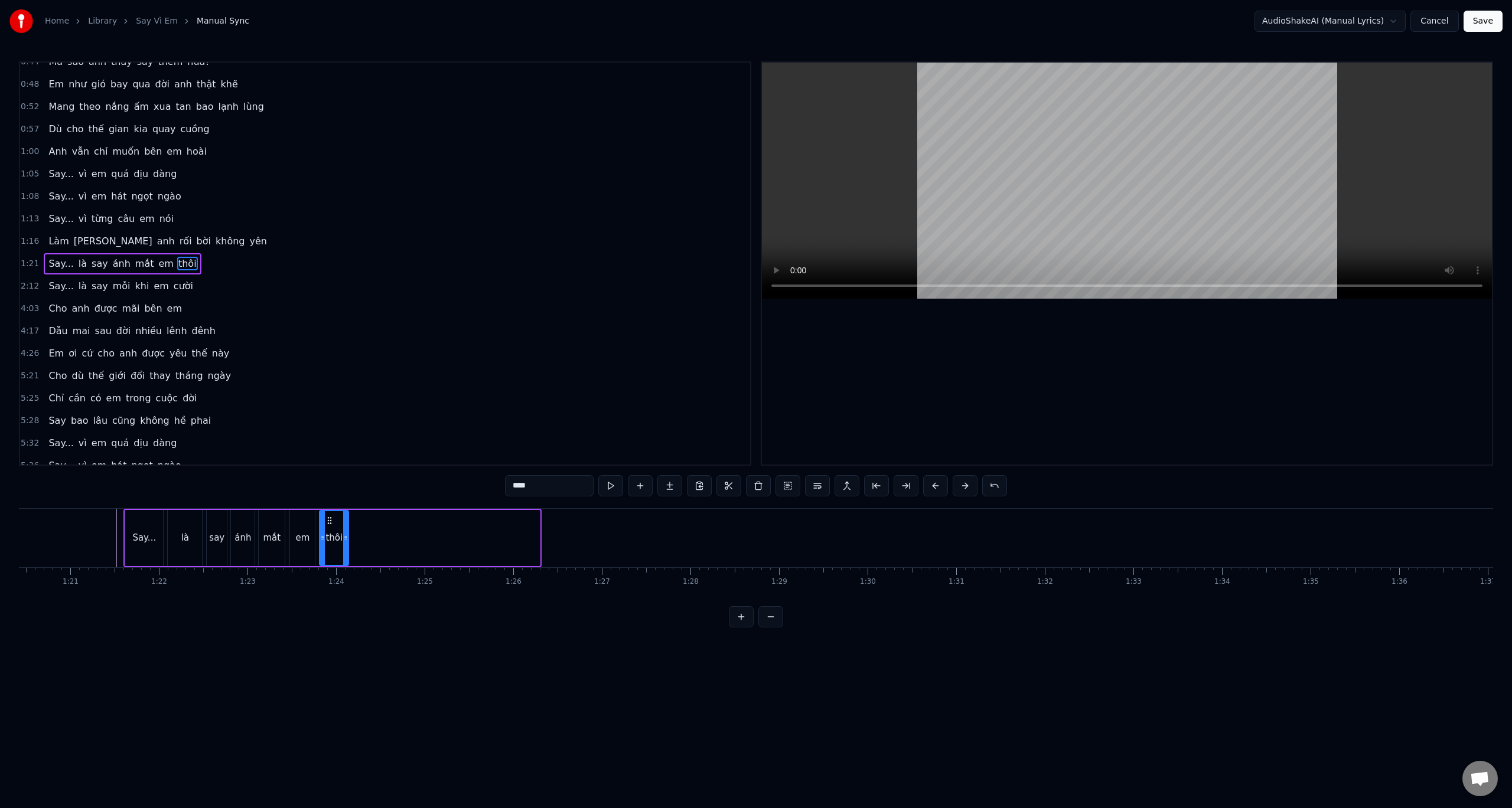
drag, startPoint x: 538, startPoint y: 540, endPoint x: 346, endPoint y: 537, distance: 192.0
click at [346, 537] on icon at bounding box center [346, 538] width 5 height 10
click at [609, 489] on button at bounding box center [610, 485] width 25 height 22
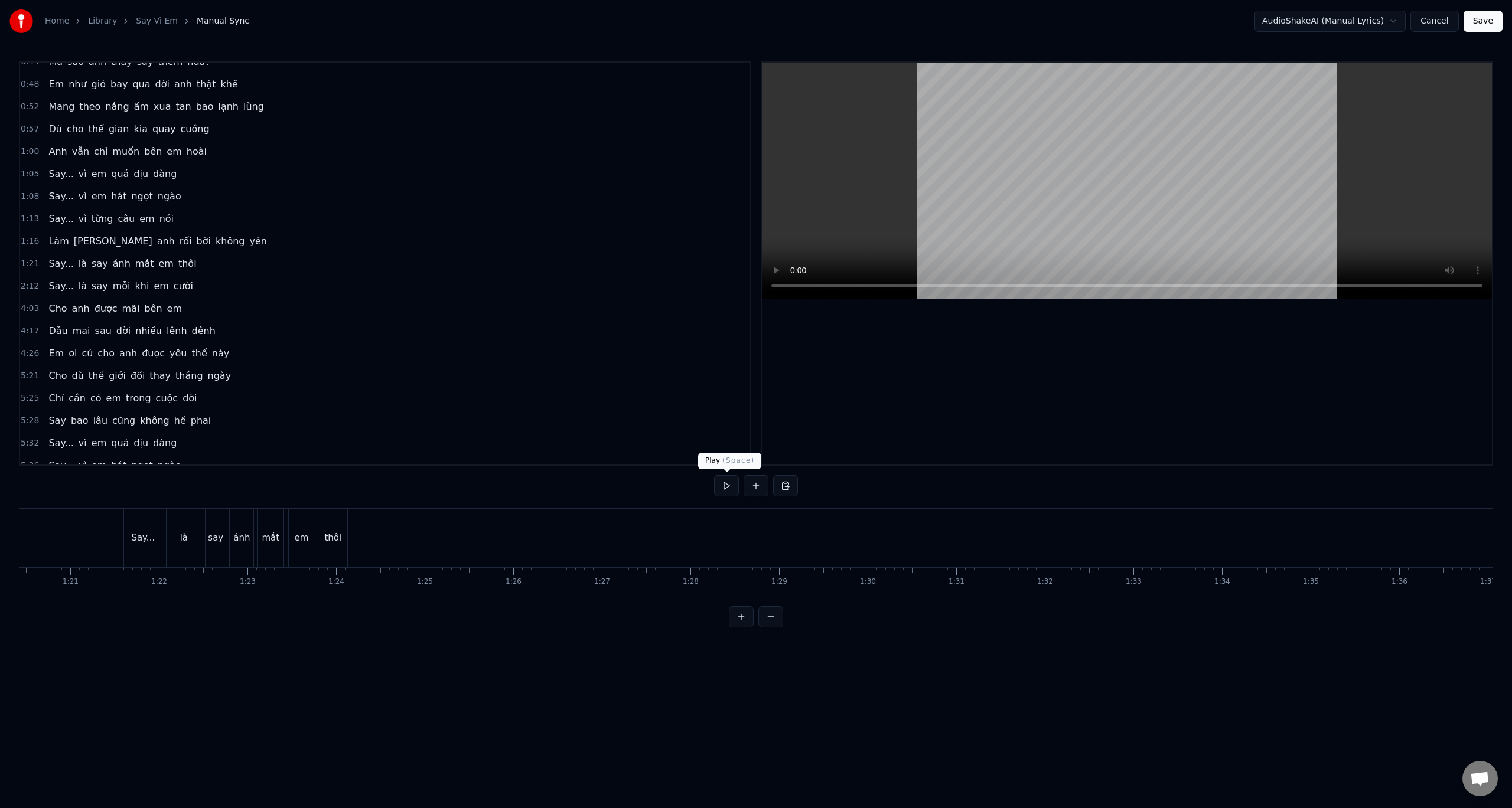
click at [723, 489] on button at bounding box center [726, 485] width 25 height 22
click at [728, 484] on button at bounding box center [726, 485] width 25 height 22
click at [722, 484] on button at bounding box center [726, 485] width 25 height 22
click at [724, 483] on button at bounding box center [726, 485] width 25 height 22
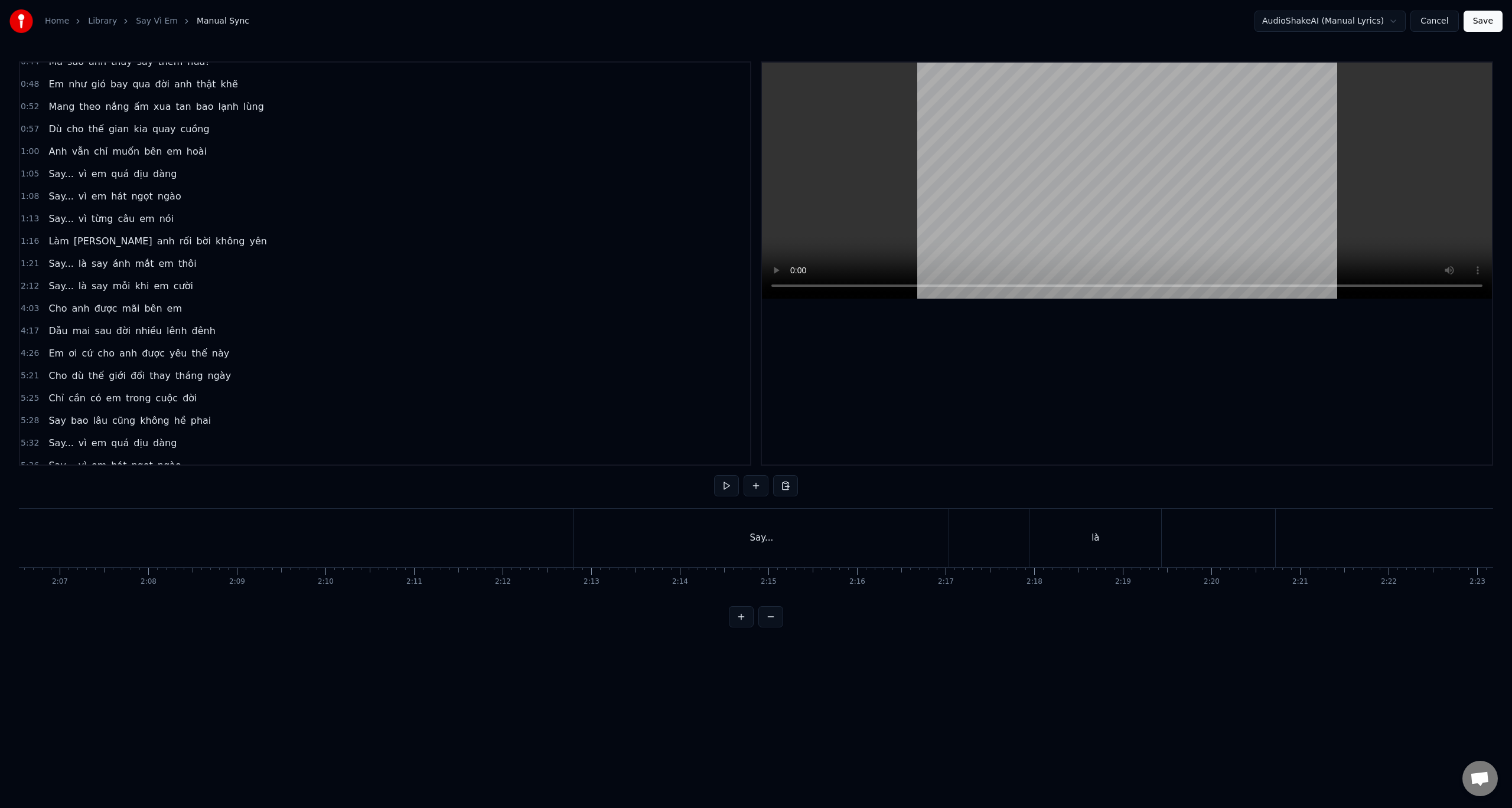
click at [625, 552] on div "Say..." at bounding box center [761, 537] width 375 height 58
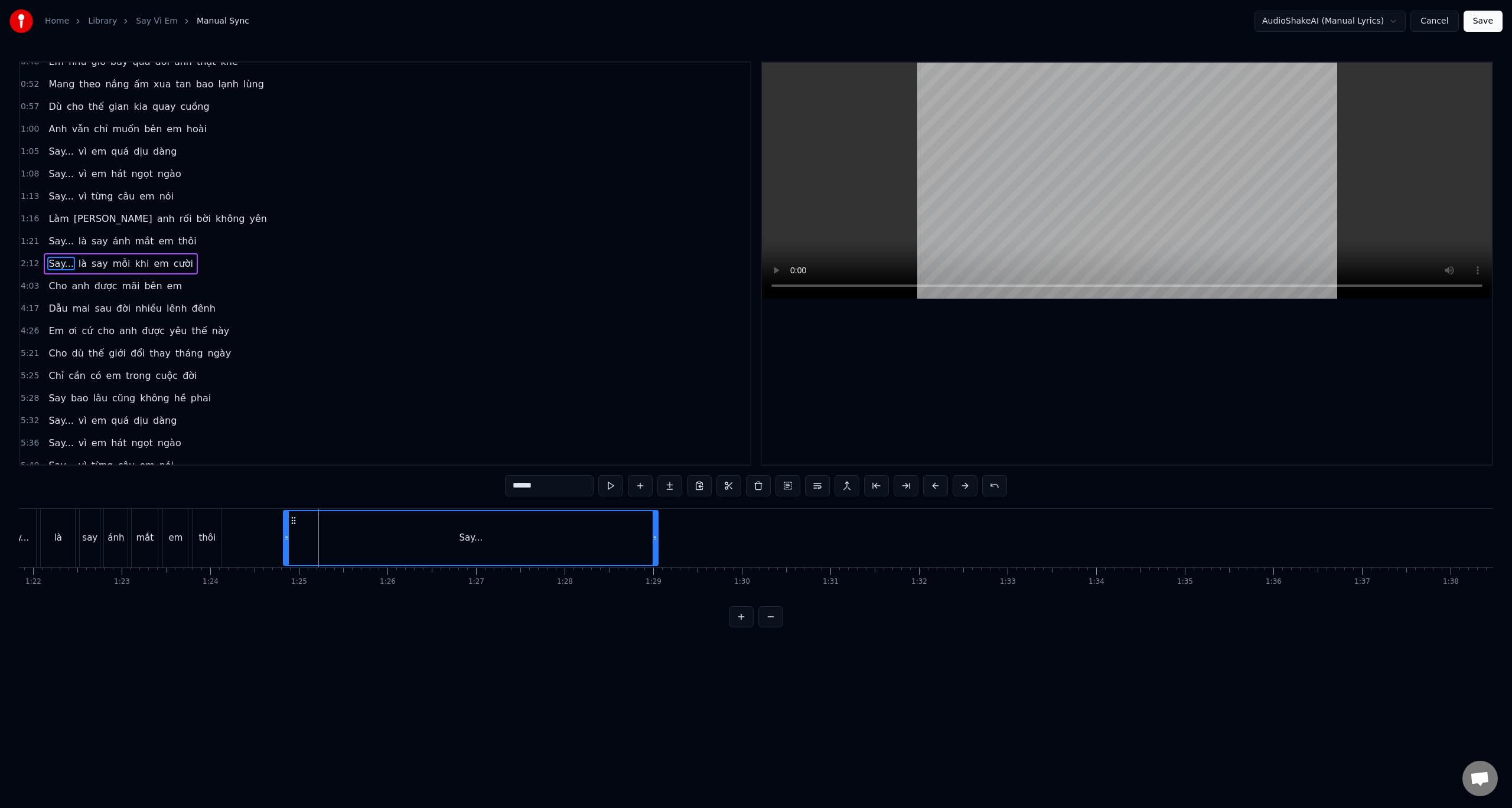
scroll to position [0, 7248]
drag, startPoint x: 585, startPoint y: 520, endPoint x: 331, endPoint y: 506, distance: 254.4
click at [331, 506] on div "0:32 Anh đâu biết yêu em lại say đến vậy 0:36 Say từ ánh mắt, say luôn cả nụ cư…" at bounding box center [756, 344] width 1474 height 566
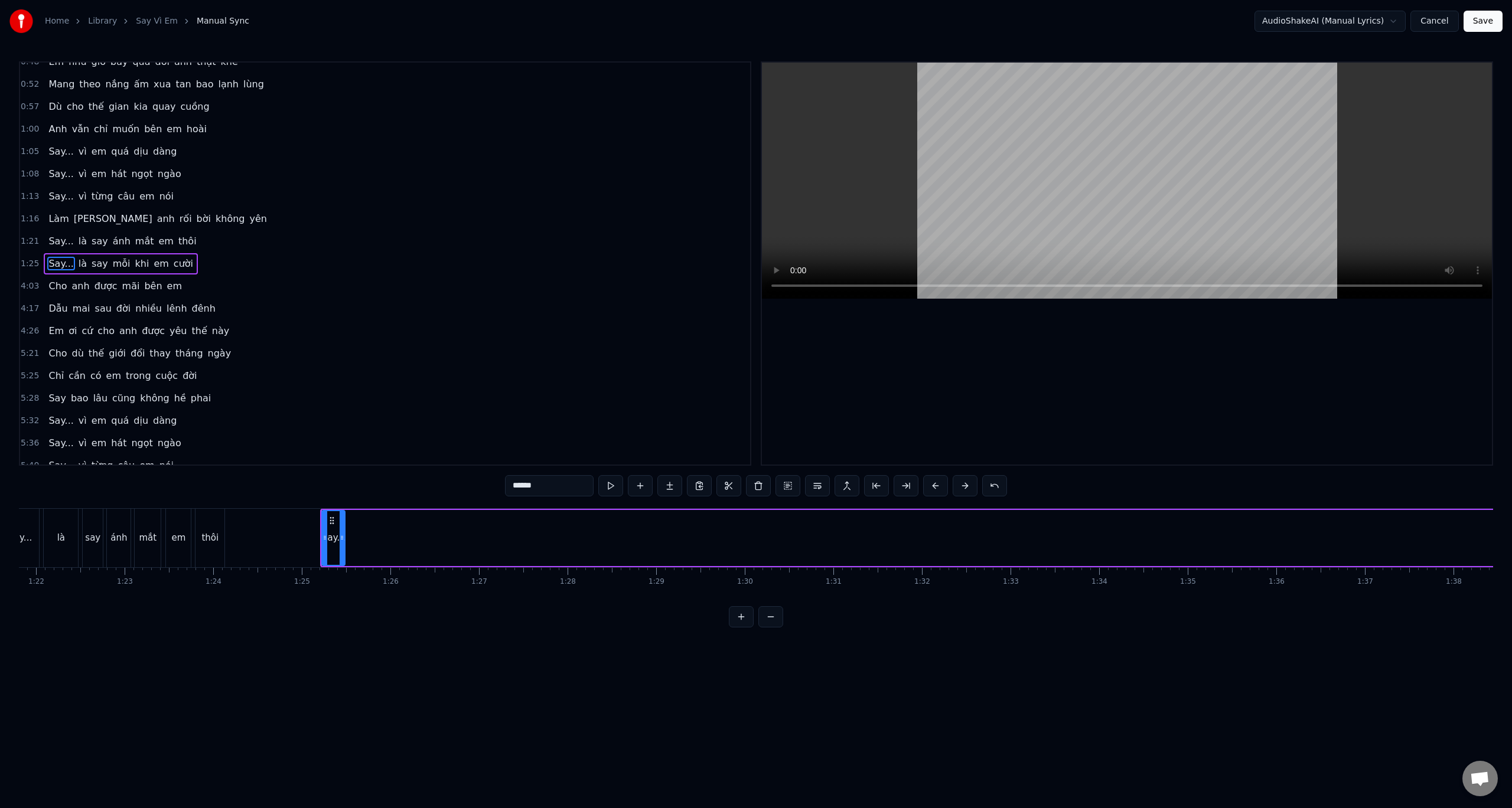
drag, startPoint x: 693, startPoint y: 539, endPoint x: 342, endPoint y: 537, distance: 351.0
click at [342, 537] on icon at bounding box center [342, 538] width 5 height 10
click at [589, 544] on div "là" at bounding box center [606, 538] width 132 height 56
type input "**"
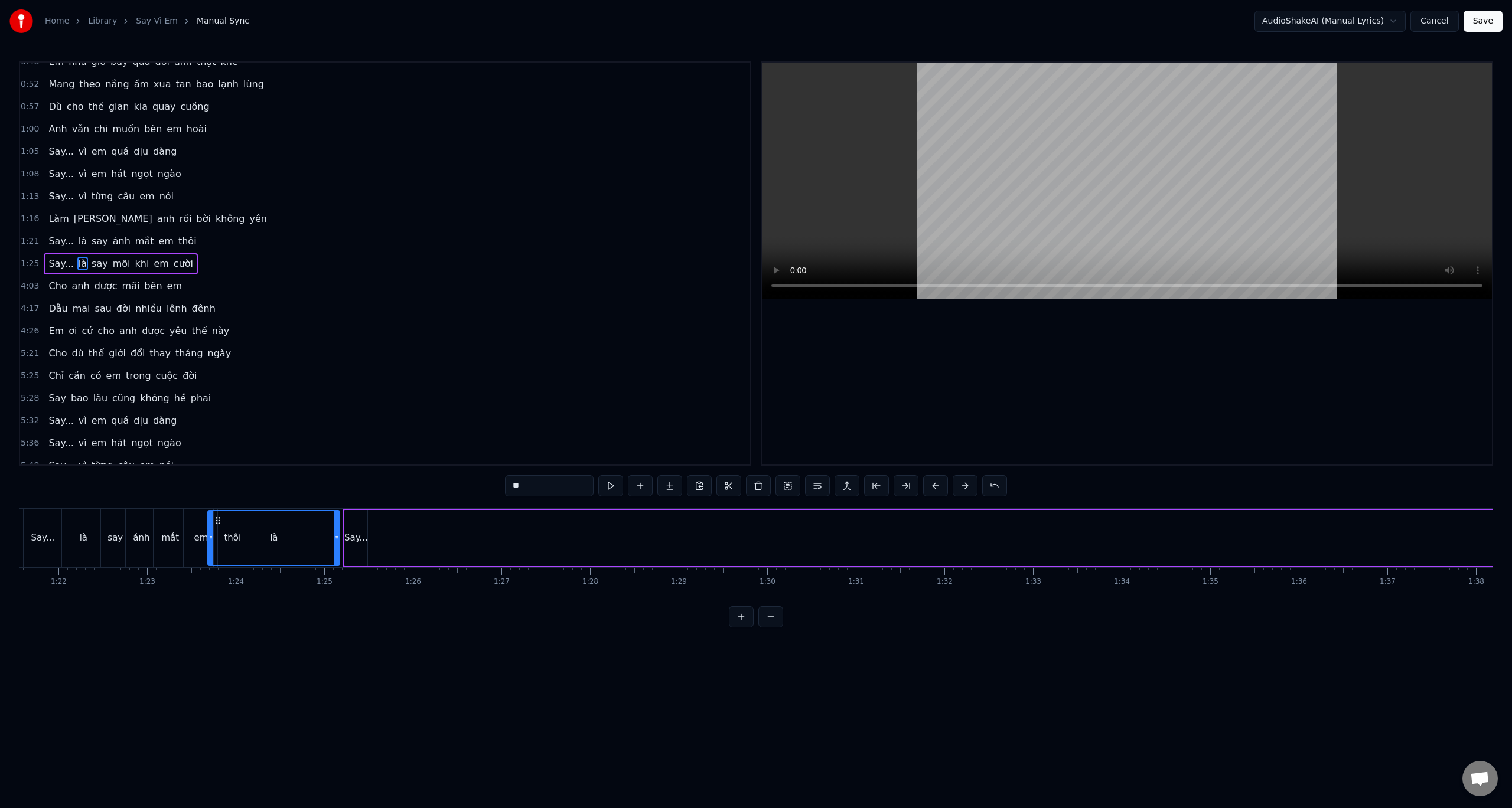
scroll to position [0, 7208]
drag, startPoint x: 549, startPoint y: 522, endPoint x: 398, endPoint y: 538, distance: 151.8
click at [398, 538] on div "là" at bounding box center [455, 537] width 130 height 53
drag, startPoint x: 518, startPoint y: 539, endPoint x: 415, endPoint y: 537, distance: 103.0
click at [416, 537] on icon at bounding box center [417, 538] width 5 height 10
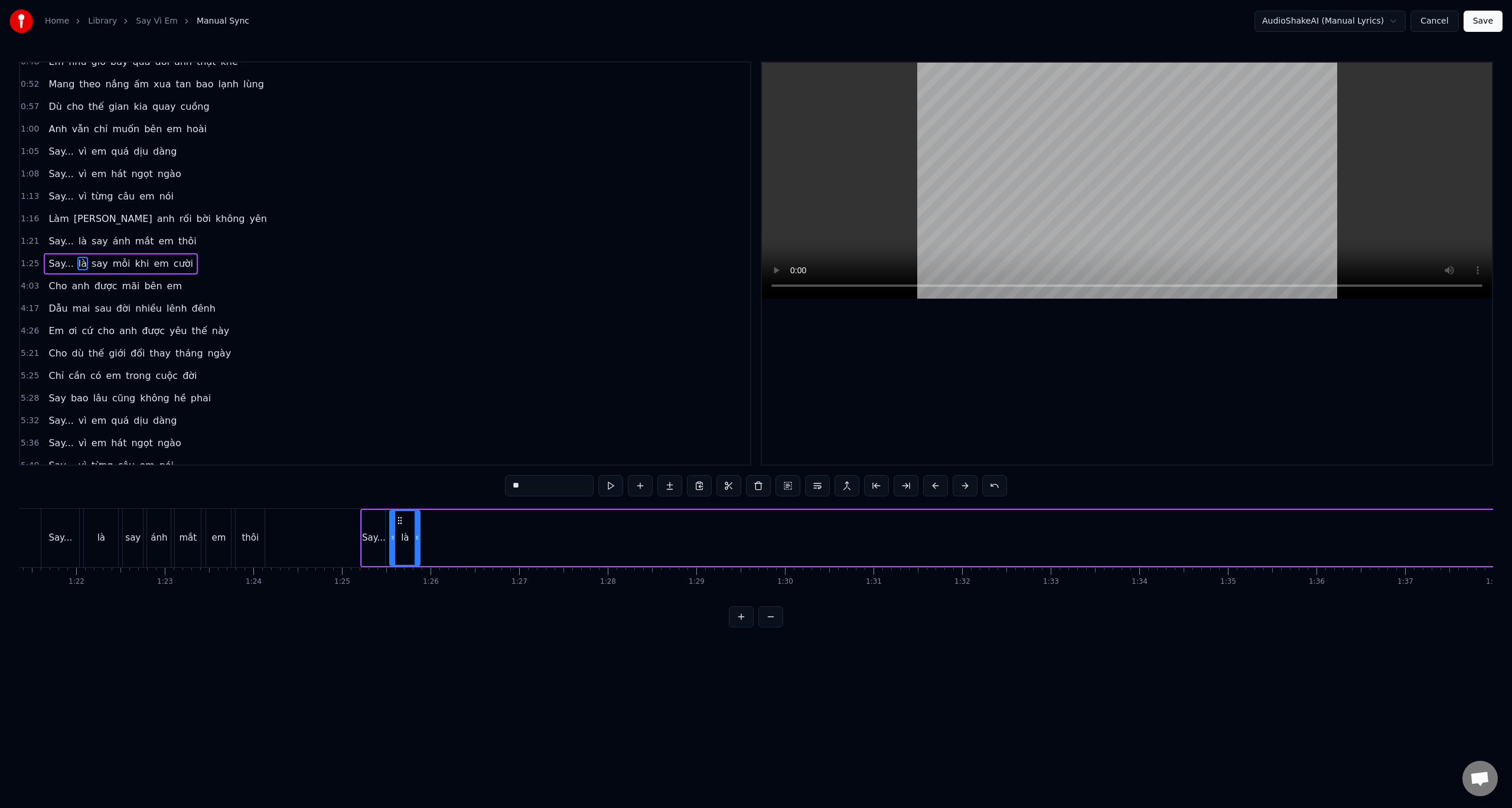
click at [366, 497] on div "0:32 Anh đâu biết yêu em lại say đến vậy 0:36 Say từ ánh mắt, say luôn cả nụ cư…" at bounding box center [756, 344] width 1474 height 566
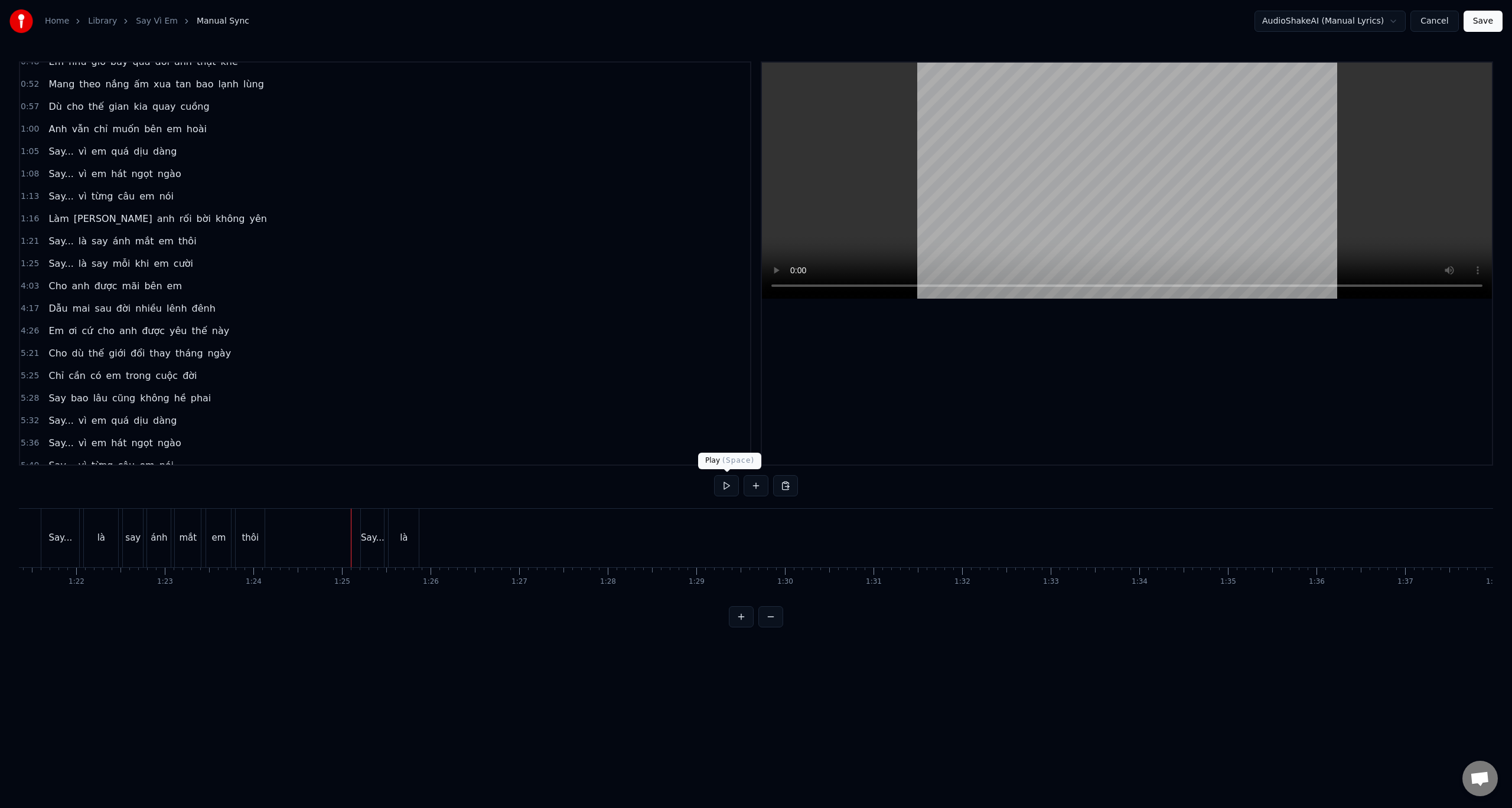
click at [720, 490] on button at bounding box center [726, 485] width 25 height 22
click at [729, 486] on button at bounding box center [726, 485] width 25 height 22
click at [1480, 25] on button "Save" at bounding box center [1482, 21] width 39 height 22
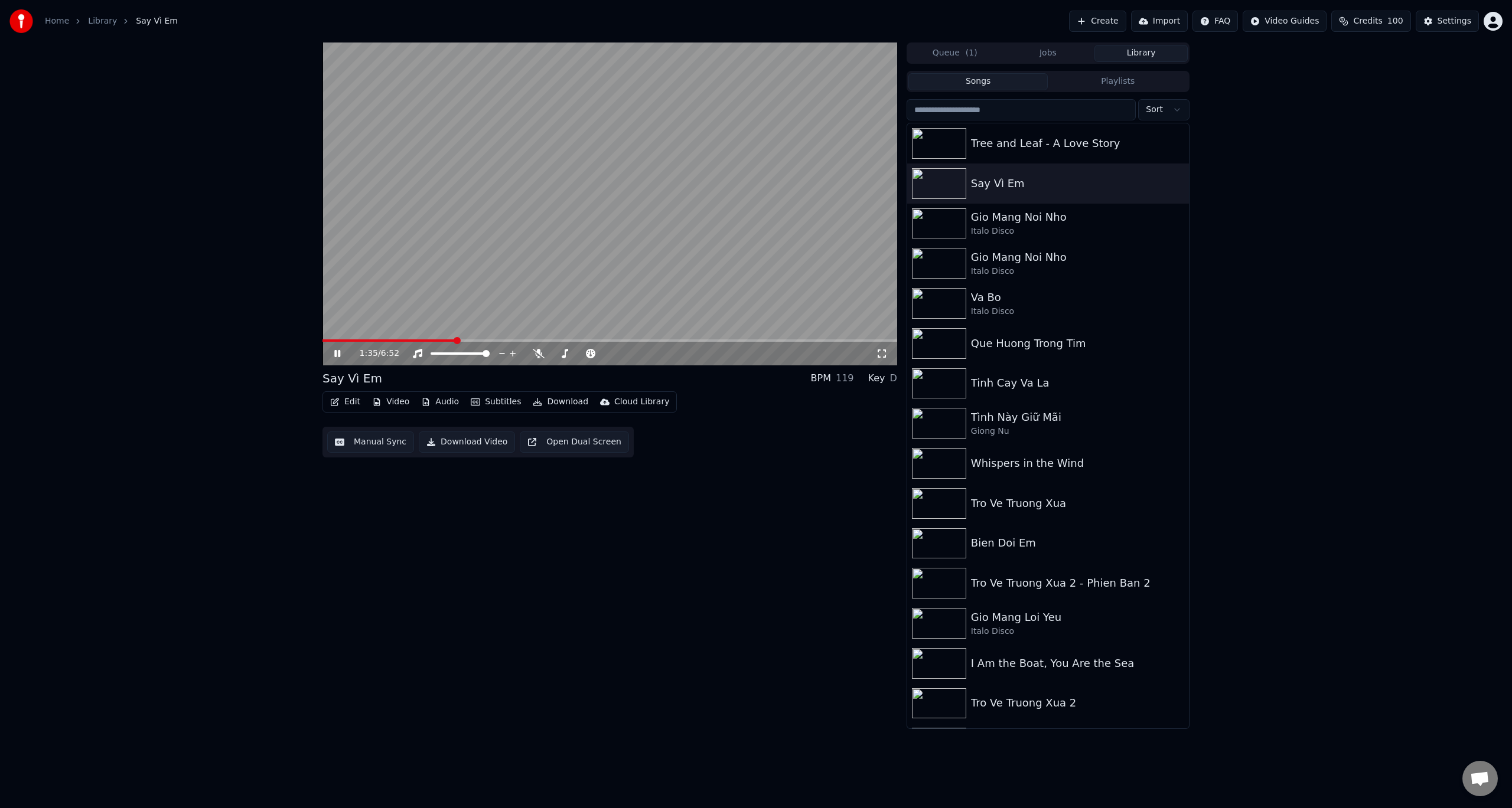
click at [335, 354] on icon at bounding box center [337, 354] width 6 height 7
